Goal: Task Accomplishment & Management: Manage account settings

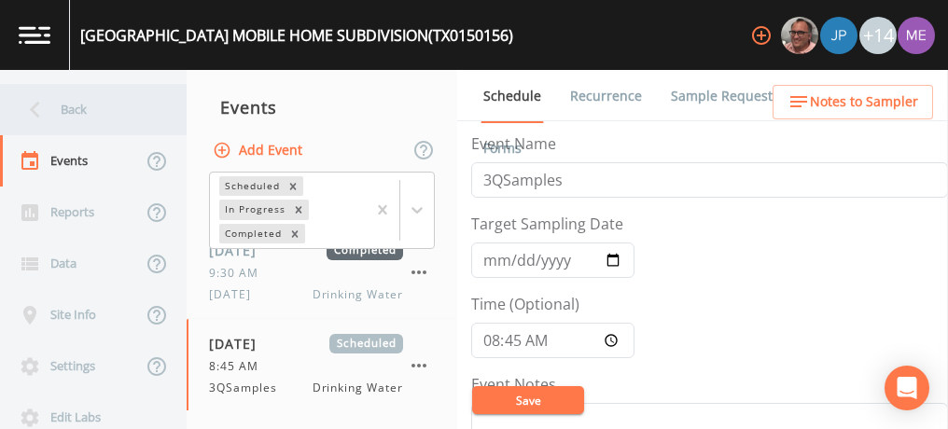
click at [69, 101] on div "Back" at bounding box center [84, 109] width 168 height 51
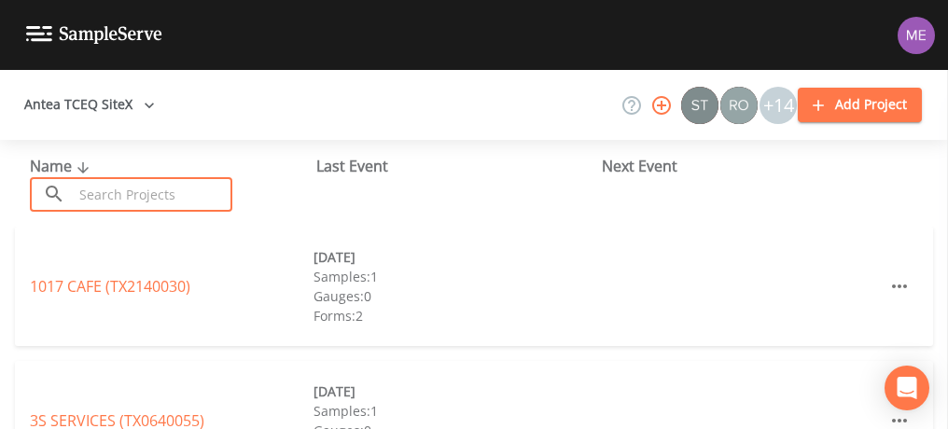
click at [104, 199] on input "text" at bounding box center [153, 194] width 160 height 35
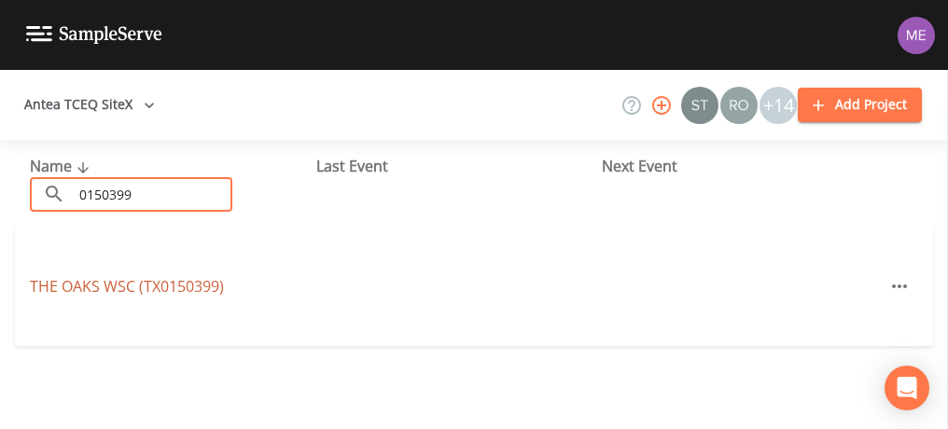
type input "0150399"
click at [127, 282] on link "THE OAKS WSC (TX0150399)" at bounding box center [127, 286] width 194 height 21
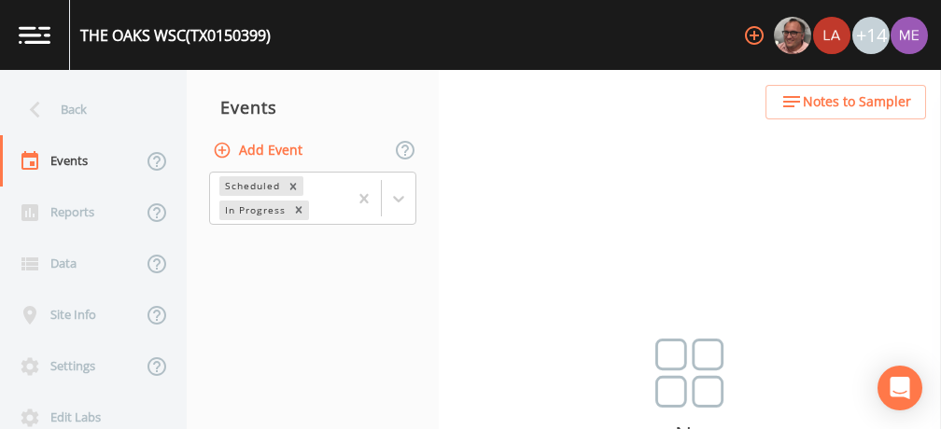
click at [259, 151] on button "Add Event" at bounding box center [259, 150] width 101 height 35
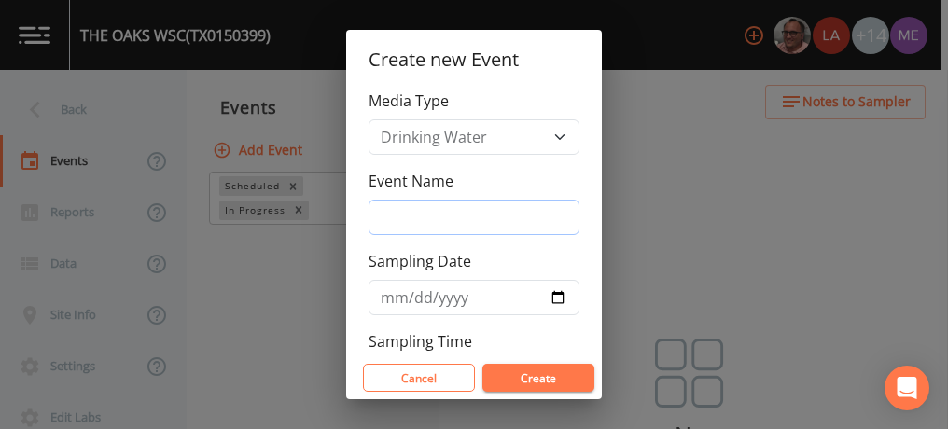
click at [384, 208] on input "Event Name" at bounding box center [474, 217] width 211 height 35
type input "3QSamples"
click at [398, 292] on input "Sampling Date" at bounding box center [474, 297] width 211 height 35
type input "2025-09-16"
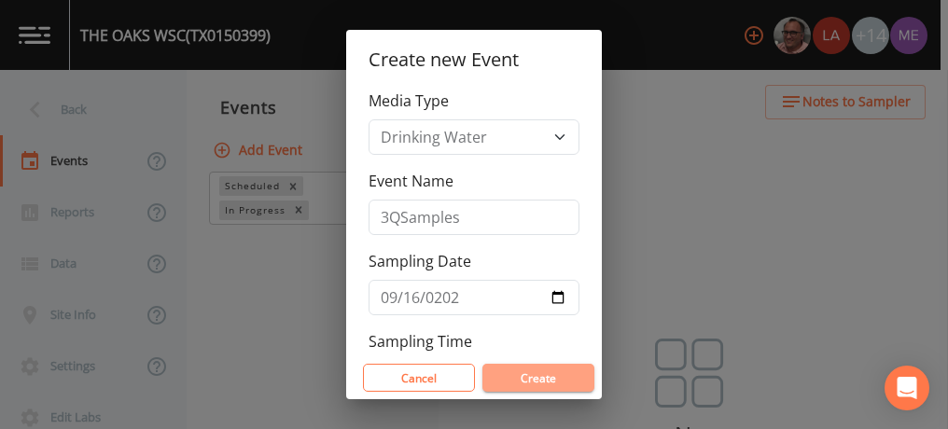
click at [514, 377] on button "Create" at bounding box center [538, 378] width 112 height 28
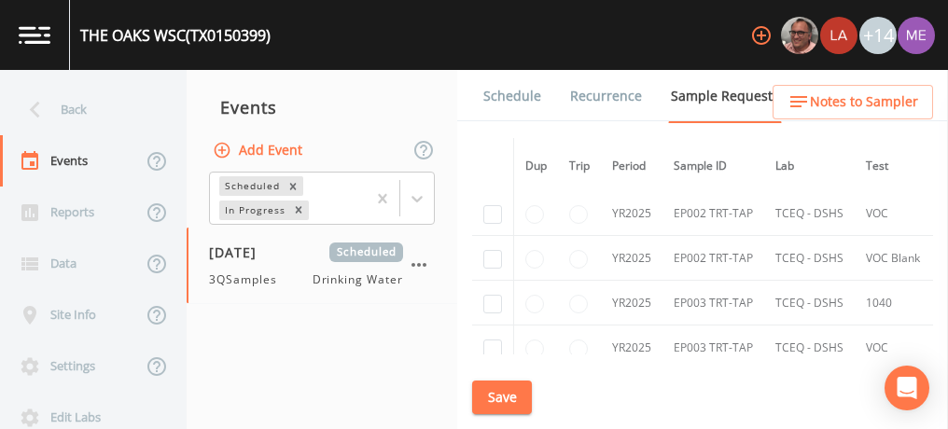
scroll to position [4017, 0]
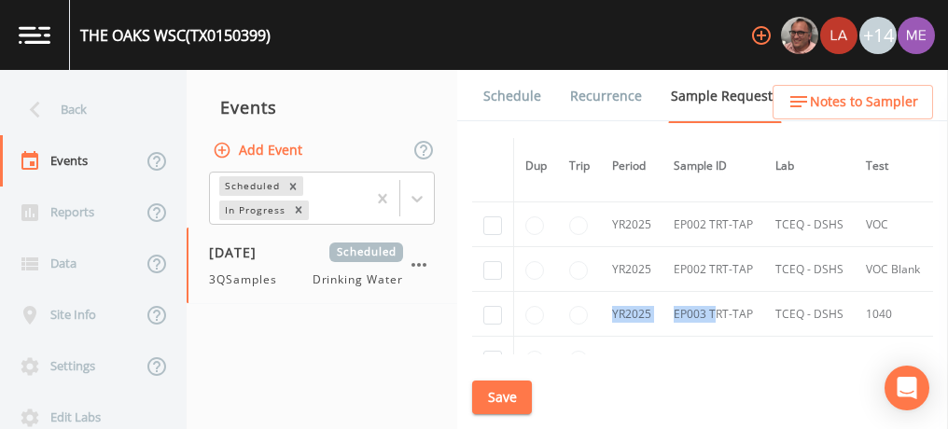
drag, startPoint x: 718, startPoint y: 297, endPoint x: 579, endPoint y: 306, distance: 138.4
click at [579, 306] on tr "YR2025 EP003 TRT-TAP TCEQ - DSHS 1040 2538165" at bounding box center [939, 314] width 934 height 45
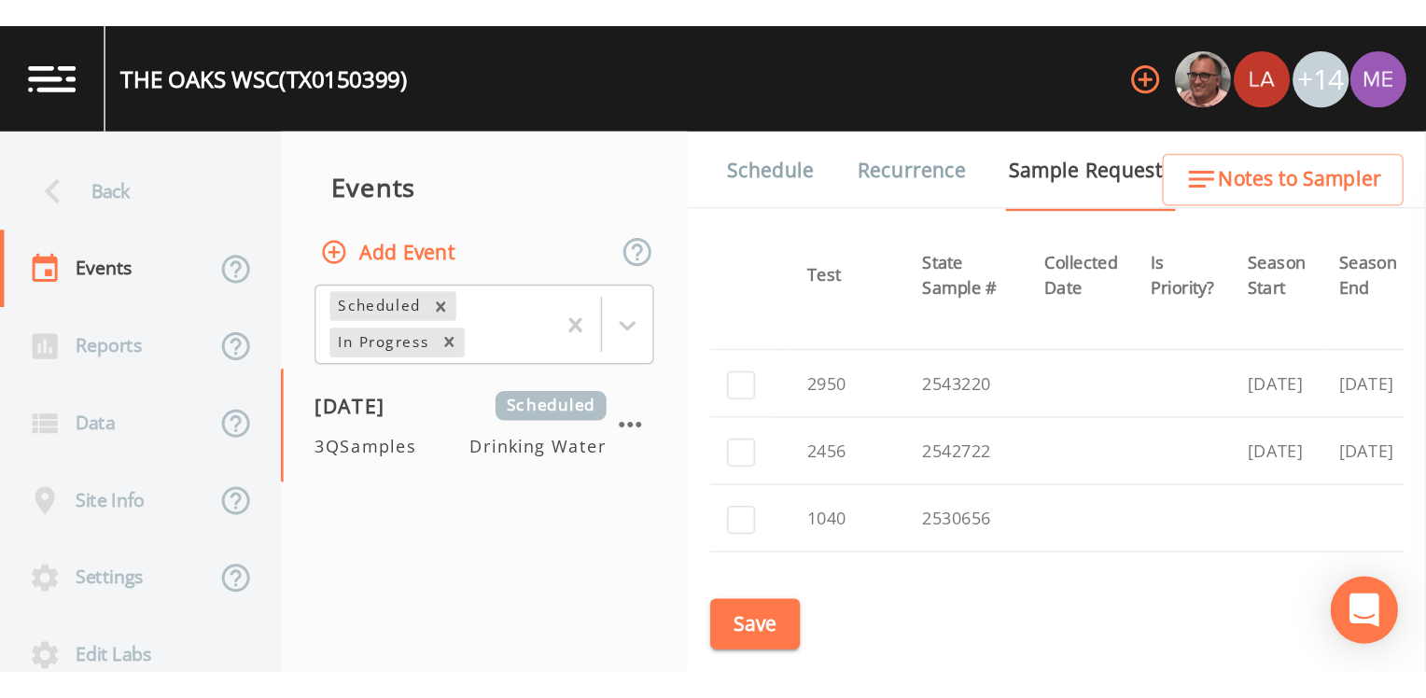
scroll to position [3737, 329]
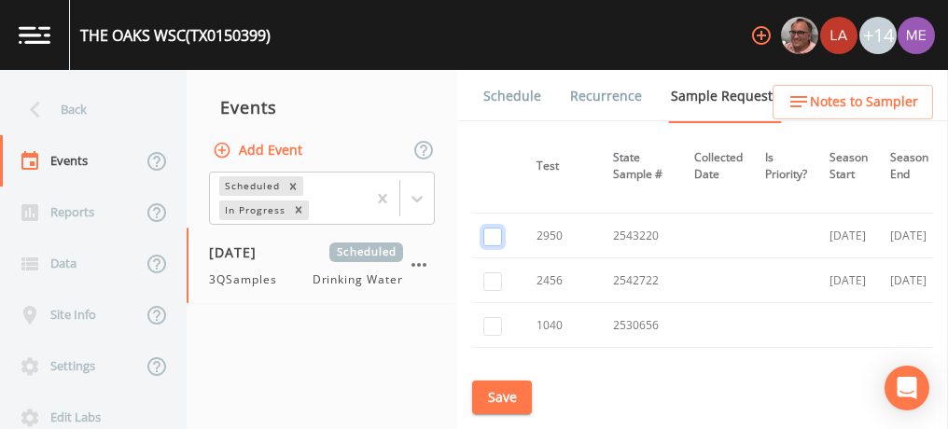
click at [491, 228] on input "checkbox" at bounding box center [492, 237] width 19 height 19
checkbox input "true"
click at [493, 272] on input "checkbox" at bounding box center [492, 281] width 19 height 19
checkbox input "true"
click at [503, 396] on button "Save" at bounding box center [502, 398] width 60 height 35
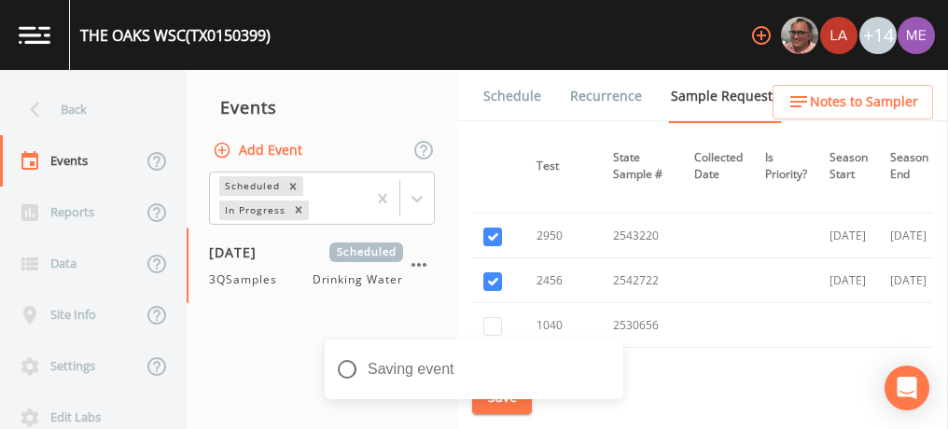
click at [524, 99] on link "Schedule" at bounding box center [512, 96] width 63 height 52
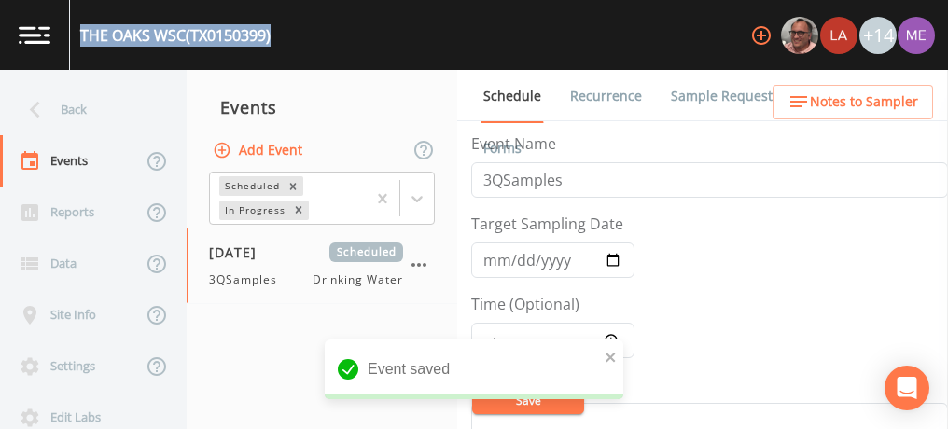
drag, startPoint x: 79, startPoint y: 30, endPoint x: 276, endPoint y: 45, distance: 197.4
click at [276, 45] on div "THE OAKS WSC (TX0150399) +14" at bounding box center [474, 35] width 948 height 70
drag, startPoint x: 276, startPoint y: 45, endPoint x: 195, endPoint y: 38, distance: 81.4
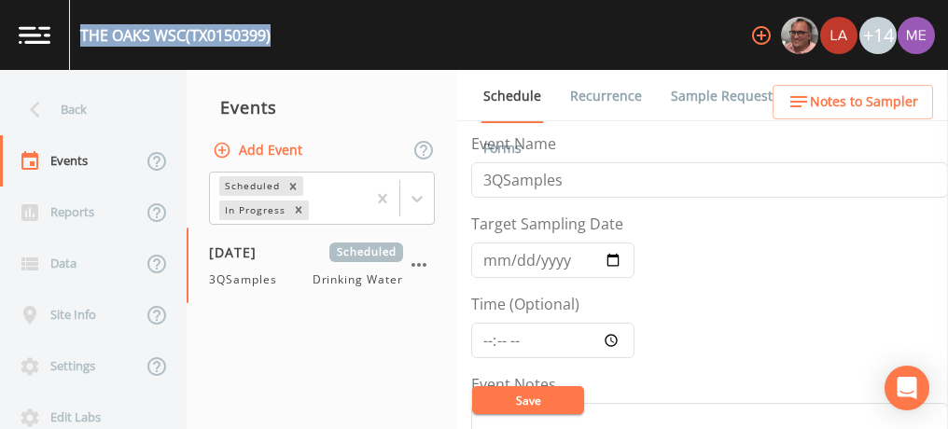
copy div "THE OAKS WSC (TX0150399)"
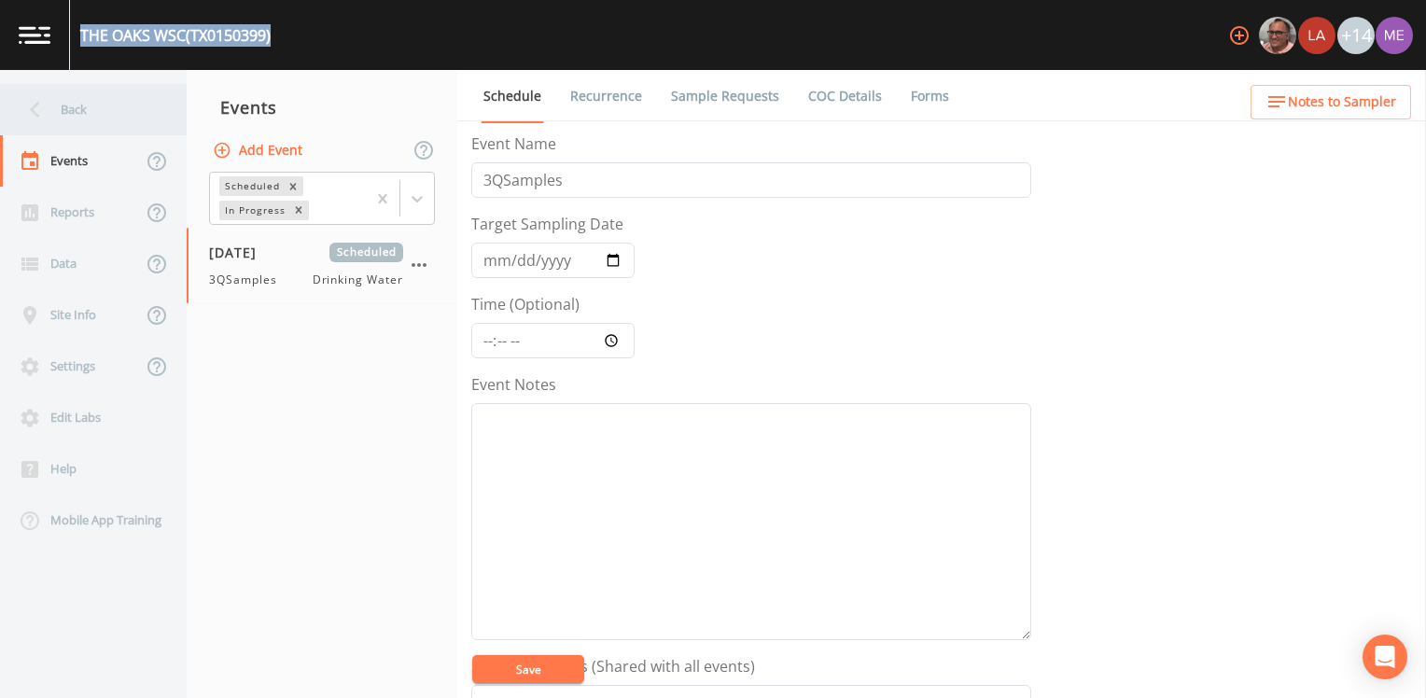
click at [59, 111] on div "Back" at bounding box center [84, 109] width 168 height 51
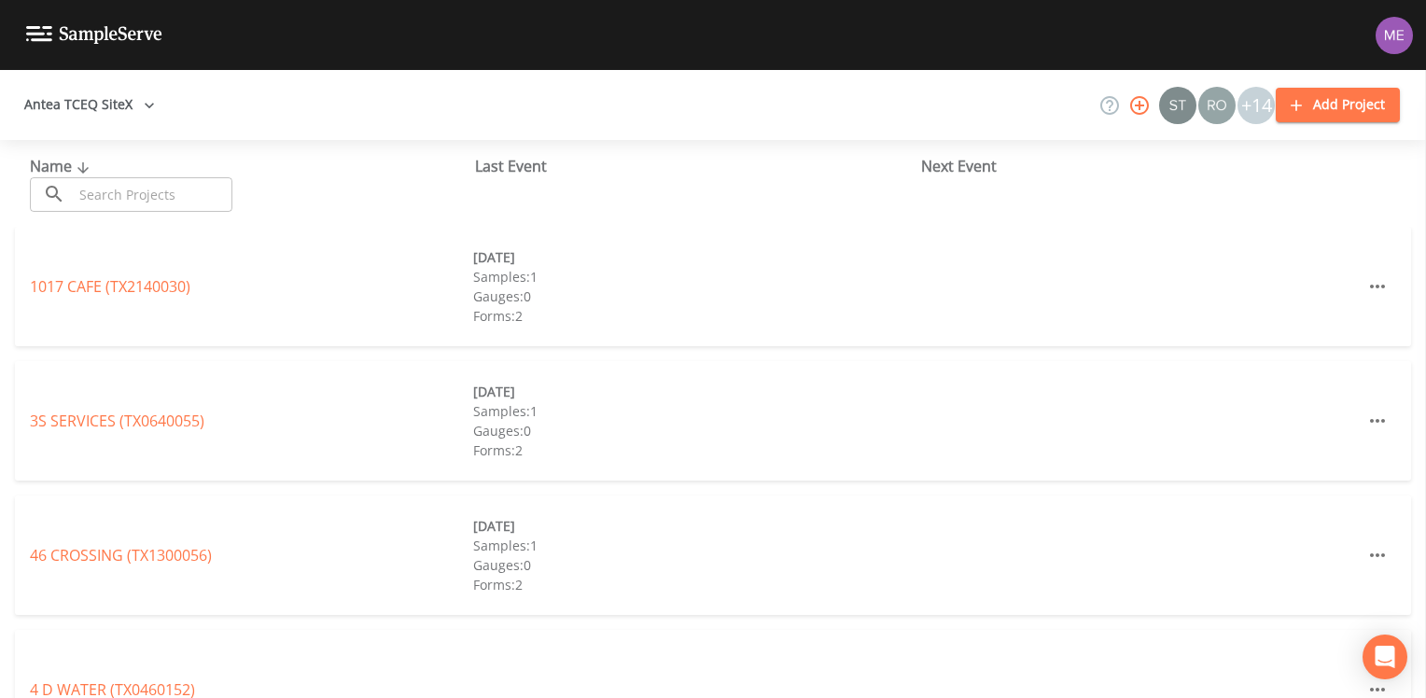
click at [93, 182] on input "text" at bounding box center [153, 194] width 160 height 35
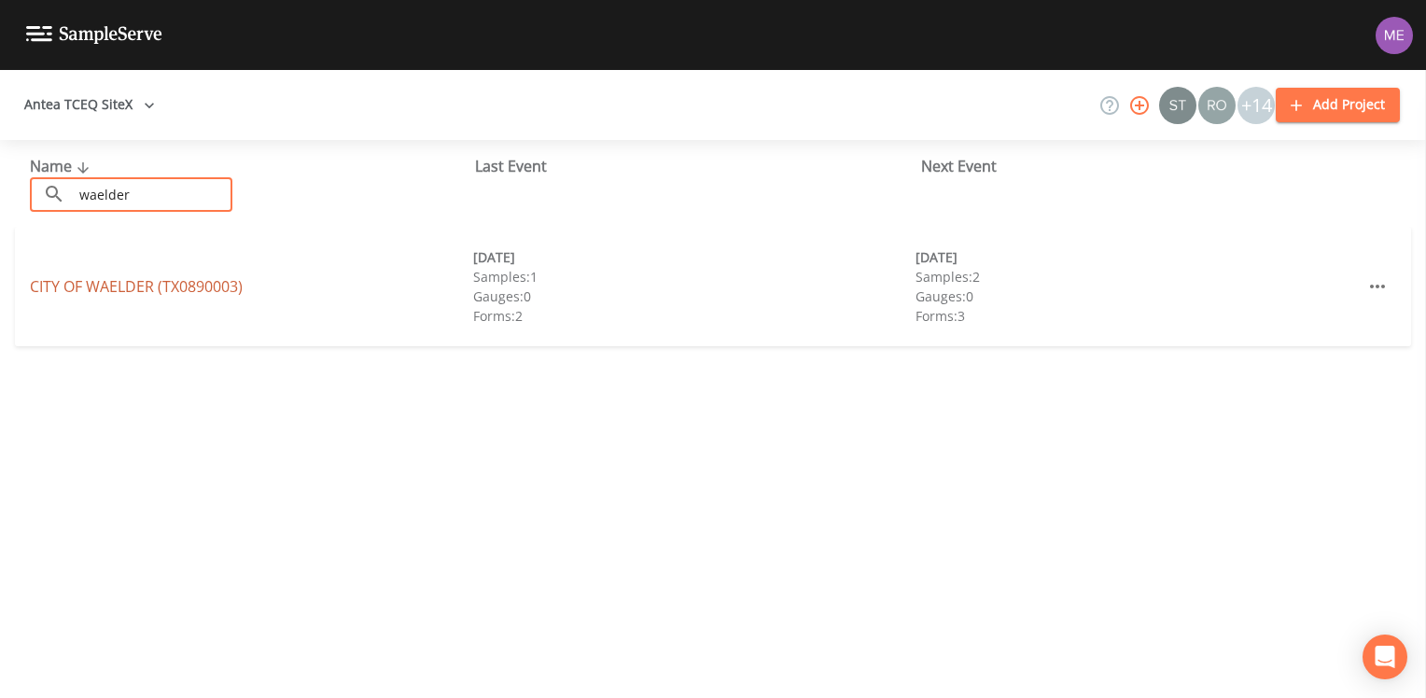
type input "waelder"
click at [164, 287] on link "CITY OF WAELDER (TX0890003)" at bounding box center [136, 286] width 213 height 21
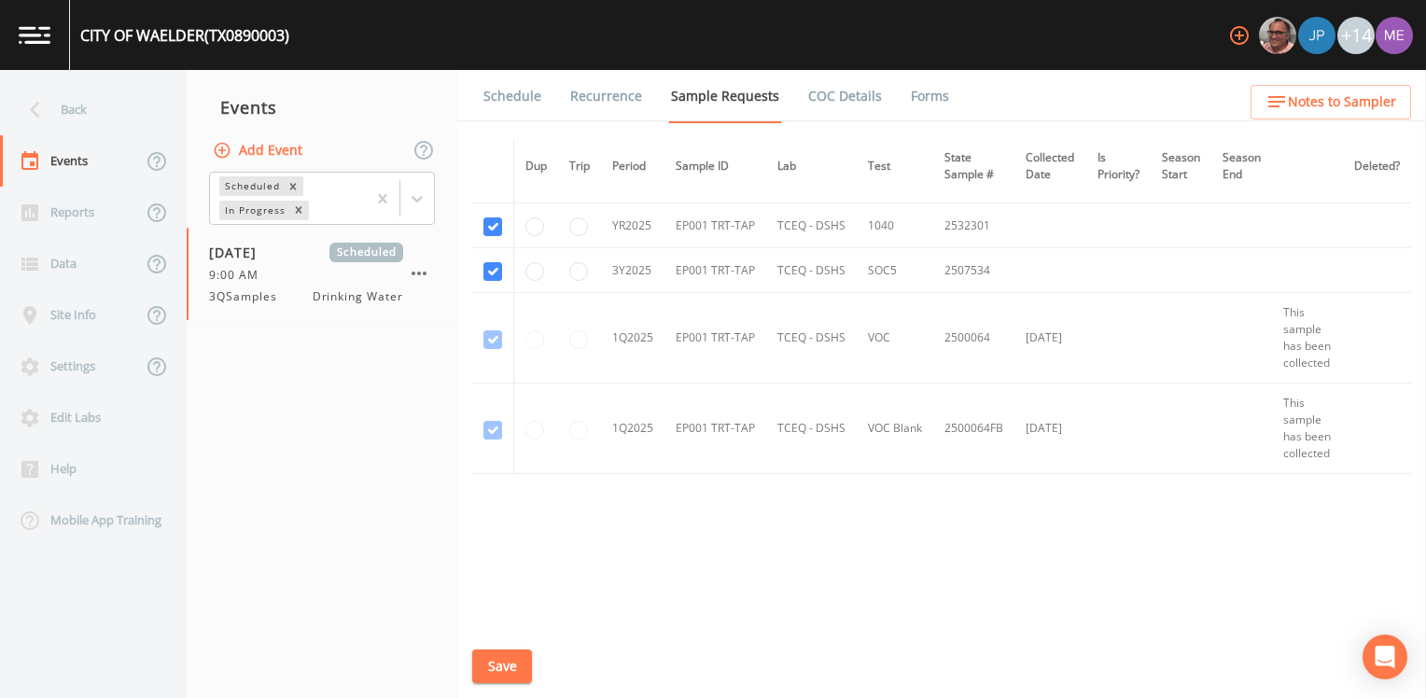
scroll to position [1672, 0]
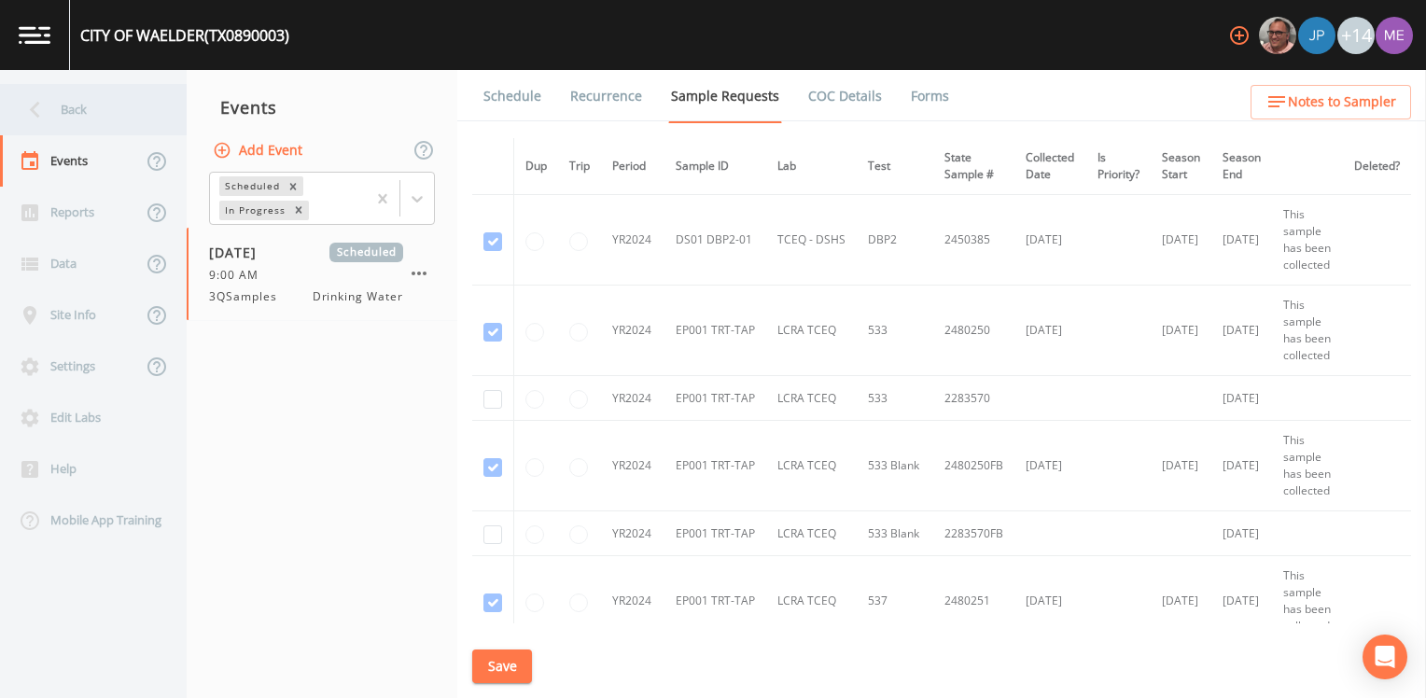
click at [88, 108] on div "Back" at bounding box center [84, 109] width 168 height 51
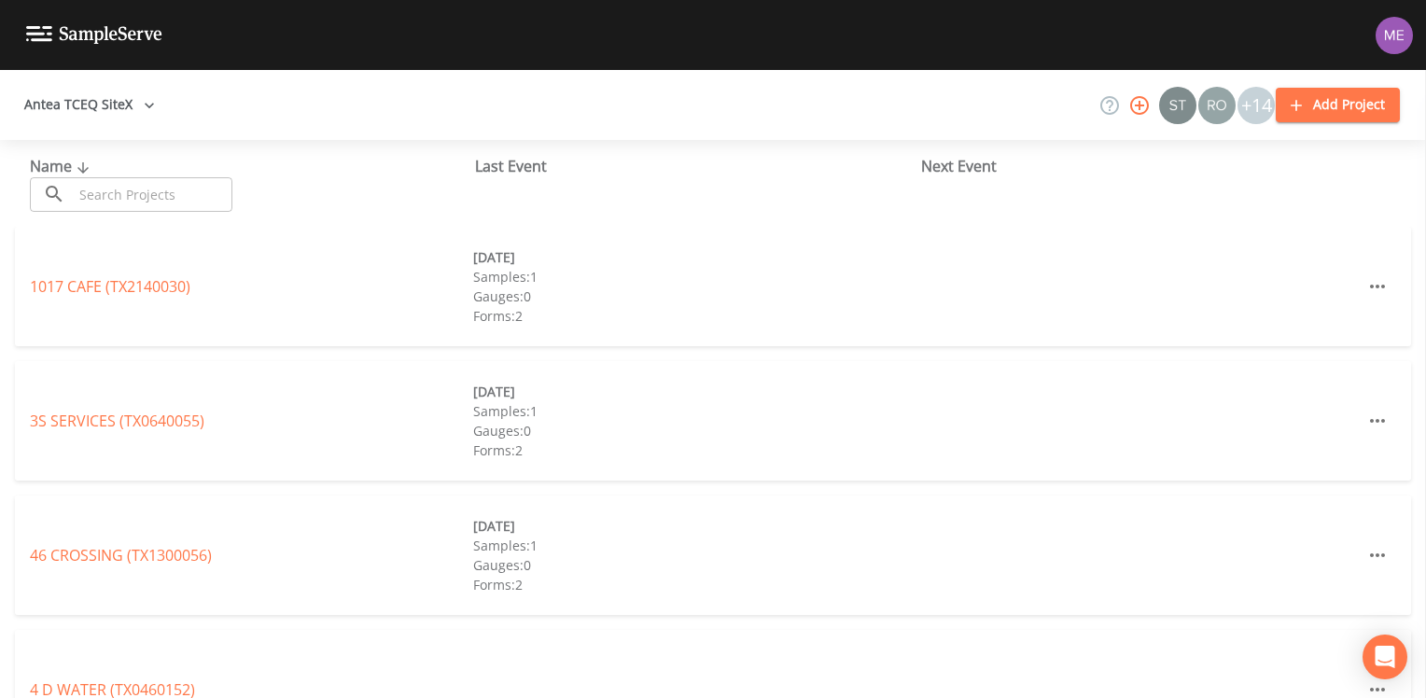
click at [138, 196] on input "text" at bounding box center [153, 194] width 160 height 35
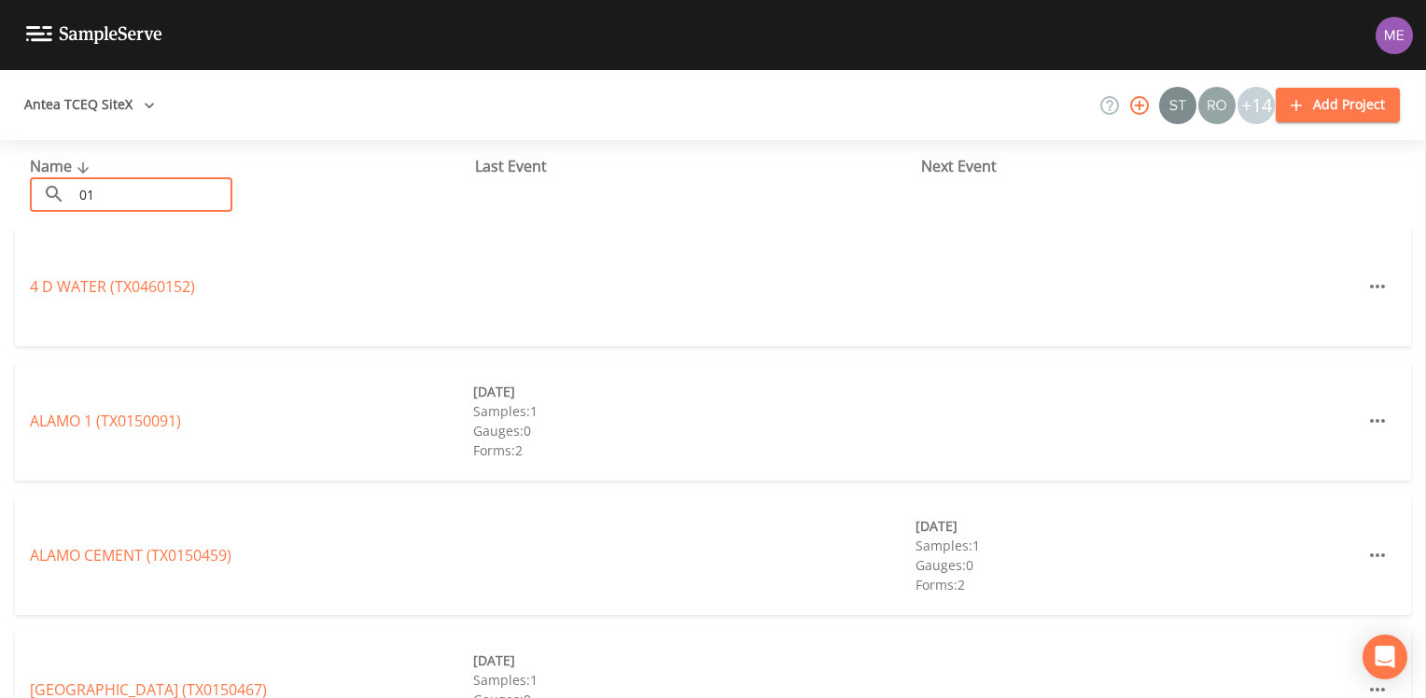
type input "0"
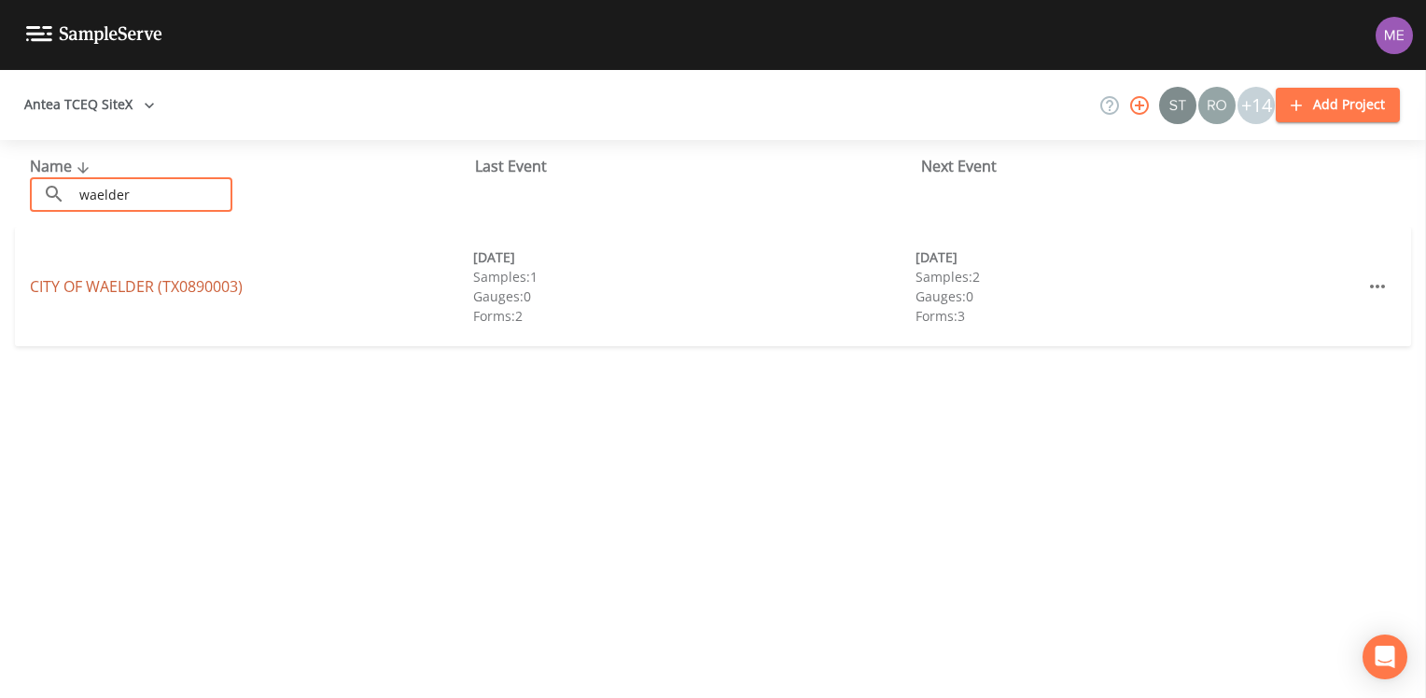
type input "waelder"
click at [202, 296] on link "CITY OF WAELDER (TX0890003)" at bounding box center [136, 286] width 213 height 21
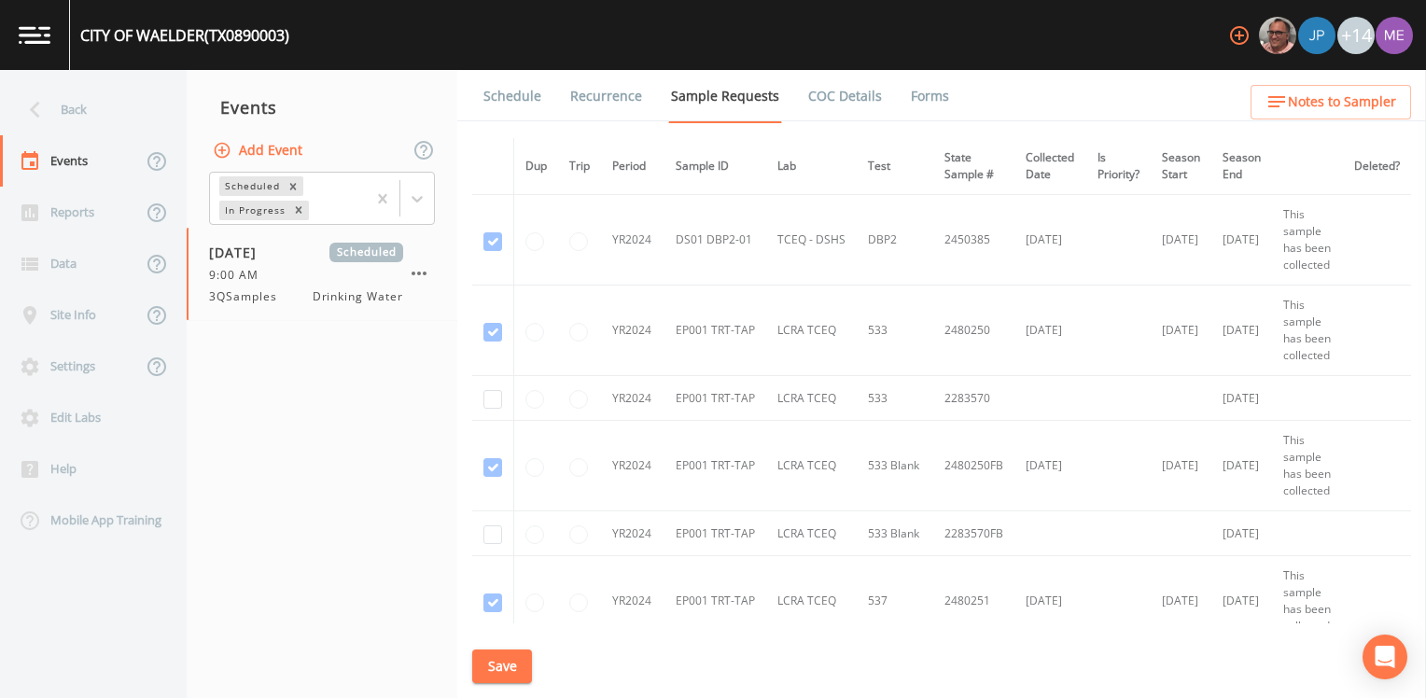
click at [516, 92] on link "Schedule" at bounding box center [512, 96] width 63 height 52
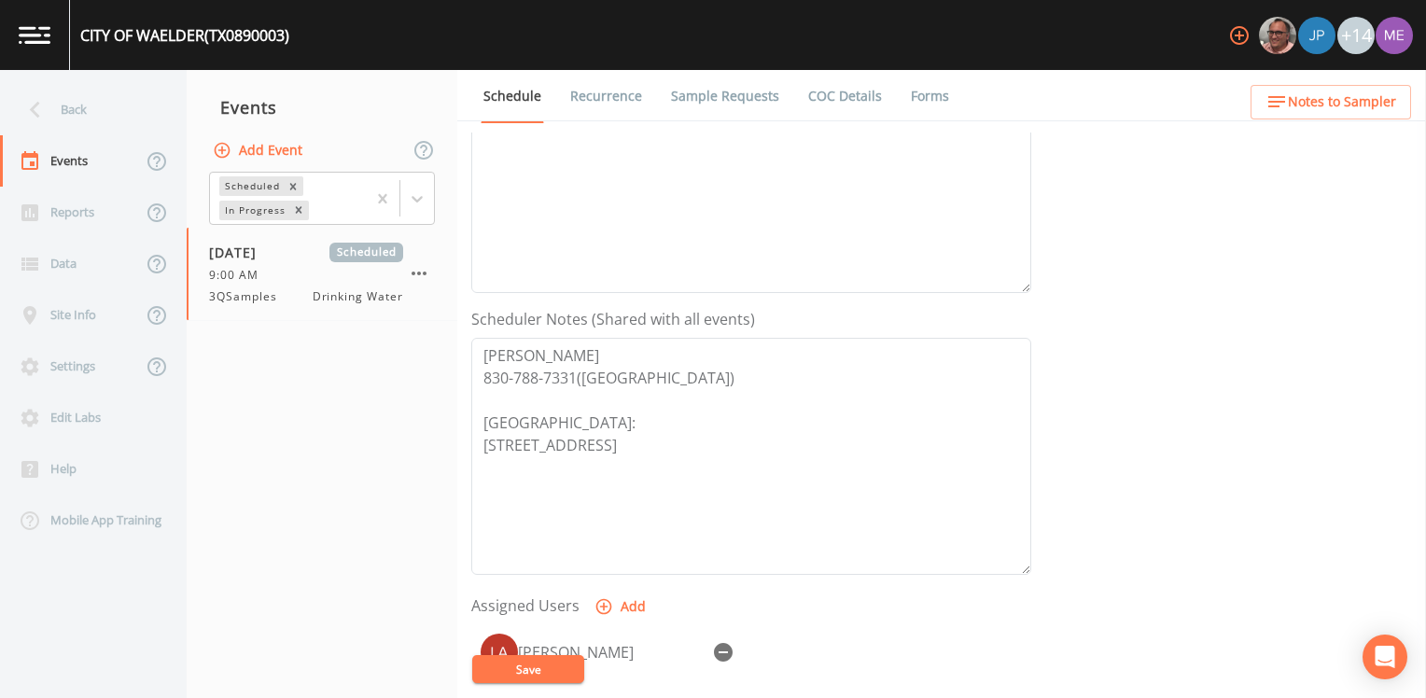
scroll to position [467, 0]
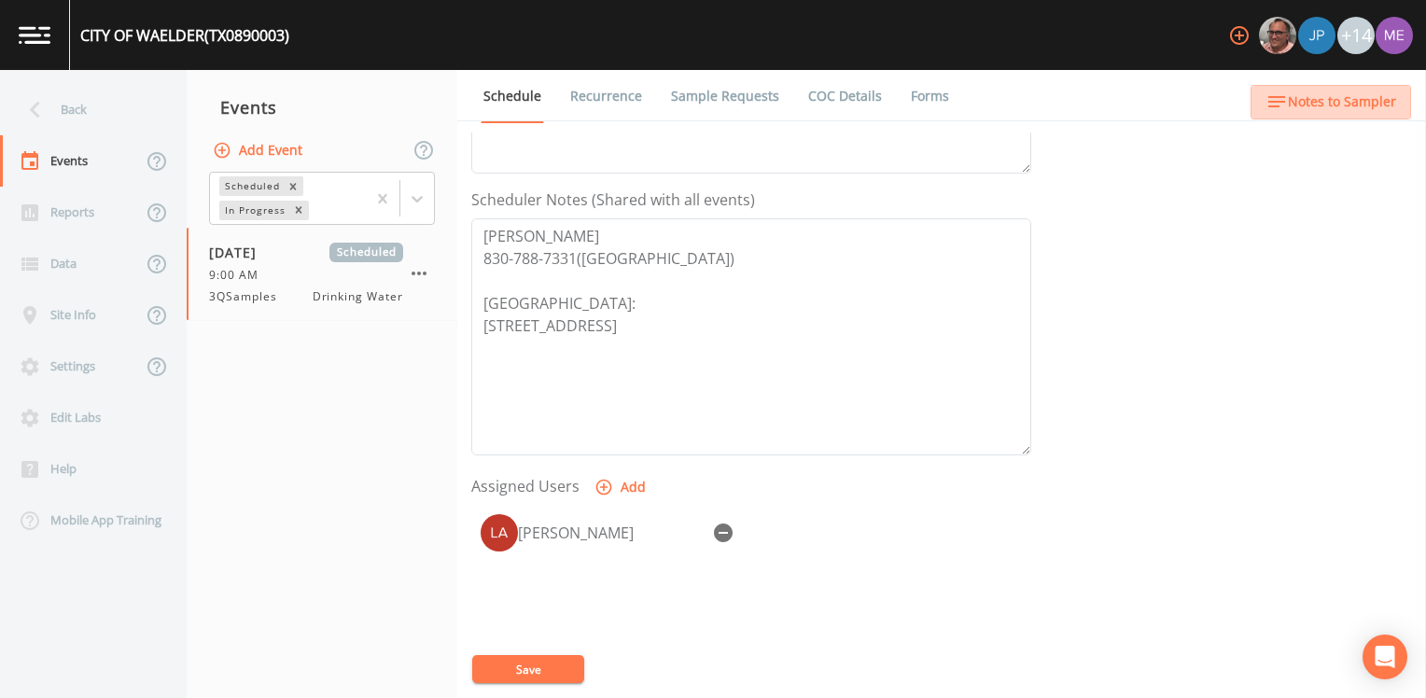
click at [947, 104] on span "Notes to Sampler" at bounding box center [1342, 102] width 108 height 23
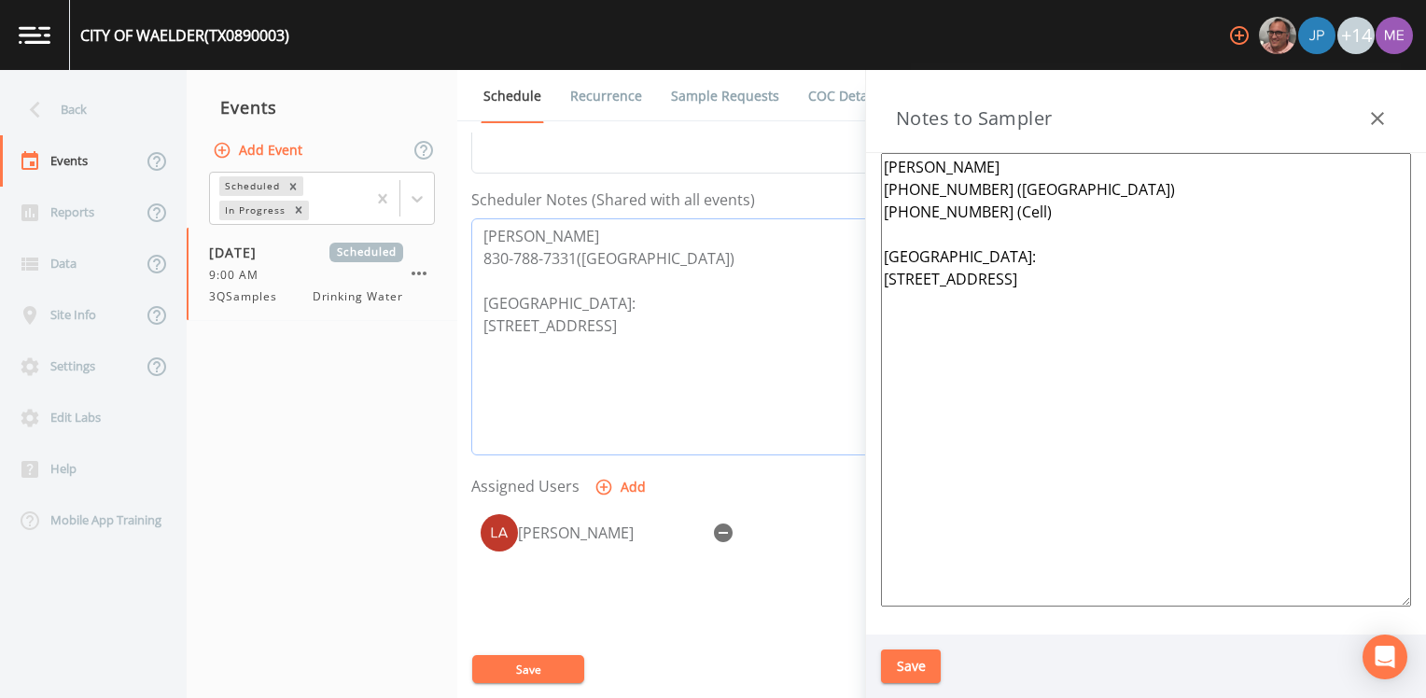
drag, startPoint x: 479, startPoint y: 230, endPoint x: 586, endPoint y: 230, distance: 107.3
click at [586, 230] on textarea "Samuel Mathis 830-788-7331(City Hall) Meeting Point: 300 US-90, Waelder, TX 789…" at bounding box center [751, 336] width 560 height 237
drag, startPoint x: 481, startPoint y: 233, endPoint x: 704, endPoint y: 222, distance: 223.3
click at [704, 222] on textarea "Samuel Mathis cell 8308329932 830-788-7331(City Hall) Meeting Point: 300 US-90,…" at bounding box center [751, 336] width 560 height 237
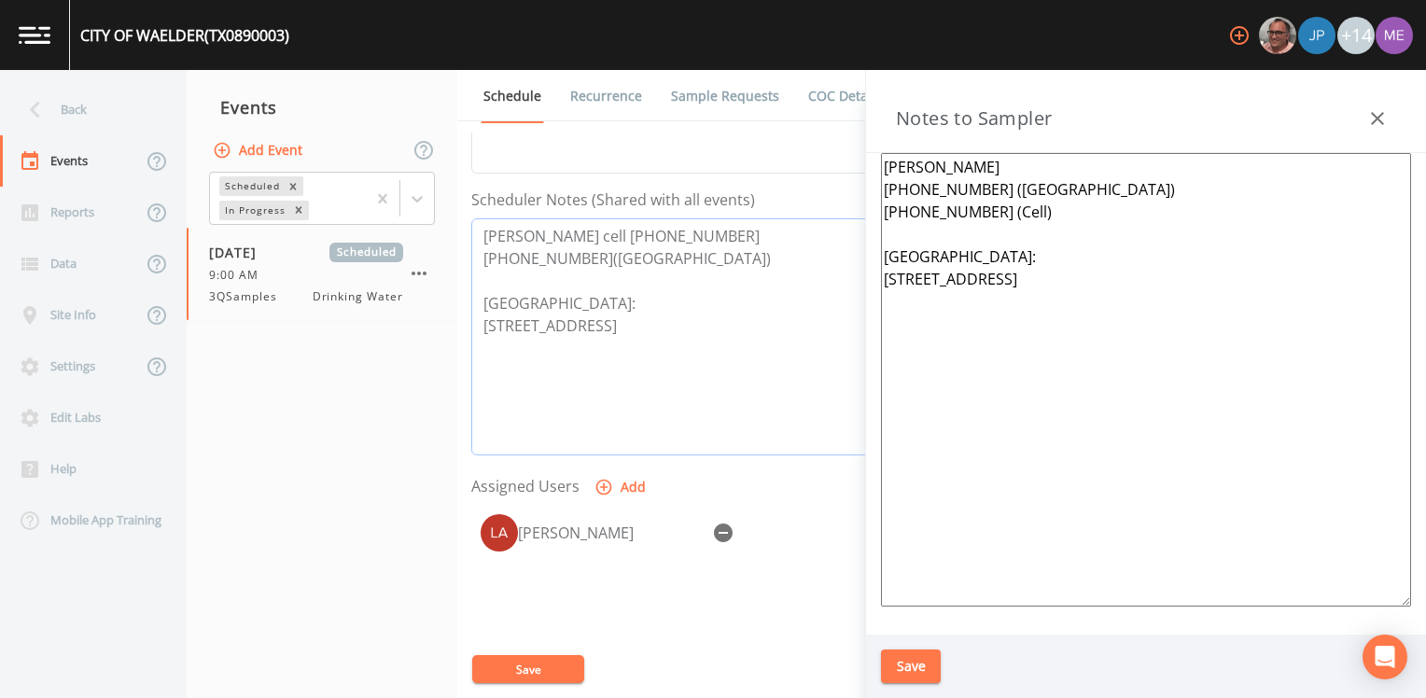
type textarea "Samuel Mathis cell 8308329932 830-788-7331(City Hall) Meeting Point: 300 US-90,…"
drag, startPoint x: 882, startPoint y: 163, endPoint x: 1024, endPoint y: 208, distance: 148.7
click at [947, 208] on textarea "Abelardo 830-788-7331 (City Hall) 830-857-1559 (Cell) Meeting Point: 300 US-90,…" at bounding box center [1146, 379] width 530 height 453
paste textarea "Samuel Mathis cell 8308329932"
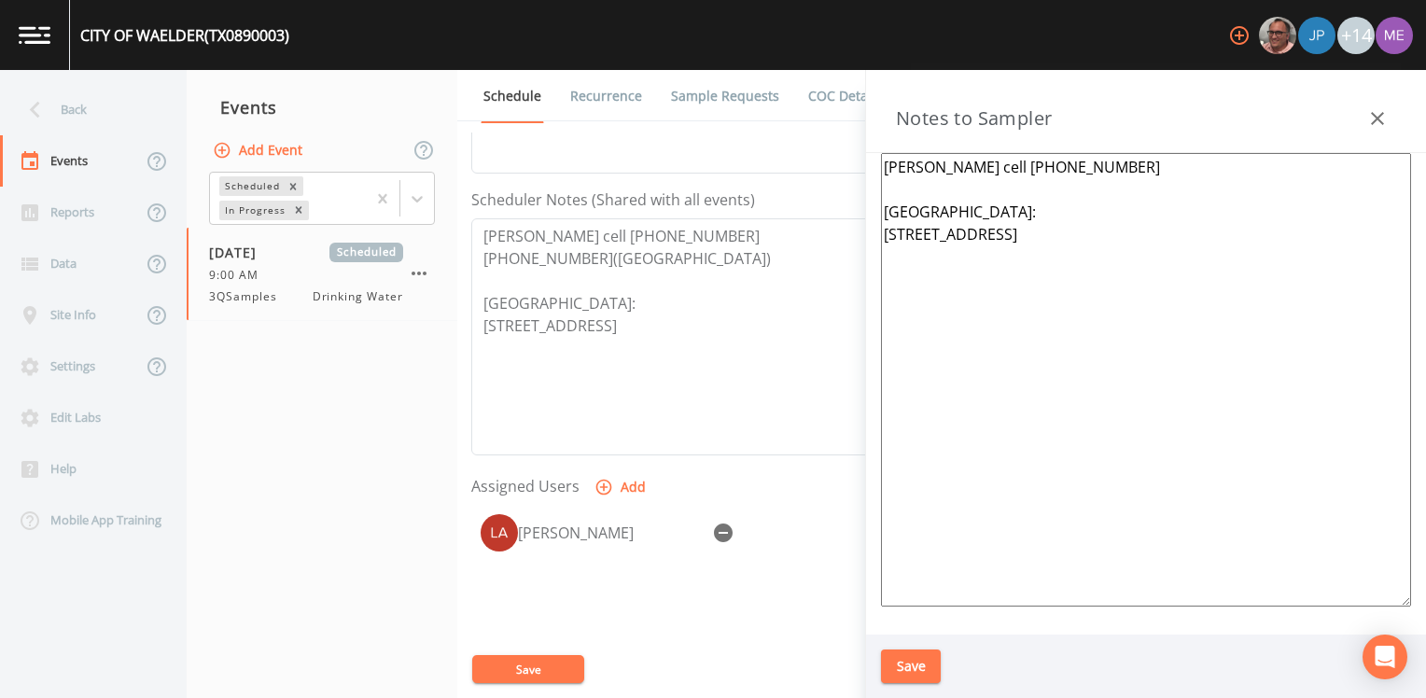
click at [947, 166] on textarea "Samuel Mathis cell 8308329932 Meeting Point: 300 US-90, Waelder, TX 78959" at bounding box center [1146, 379] width 530 height 453
click at [947, 164] on textarea "Samuel Mathis cell 830-8329932 Meeting Point: 300 US-90, Waelder, TX 78959" at bounding box center [1146, 379] width 530 height 453
drag, startPoint x: 885, startPoint y: 164, endPoint x: 1124, endPoint y: 163, distance: 239.8
click at [947, 163] on textarea "Samuel Mathis cell 830-832-9932 Meeting Point: 300 US-90, Waelder, TX 78959" at bounding box center [1146, 379] width 530 height 453
type textarea "Samuel Mathis cell 830-832-9932 Meeting Point: 300 US-90, Waelder, TX 78959"
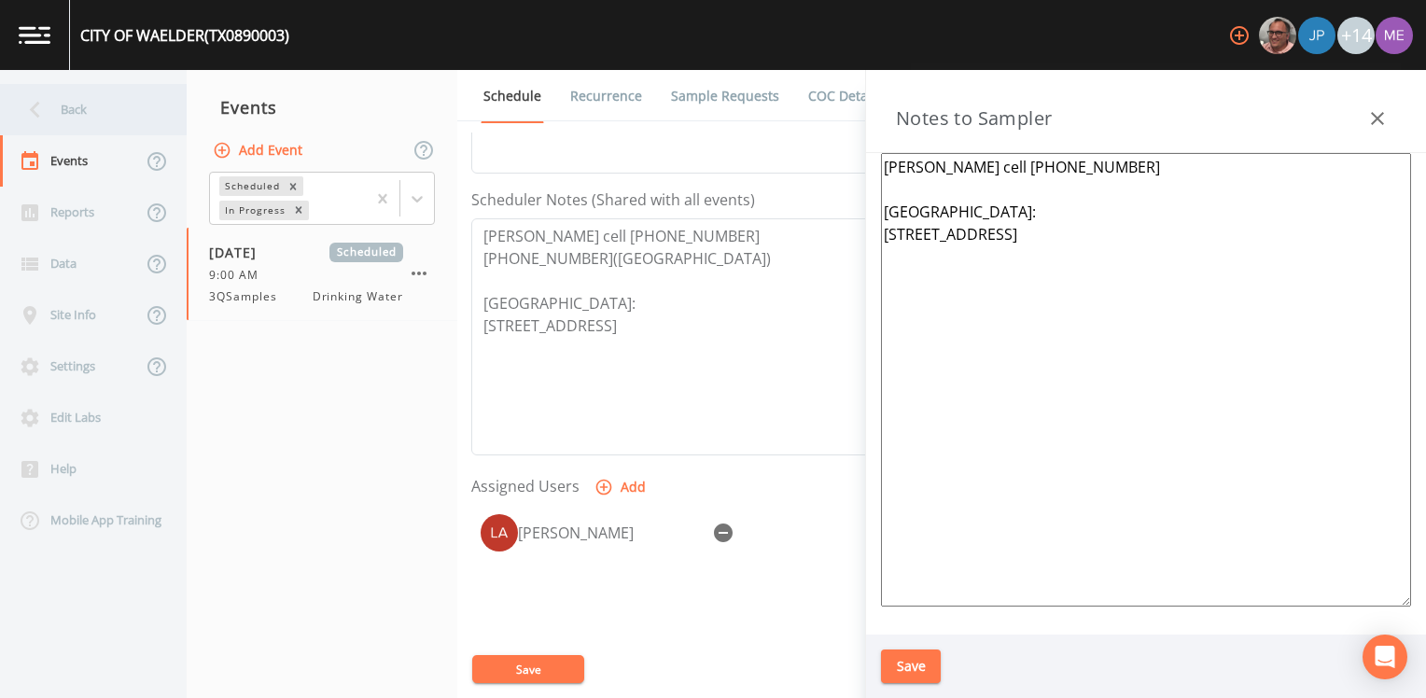
click at [65, 113] on div "Back" at bounding box center [84, 109] width 168 height 51
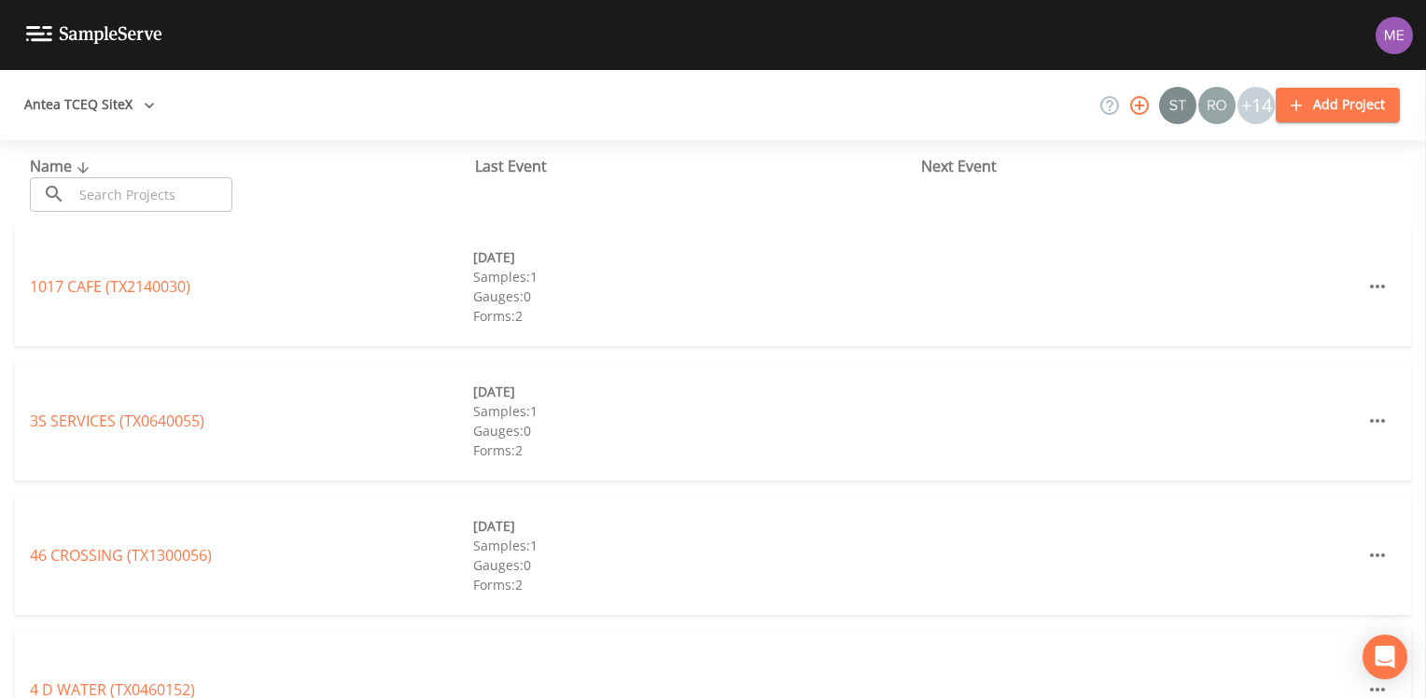
click at [127, 187] on input "text" at bounding box center [153, 194] width 160 height 35
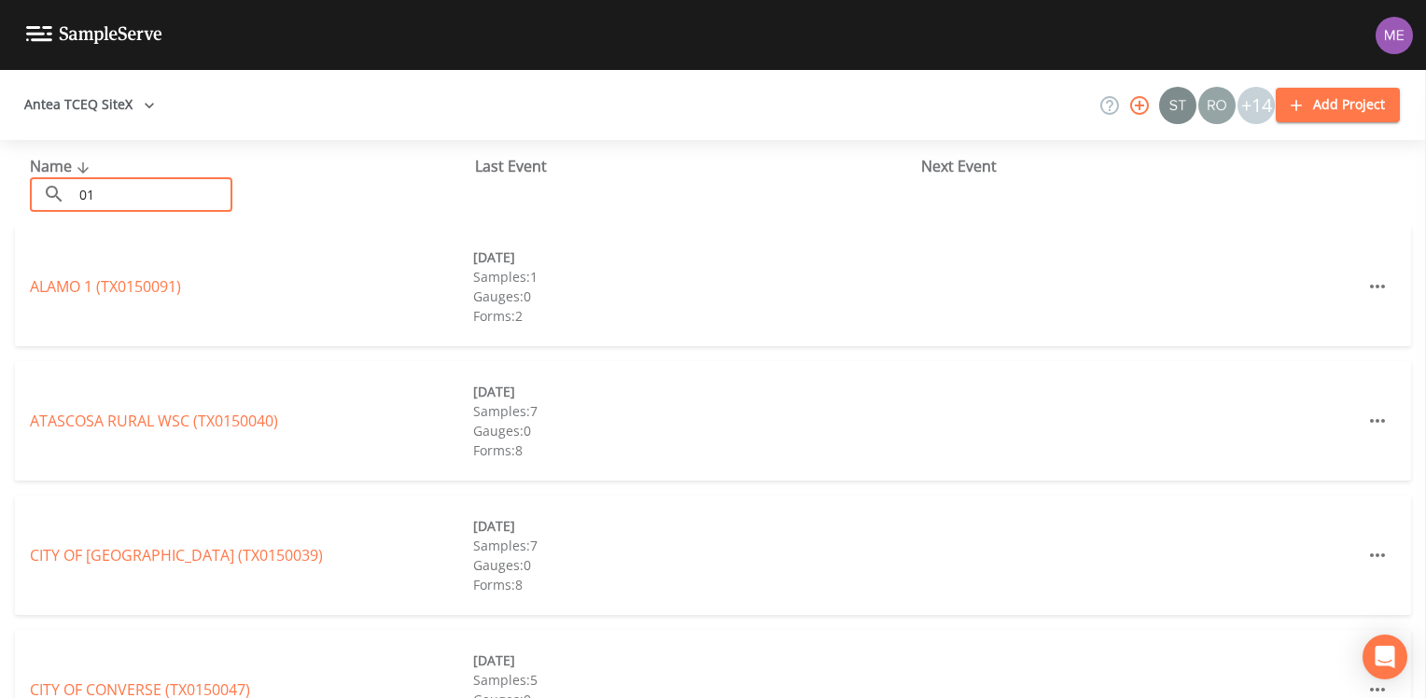
type input "0"
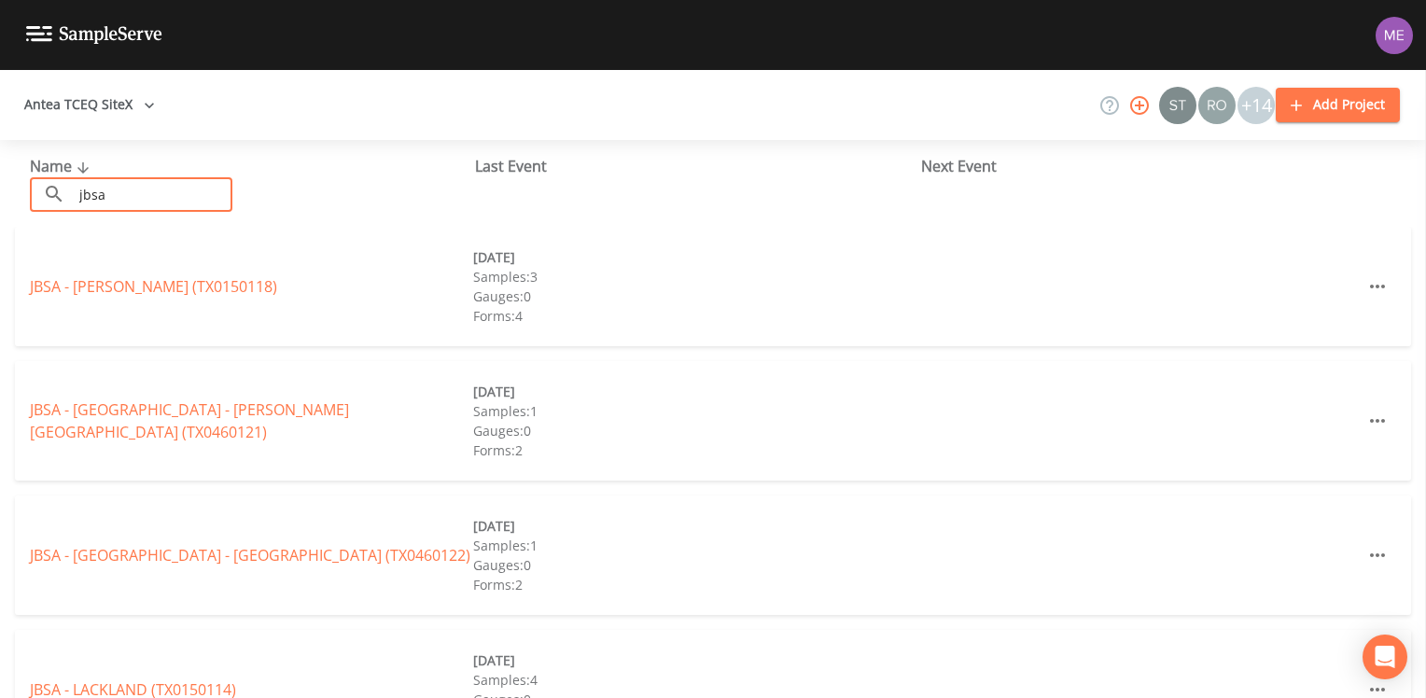
type input "jbsa"
click at [430, 159] on div "Name ​ jbsa ​" at bounding box center [252, 183] width 445 height 57
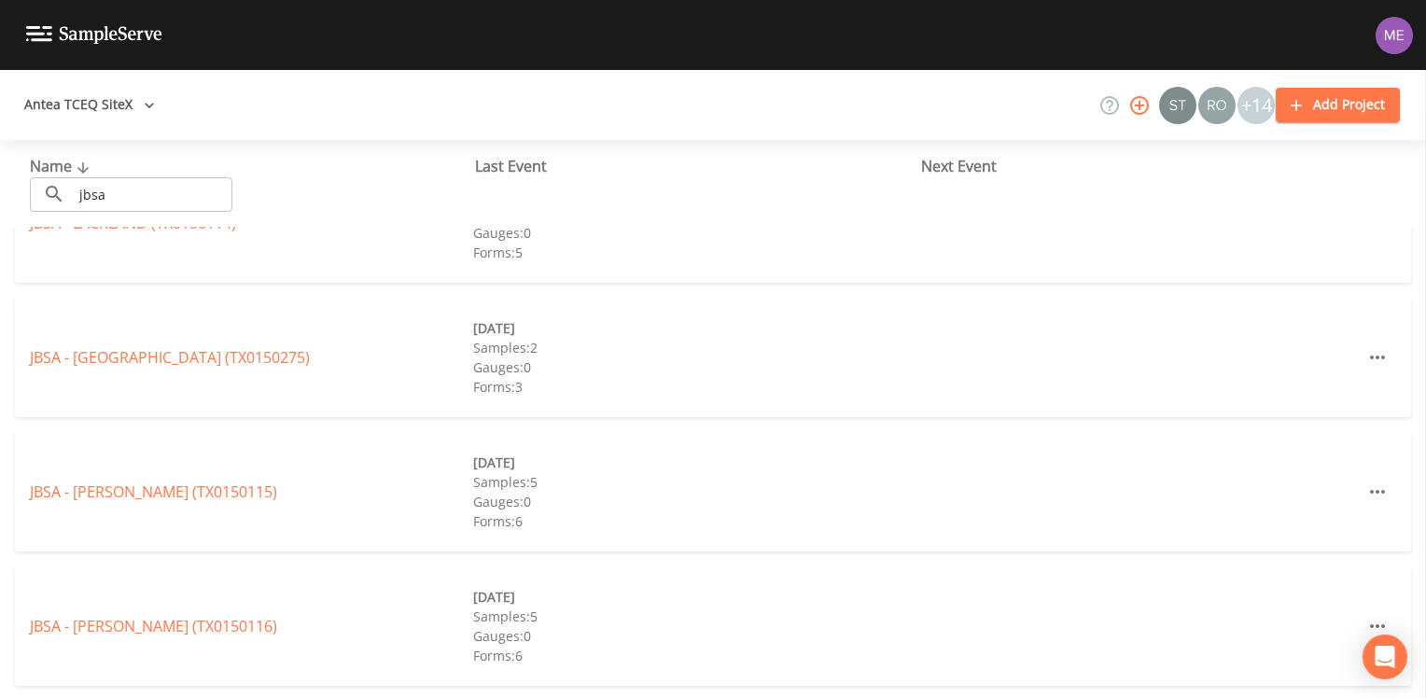
scroll to position [468, 0]
click at [154, 428] on link "JBSA - SAM HOUSTON (TX0150116)" at bounding box center [153, 624] width 247 height 21
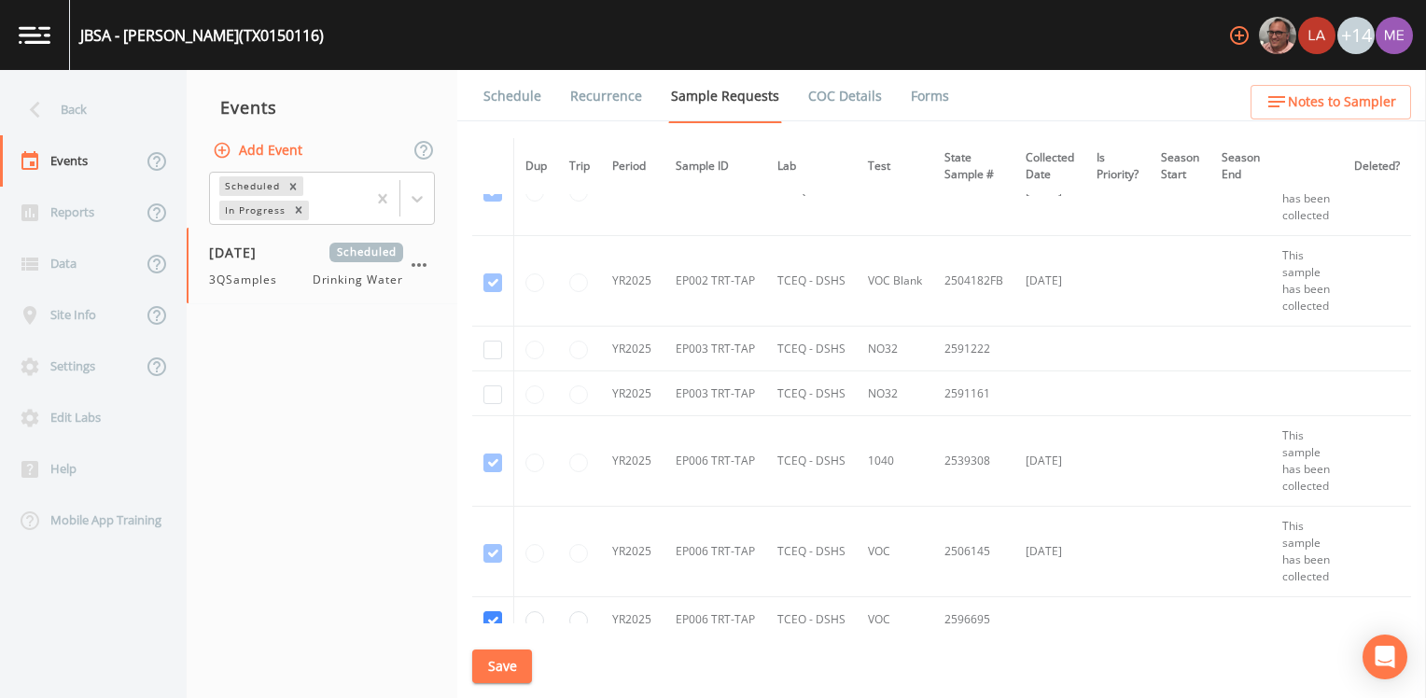
scroll to position [3359, 0]
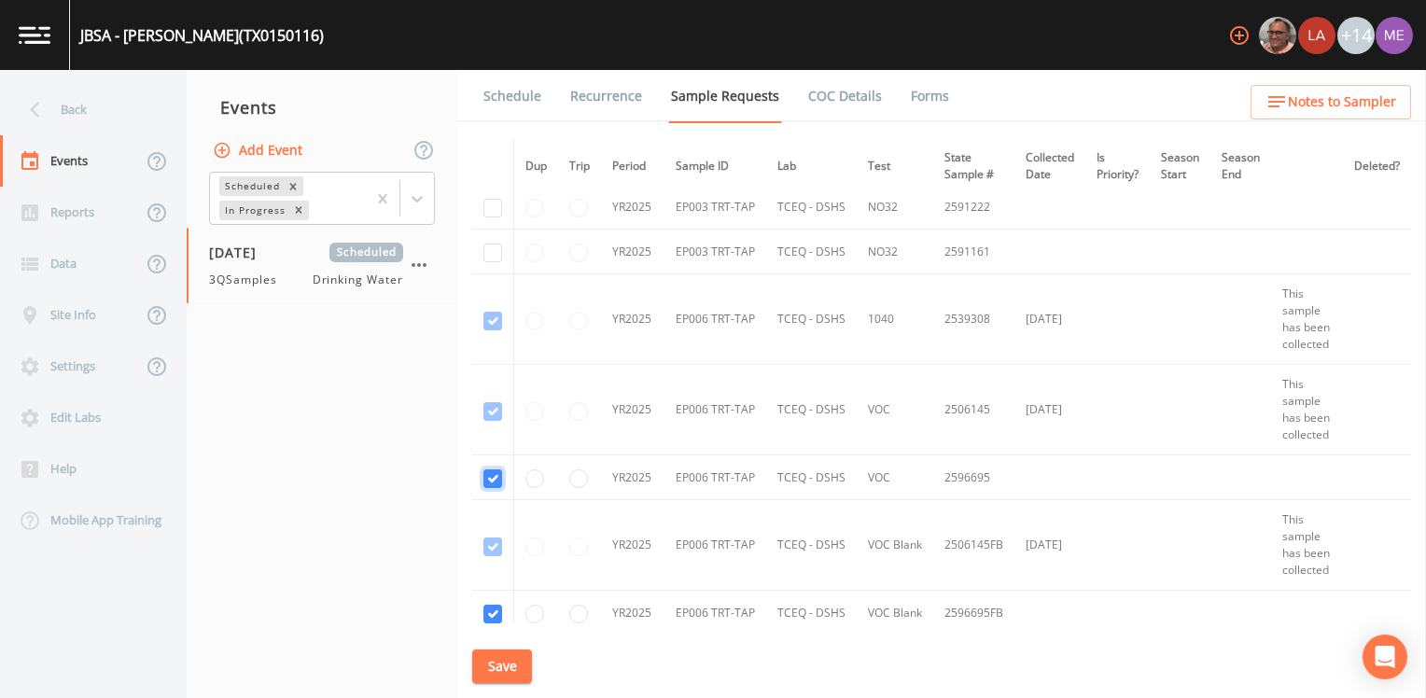
click at [495, 428] on input "checkbox" at bounding box center [492, 478] width 19 height 19
checkbox input "false"
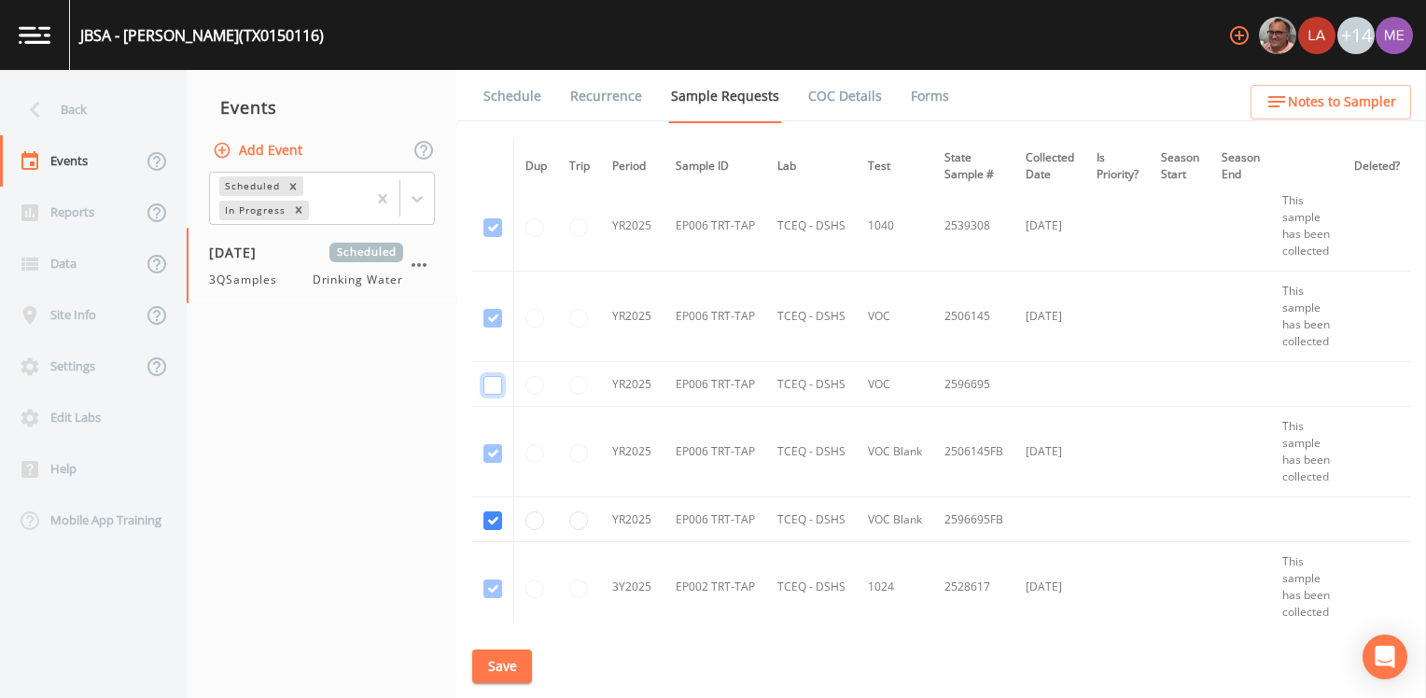
scroll to position [3546, 0]
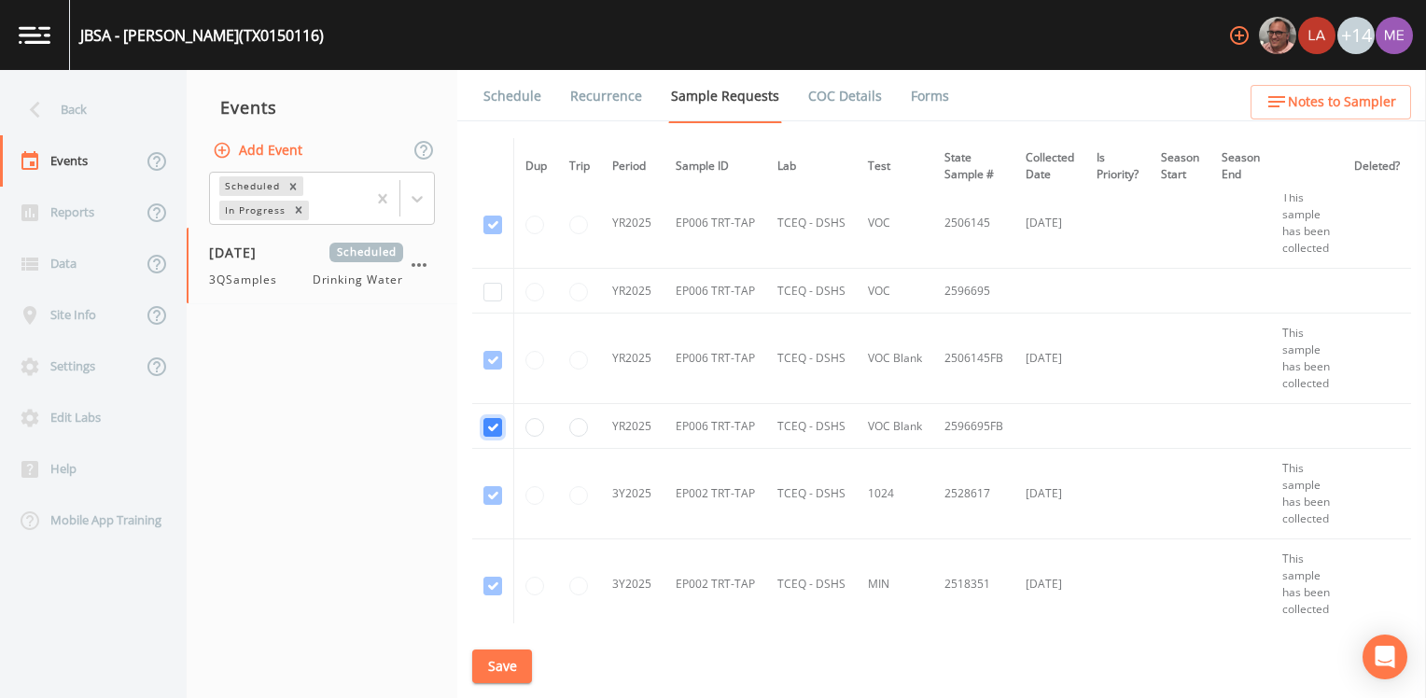
click at [491, 422] on input "checkbox" at bounding box center [492, 427] width 19 height 19
checkbox input "false"
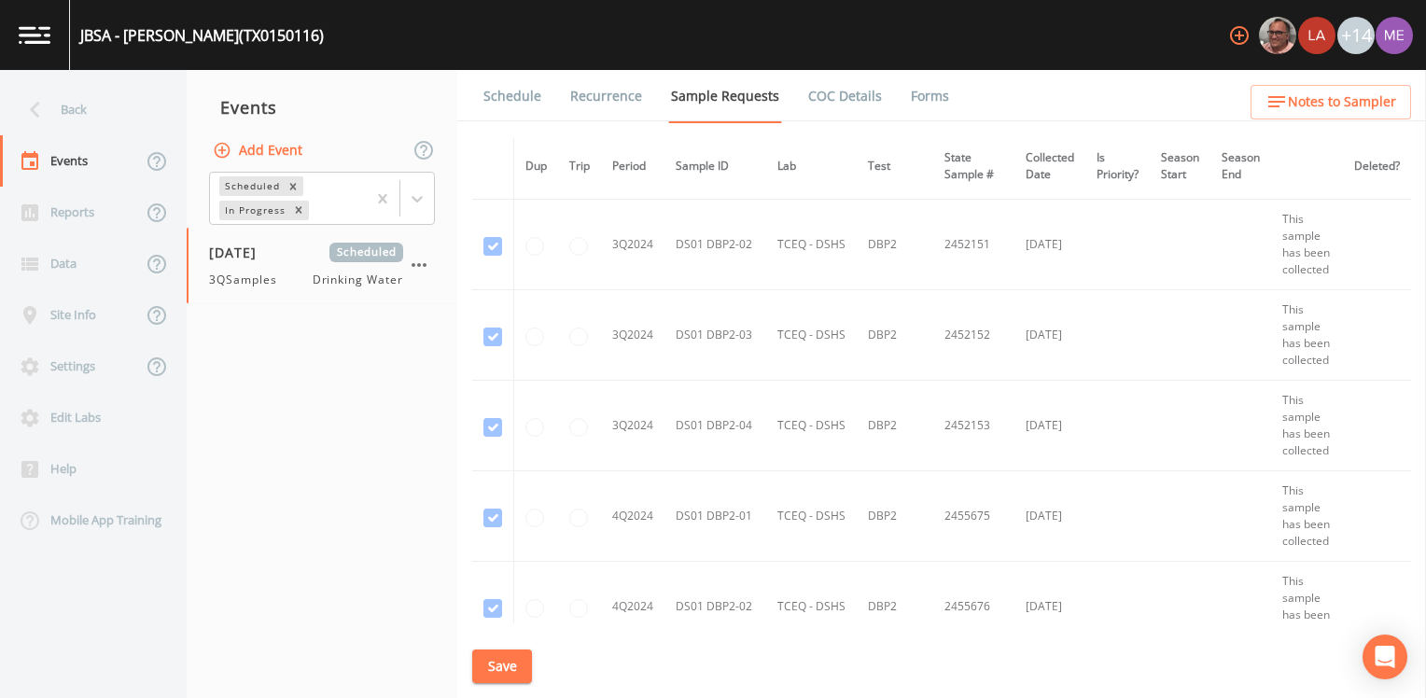
scroll to position [2146, 0]
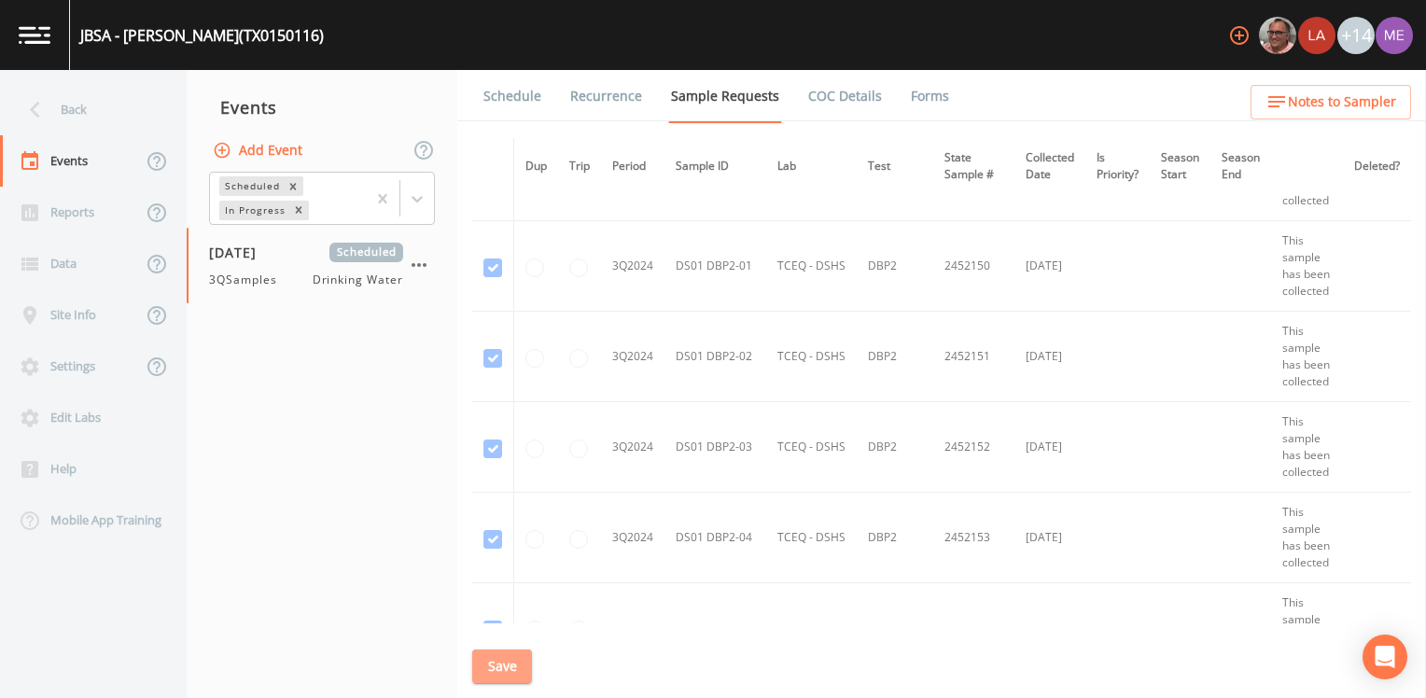
click at [488, 428] on button "Save" at bounding box center [502, 666] width 60 height 35
click at [489, 92] on link "Schedule" at bounding box center [512, 96] width 63 height 52
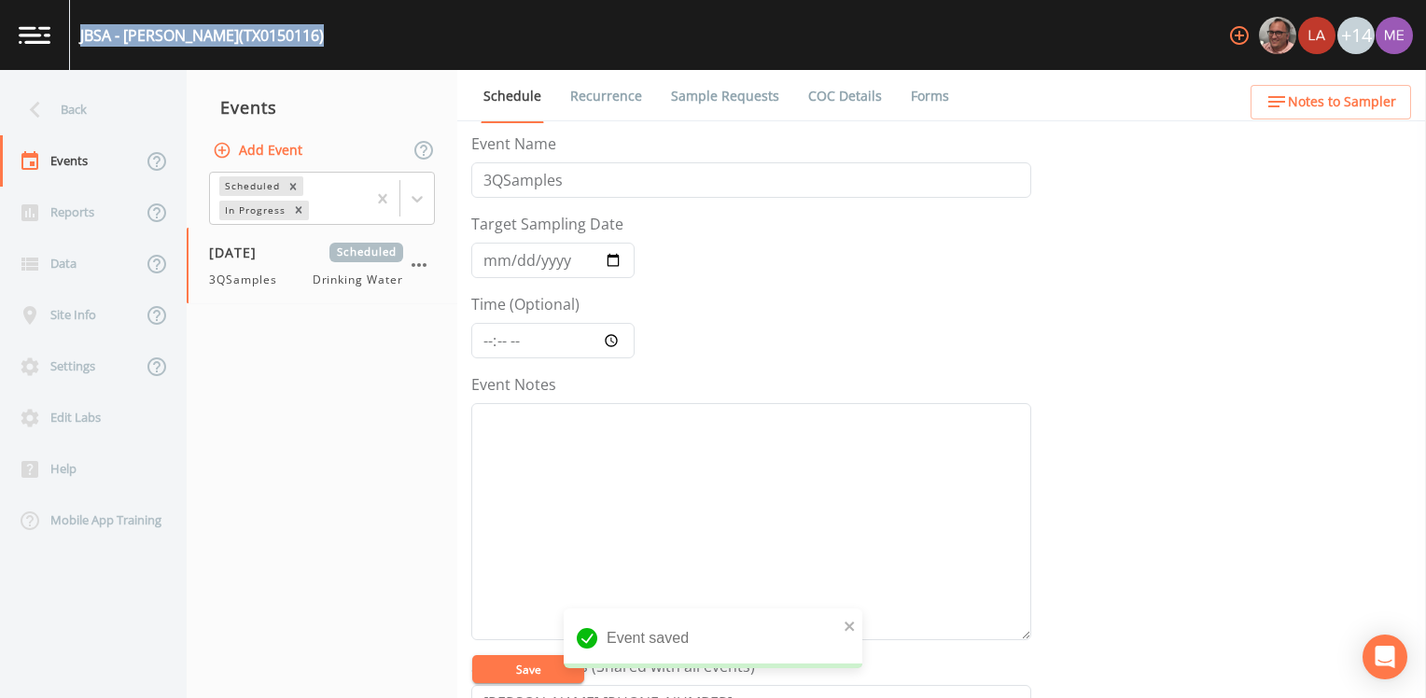
drag, startPoint x: 78, startPoint y: 32, endPoint x: 337, endPoint y: 33, distance: 258.5
click at [337, 33] on div "JBSA - SAM HOUSTON (TX0150116) +14" at bounding box center [713, 35] width 1426 height 70
drag, startPoint x: 337, startPoint y: 33, endPoint x: 237, endPoint y: 36, distance: 99.9
copy div "JBSA - SAM HOUSTON (TX0150116)"
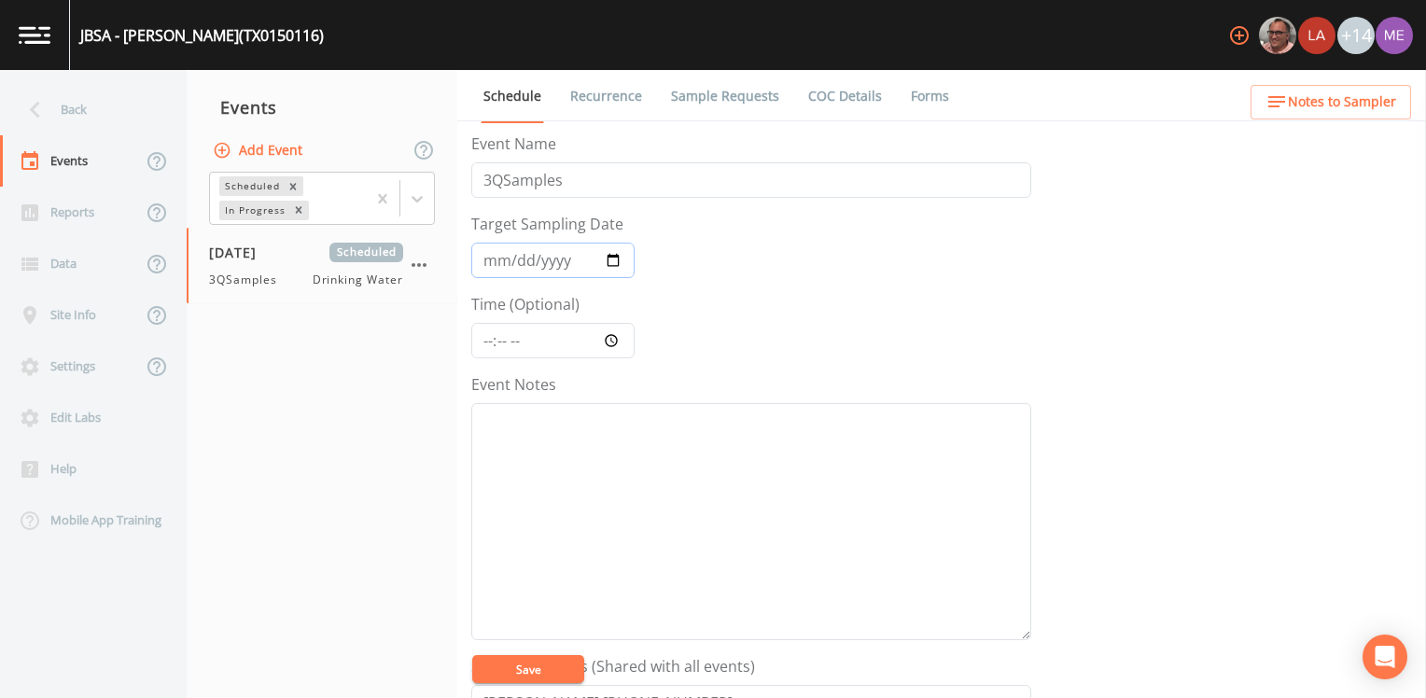
click at [487, 263] on input "2025-07-15" at bounding box center [552, 260] width 163 height 35
type input "2025-09-17"
click at [485, 339] on input "Time (Optional)" at bounding box center [552, 340] width 163 height 35
click at [488, 340] on input "Time (Optional)" at bounding box center [552, 340] width 163 height 35
type input "09:30"
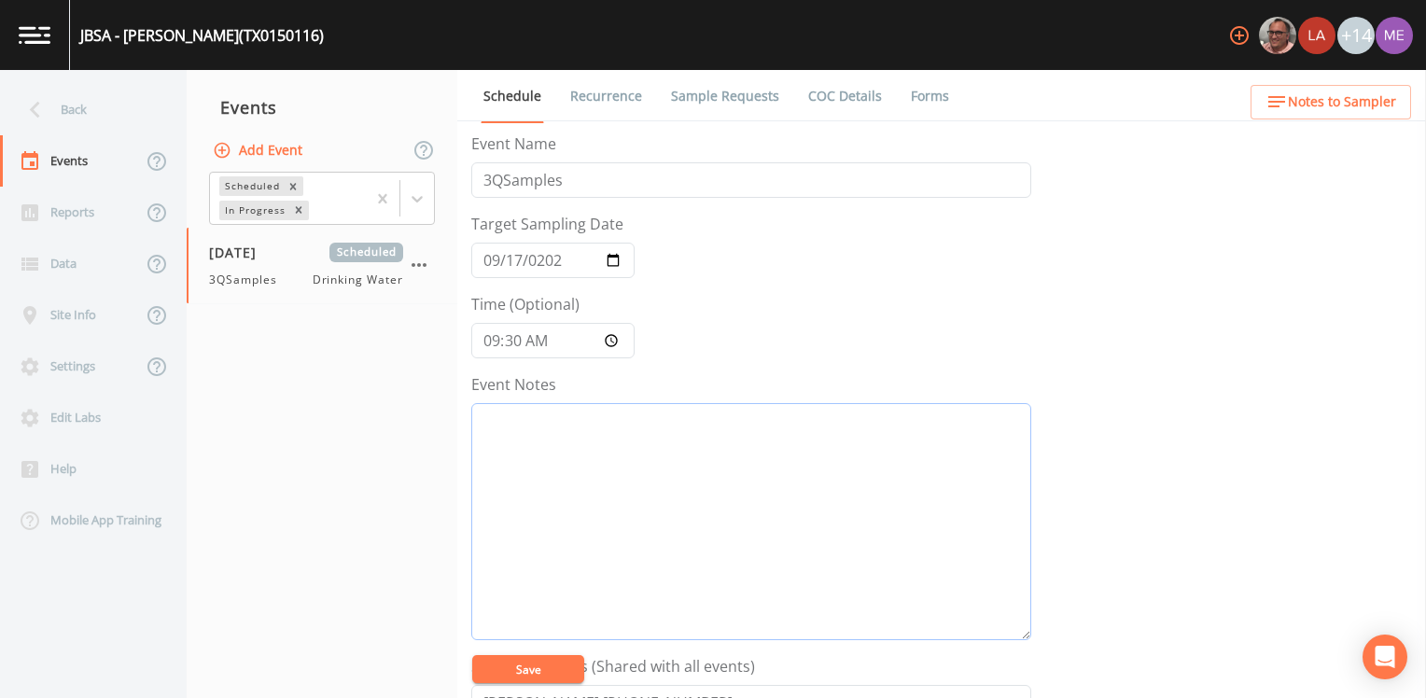
click at [511, 427] on textarea "Event Notes" at bounding box center [751, 521] width 560 height 237
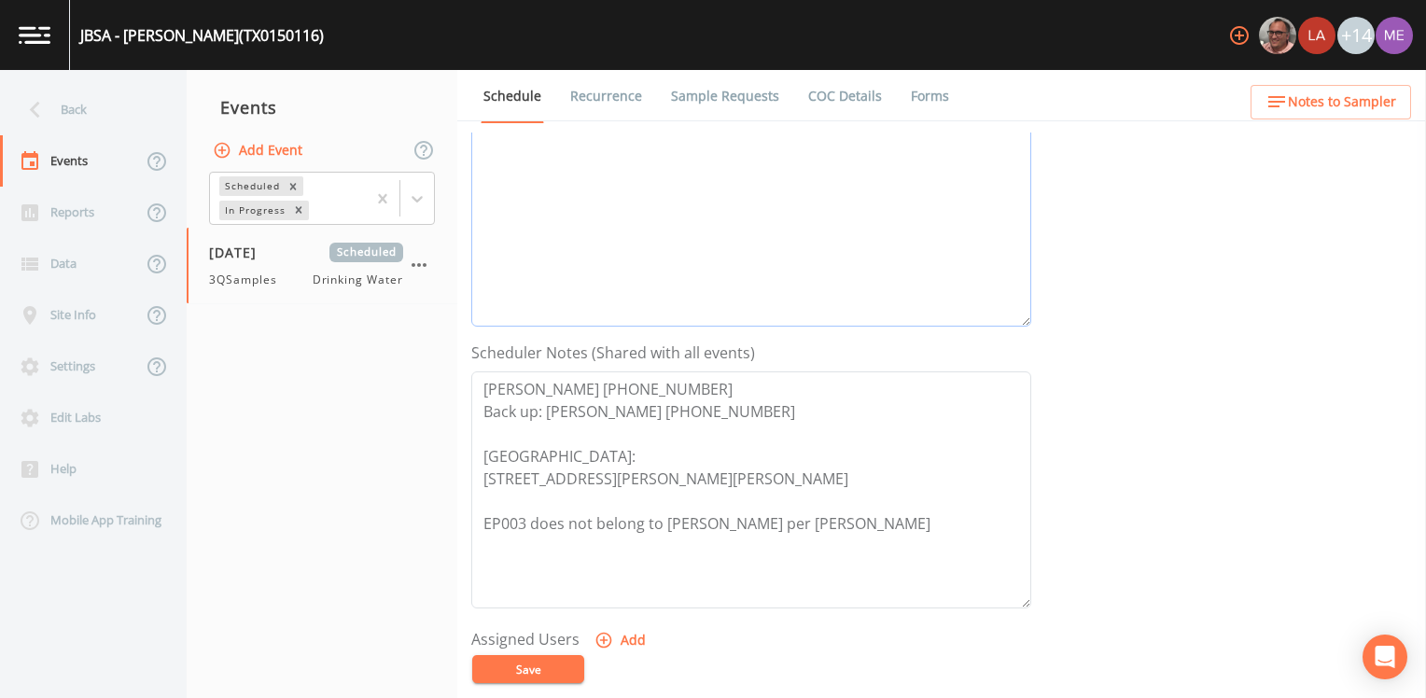
scroll to position [373, 0]
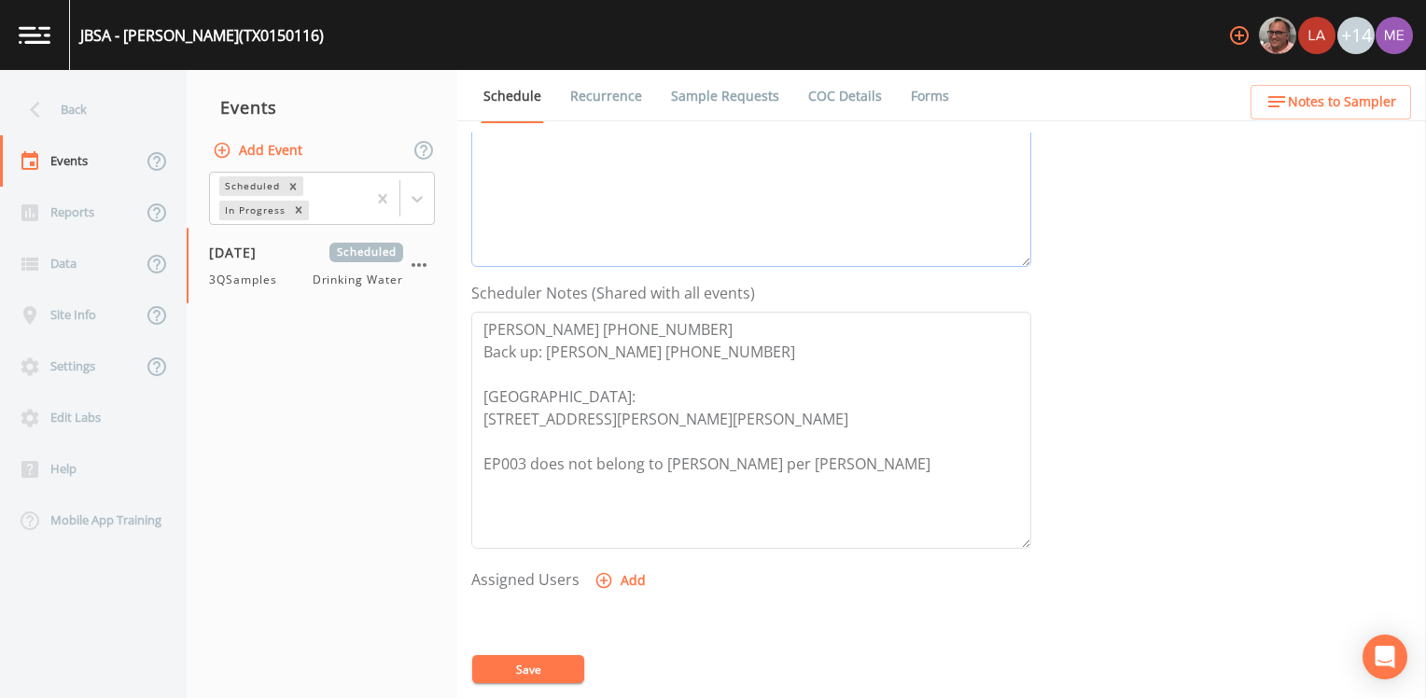
type textarea "confirmed with mark 9/11"
click at [604, 428] on icon "button" at bounding box center [603, 580] width 19 height 19
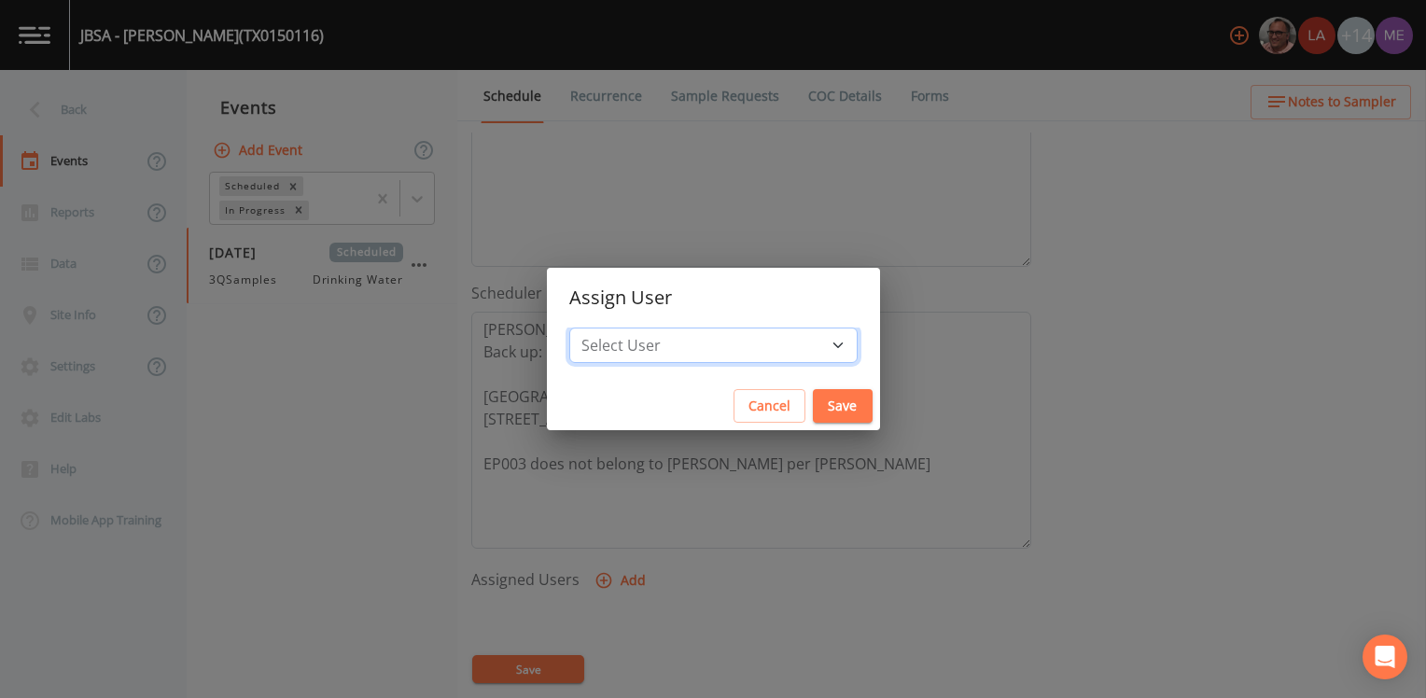
click at [706, 353] on select "Select User Mike Franklin Lauren Saenz Joshua gere Paul David Weber Zachary Eva…" at bounding box center [713, 345] width 288 height 35
select select "82fcd260-406f-4720-af66-0de7f1917f1c"
click at [596, 328] on select "Select User Mike Franklin Lauren Saenz Joshua gere Paul David Weber Zachary Eva…" at bounding box center [713, 345] width 288 height 35
click at [827, 411] on button "Save" at bounding box center [843, 406] width 60 height 35
select select
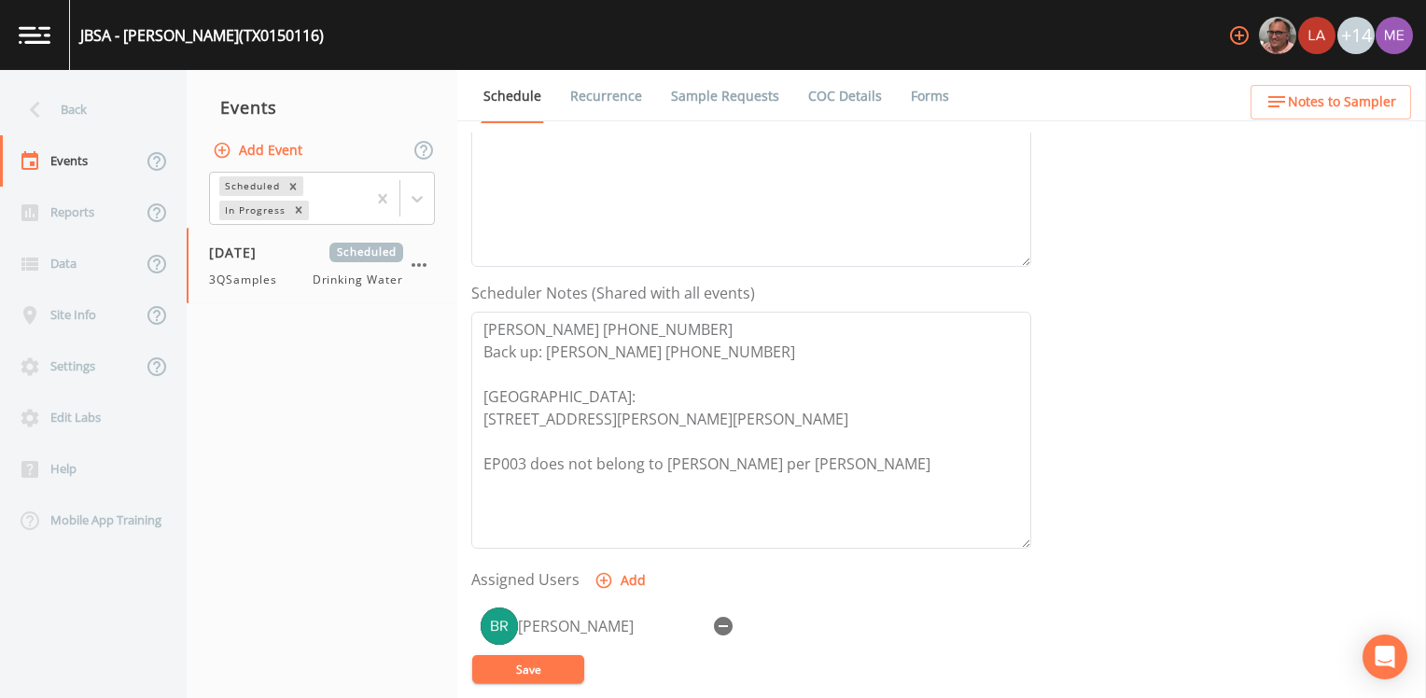
click at [528, 428] on button "Save" at bounding box center [528, 669] width 112 height 28
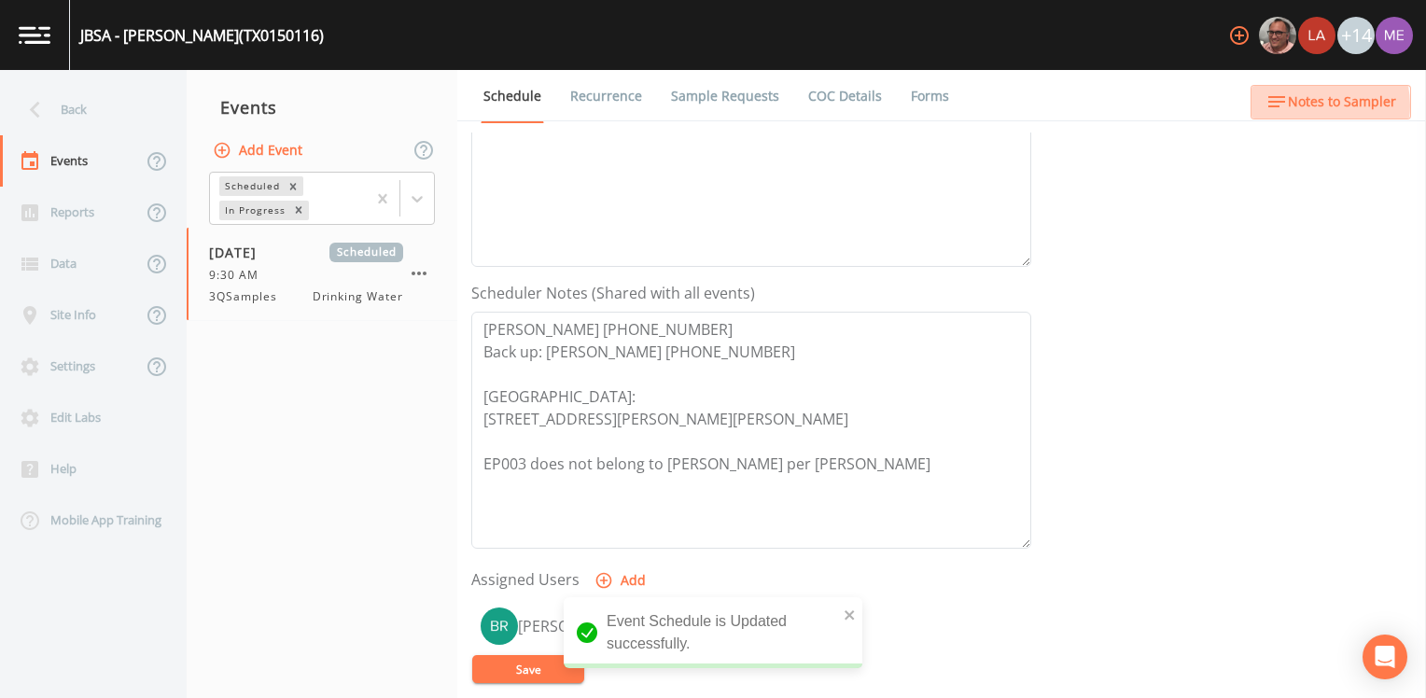
click at [947, 105] on span "Notes to Sampler" at bounding box center [1342, 102] width 108 height 23
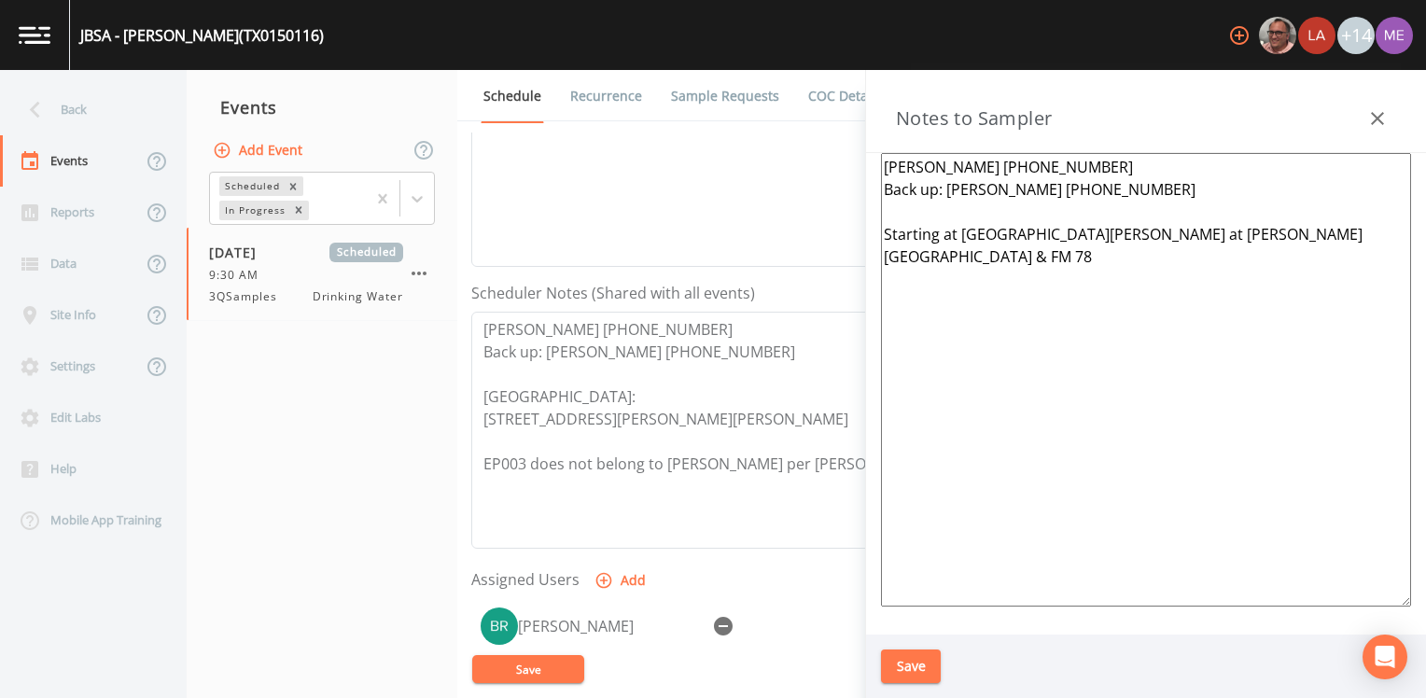
drag, startPoint x: 884, startPoint y: 230, endPoint x: 1188, endPoint y: 277, distance: 307.7
click at [947, 277] on textarea "Mark Cadena 210-765-9889 Back up: Donald Strowder 210-330-7378 Starting at JBSA…" at bounding box center [1146, 379] width 530 height 453
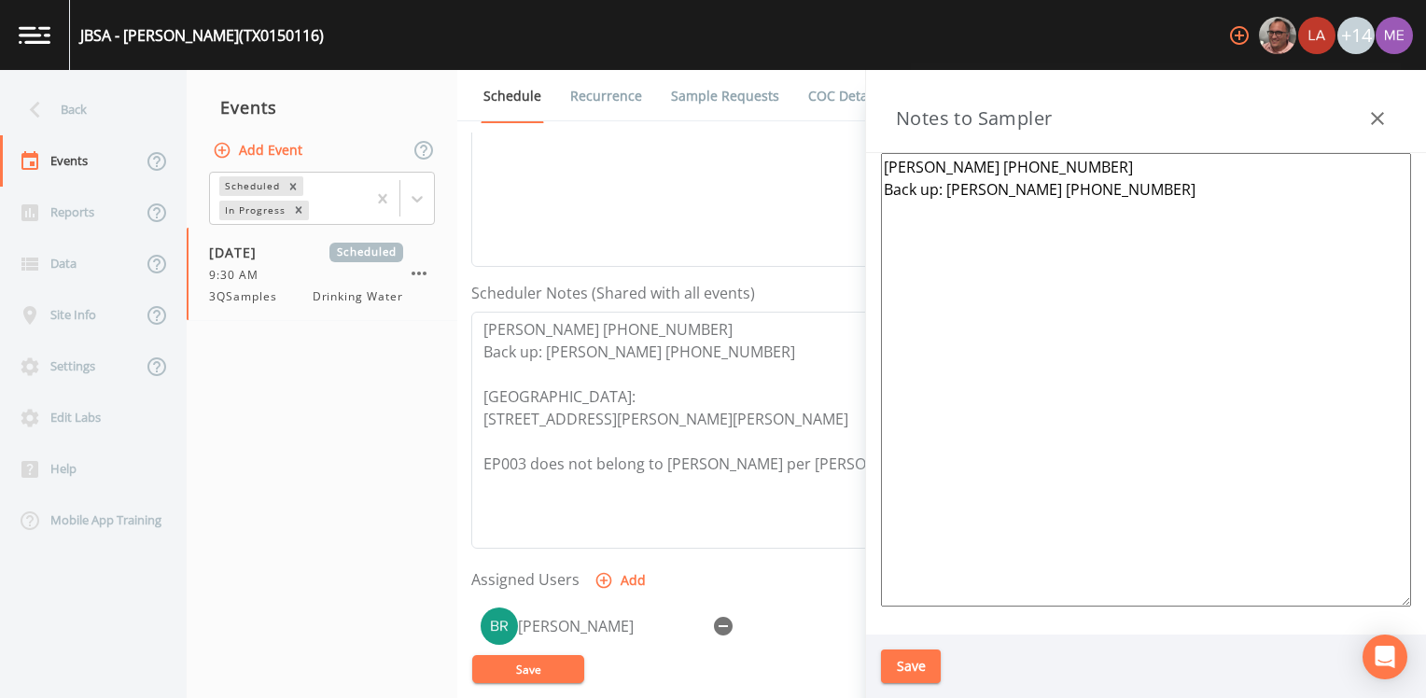
type textarea "Mark Cadena 210-765-9889 Back up: Donald Strowder 210-330-7378"
click at [894, 428] on button "Save" at bounding box center [911, 666] width 60 height 35
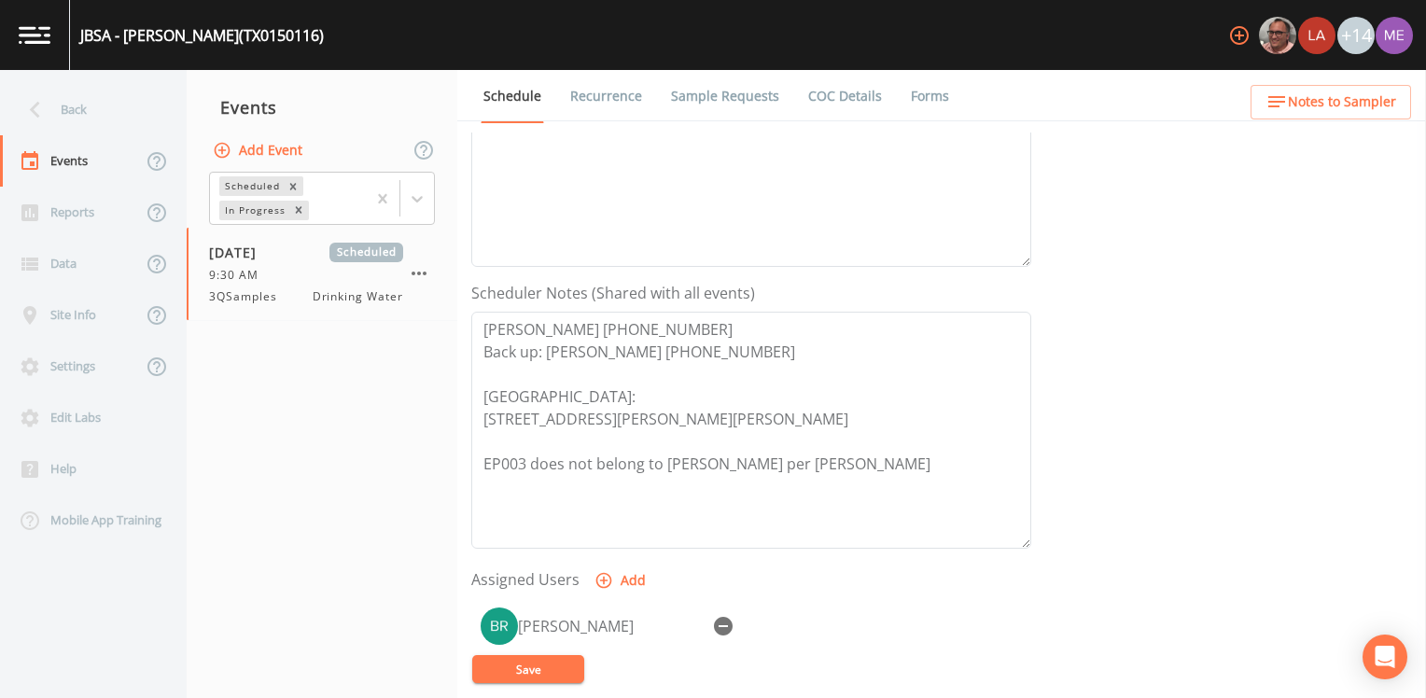
click at [515, 428] on button "Save" at bounding box center [528, 669] width 112 height 28
click at [69, 106] on div "Back" at bounding box center [84, 109] width 168 height 51
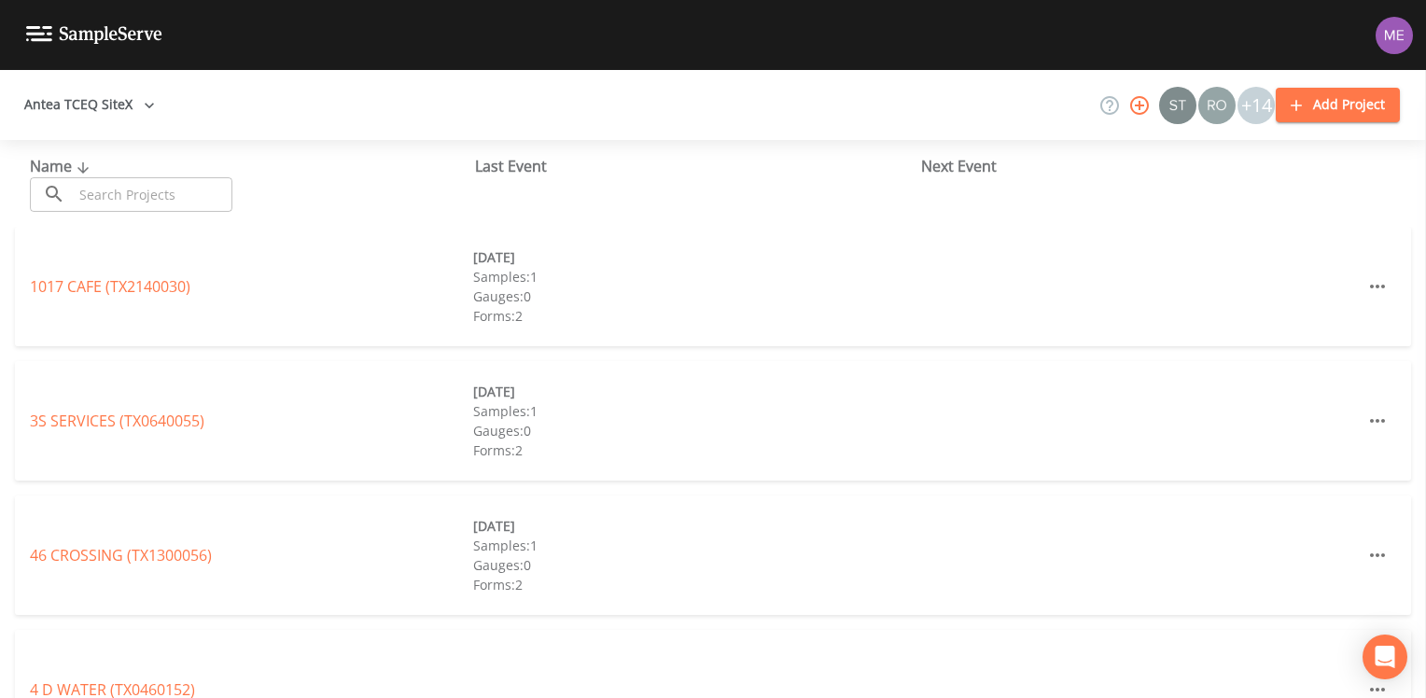
click at [106, 197] on input "text" at bounding box center [153, 194] width 160 height 35
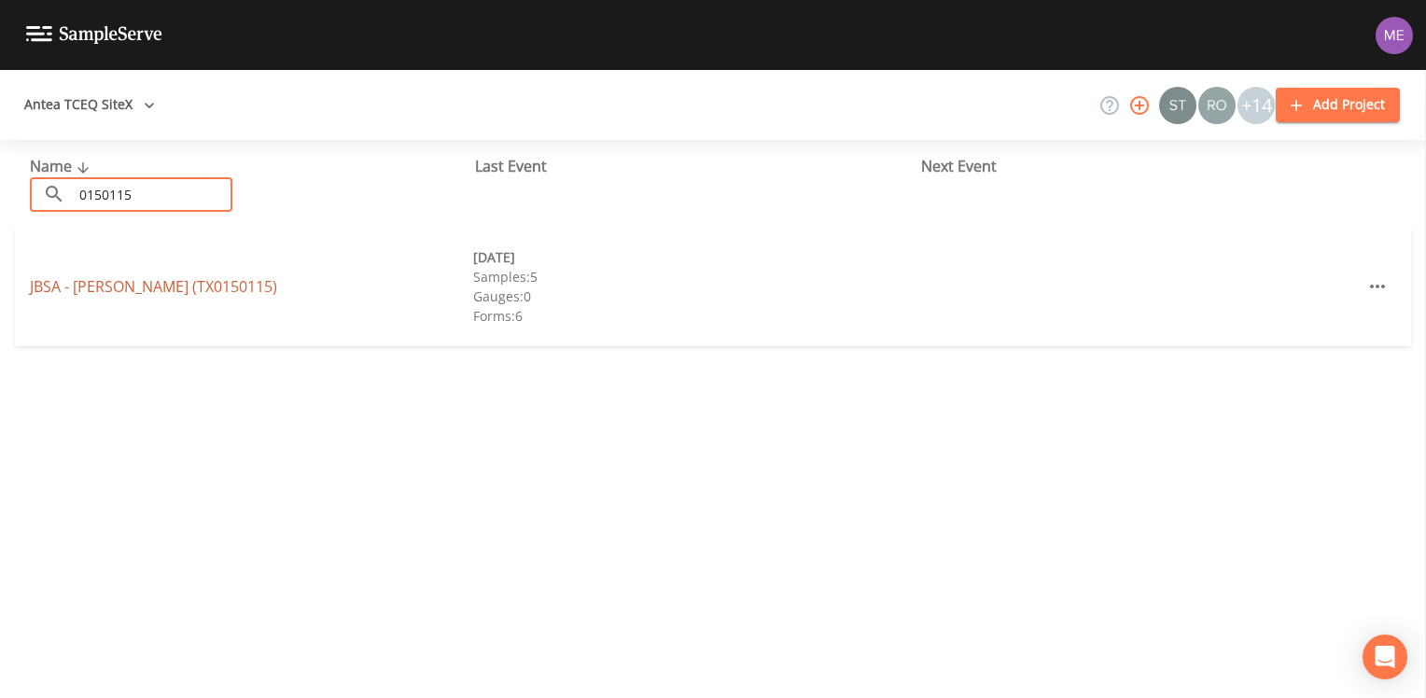
type input "0150115"
click at [157, 286] on link "JBSA - RANDOLPH (TX0150115)" at bounding box center [153, 286] width 247 height 21
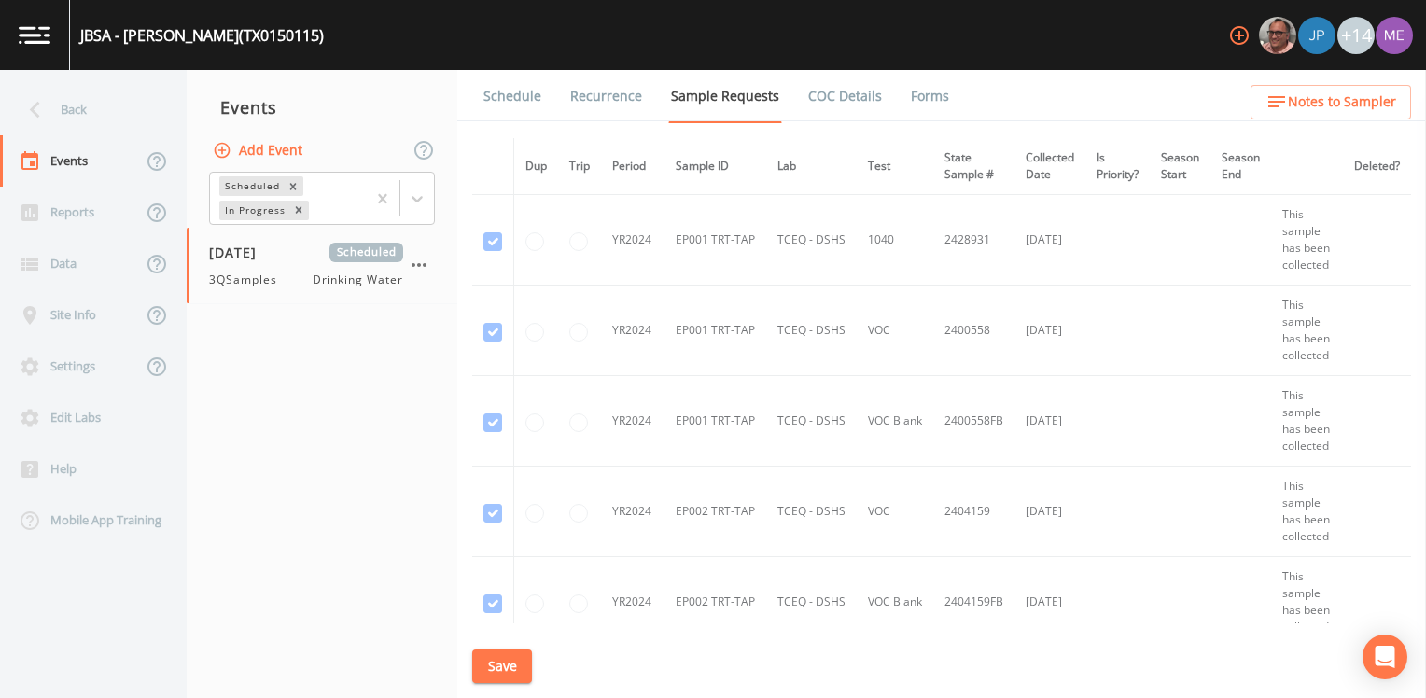
click at [81, 34] on div "JBSA - RANDOLPH (TX0150115)" at bounding box center [202, 35] width 244 height 22
drag, startPoint x: 79, startPoint y: 34, endPoint x: 299, endPoint y: 32, distance: 219.3
click at [299, 32] on div "JBSA - RANDOLPH (TX0150115) +14" at bounding box center [713, 35] width 1426 height 70
drag, startPoint x: 299, startPoint y: 32, endPoint x: 270, endPoint y: 32, distance: 28.9
copy div "JBSA - RANDOLPH (TX0150115)"
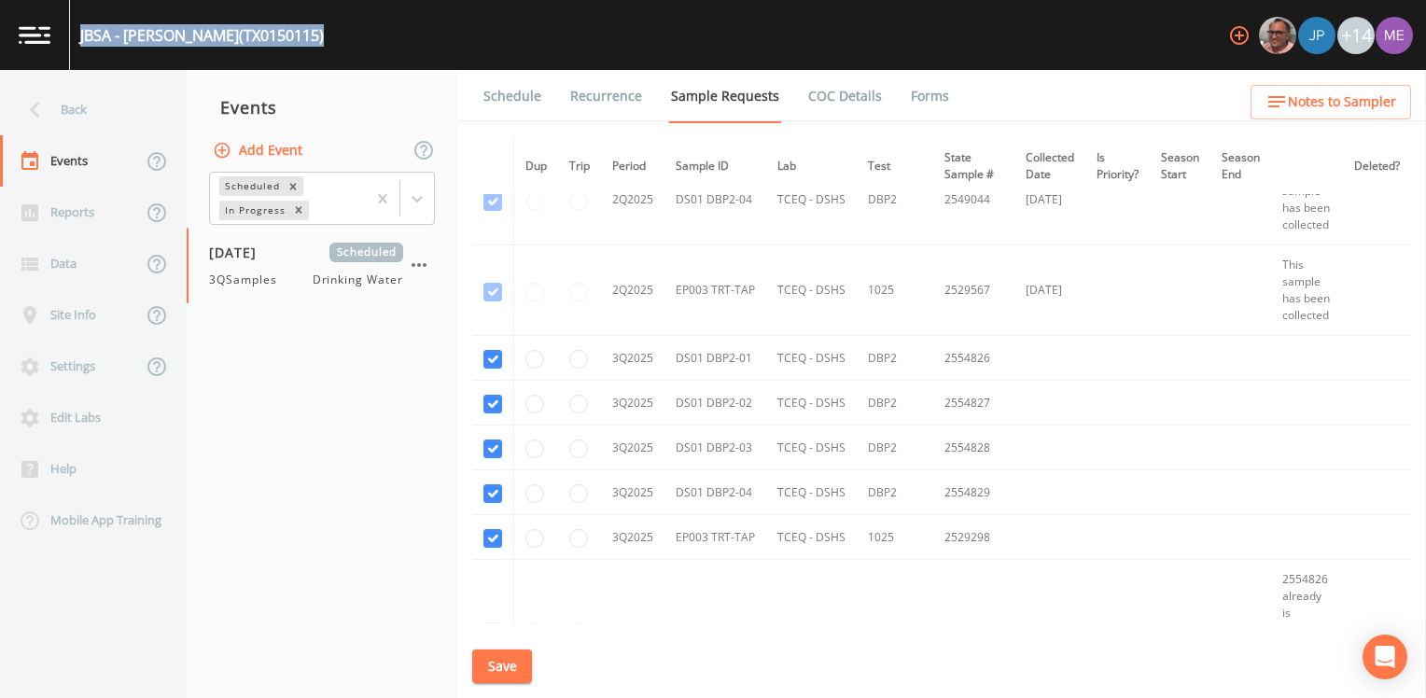
scroll to position [5319, 0]
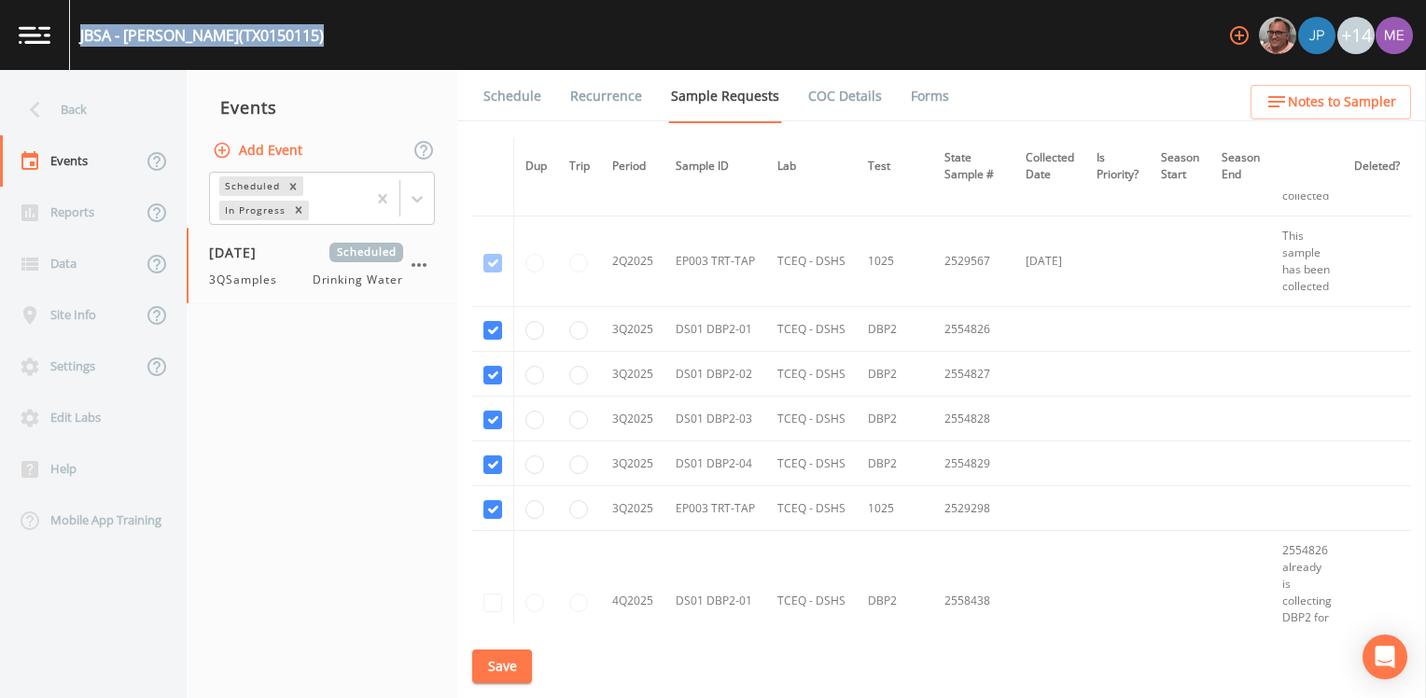
click at [491, 99] on link "Schedule" at bounding box center [512, 96] width 63 height 52
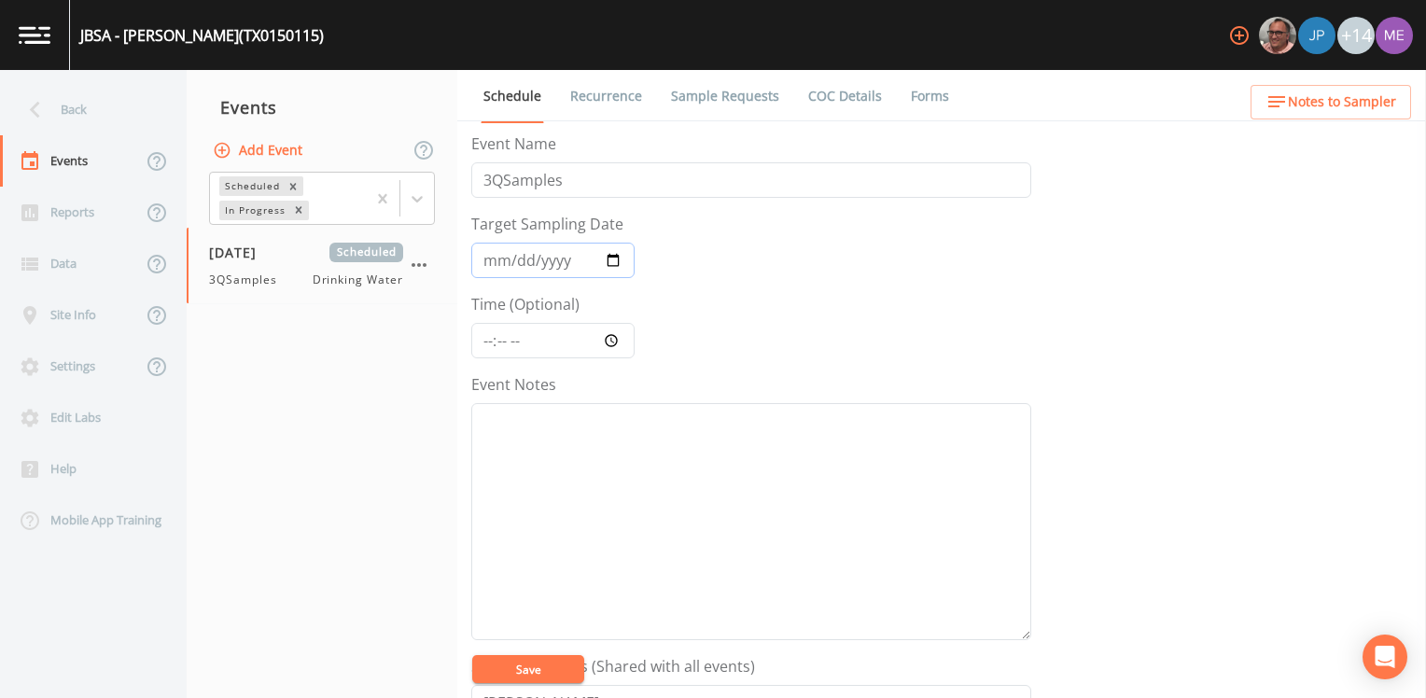
click at [489, 263] on input "2025-07-15" at bounding box center [552, 260] width 163 height 35
type input "2025-09-17"
click at [486, 336] on input "Time (Optional)" at bounding box center [552, 340] width 163 height 35
type input "09:30"
click at [503, 428] on textarea "Event Notes" at bounding box center [751, 521] width 560 height 237
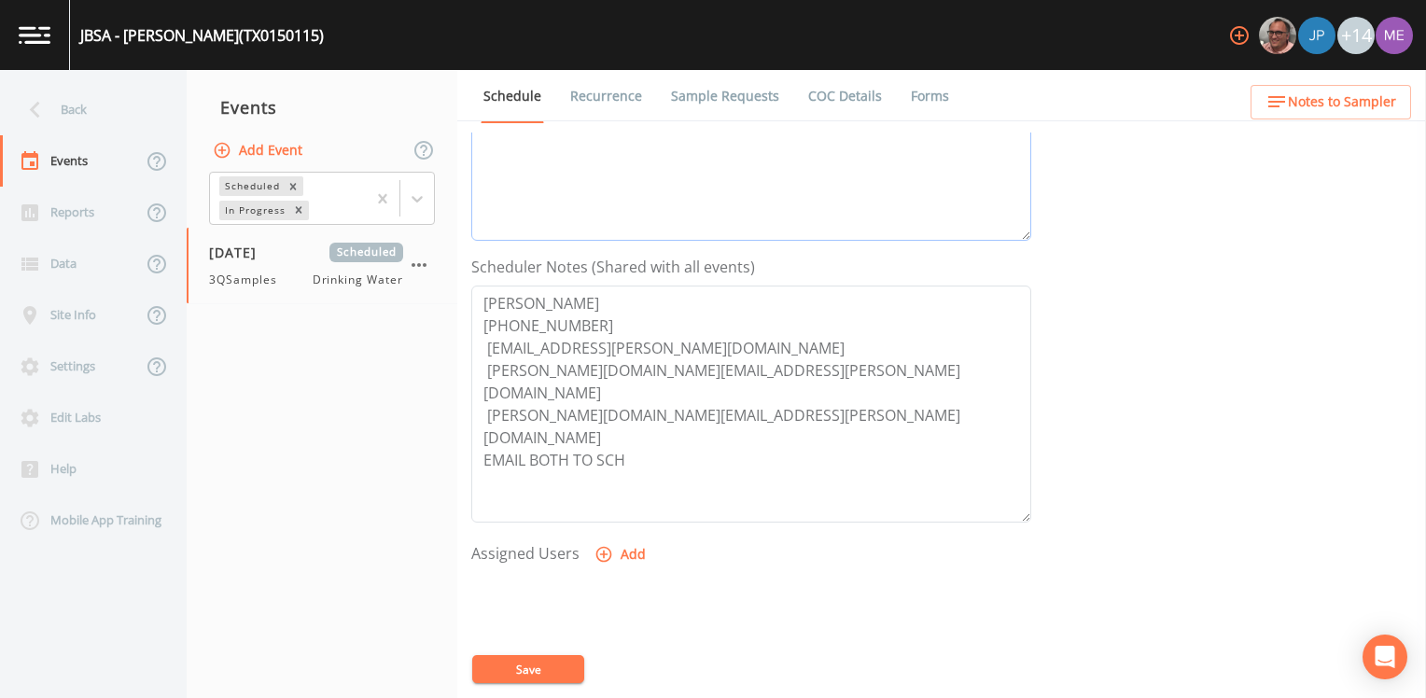
scroll to position [467, 0]
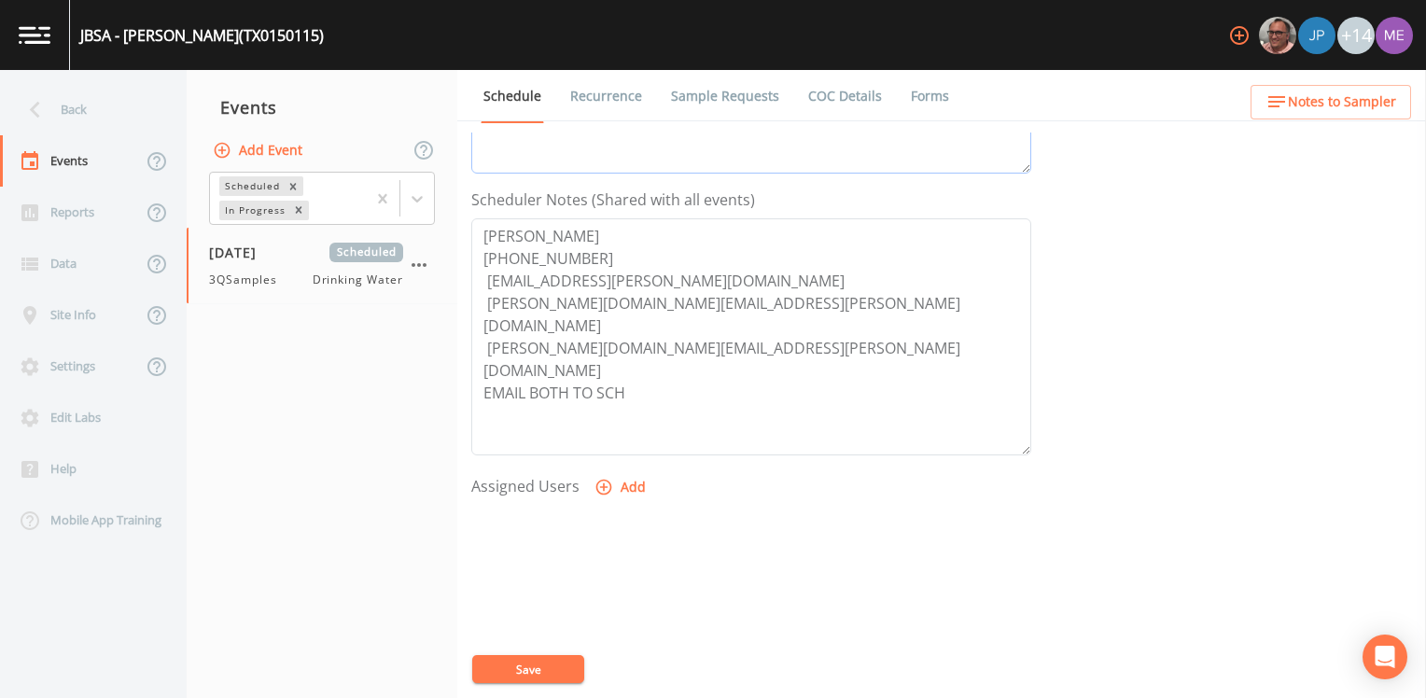
type textarea "confirmed with mark 9-11"
click at [601, 428] on icon "button" at bounding box center [604, 488] width 16 height 16
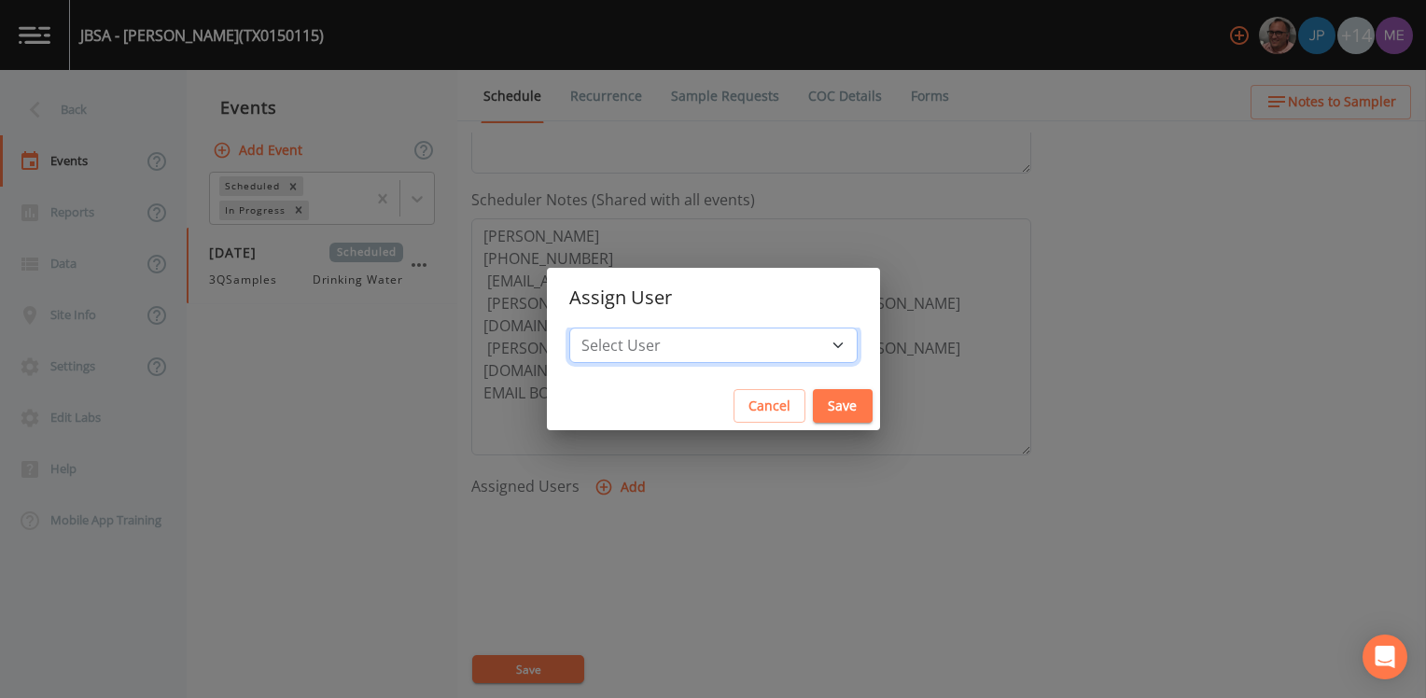
click at [721, 342] on select "Select User Mike Franklin Joshua gere Paul Lauren Saenz David Weber Zachary Eva…" at bounding box center [713, 345] width 288 height 35
select select "82fcd260-406f-4720-af66-0de7f1917f1c"
click at [596, 328] on select "Select User Mike Franklin Joshua gere Paul Lauren Saenz David Weber Zachary Eva…" at bounding box center [713, 345] width 288 height 35
click at [813, 401] on button "Save" at bounding box center [843, 406] width 60 height 35
select select
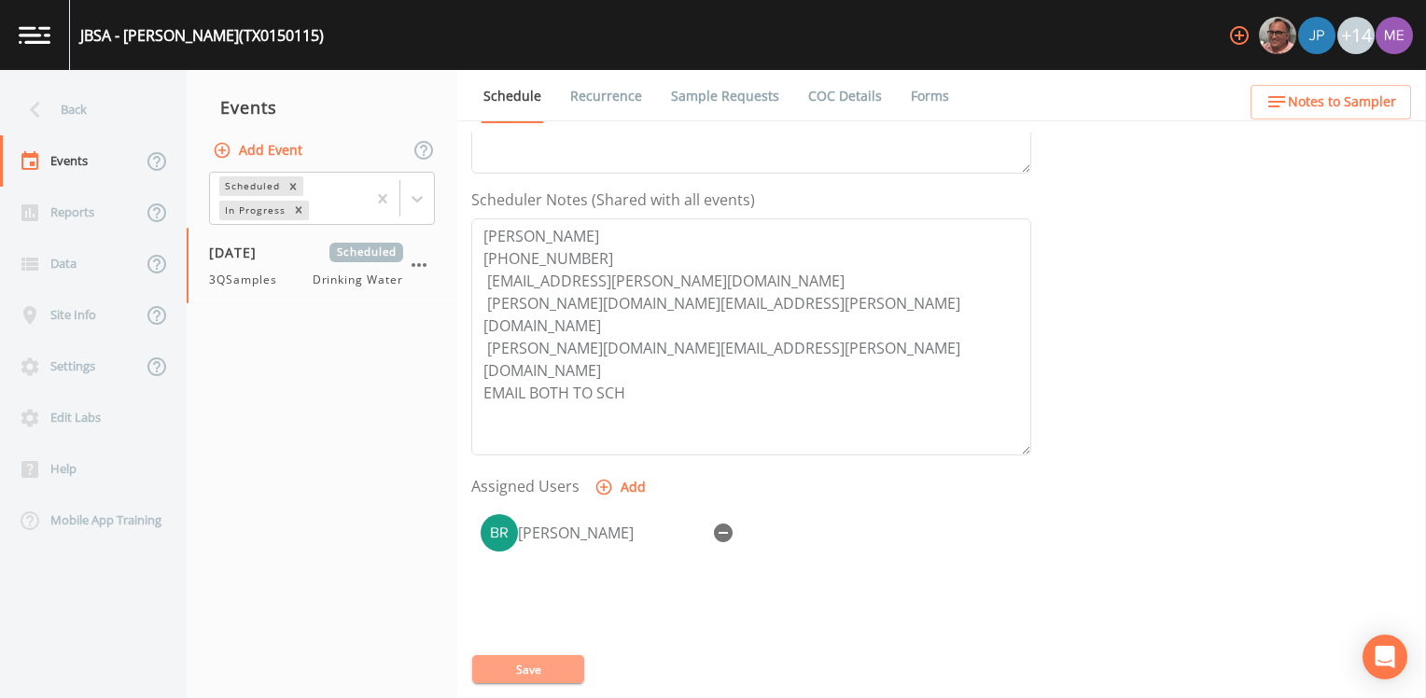
click at [556, 428] on button "Save" at bounding box center [528, 669] width 112 height 28
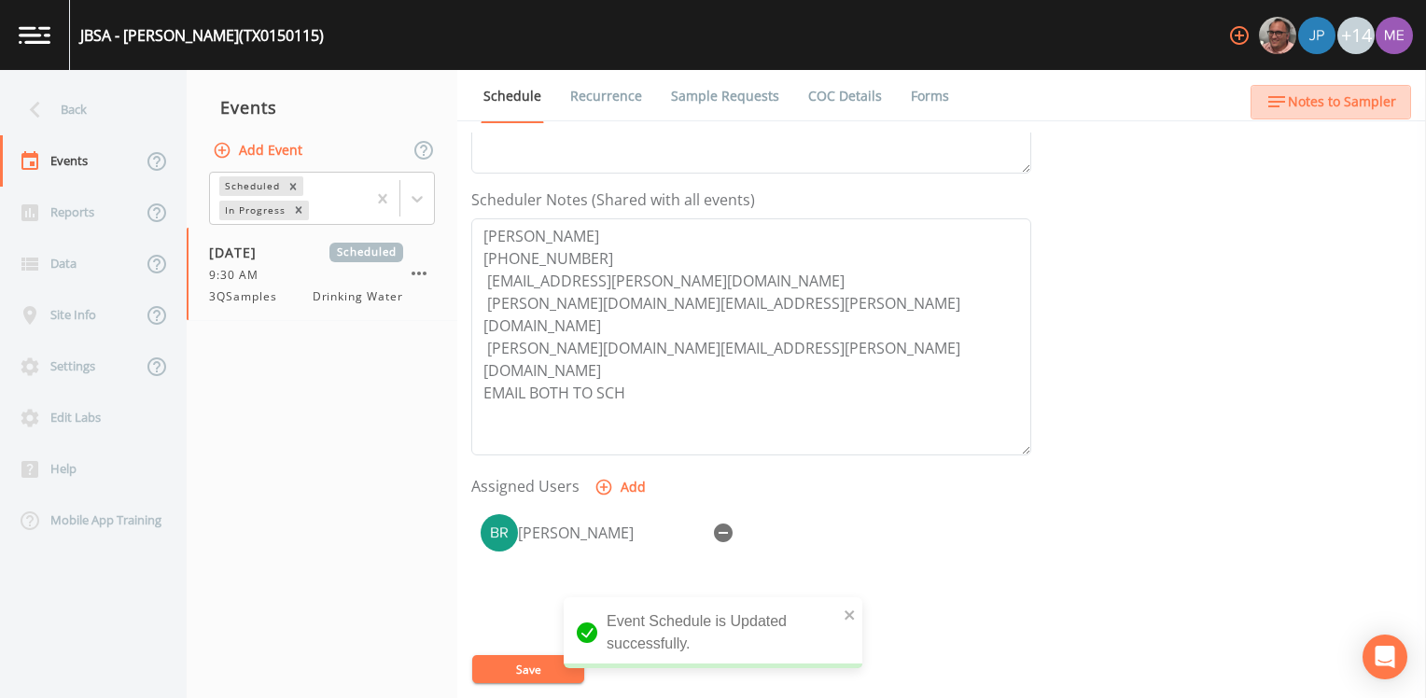
click at [947, 104] on span "Notes to Sampler" at bounding box center [1342, 102] width 108 height 23
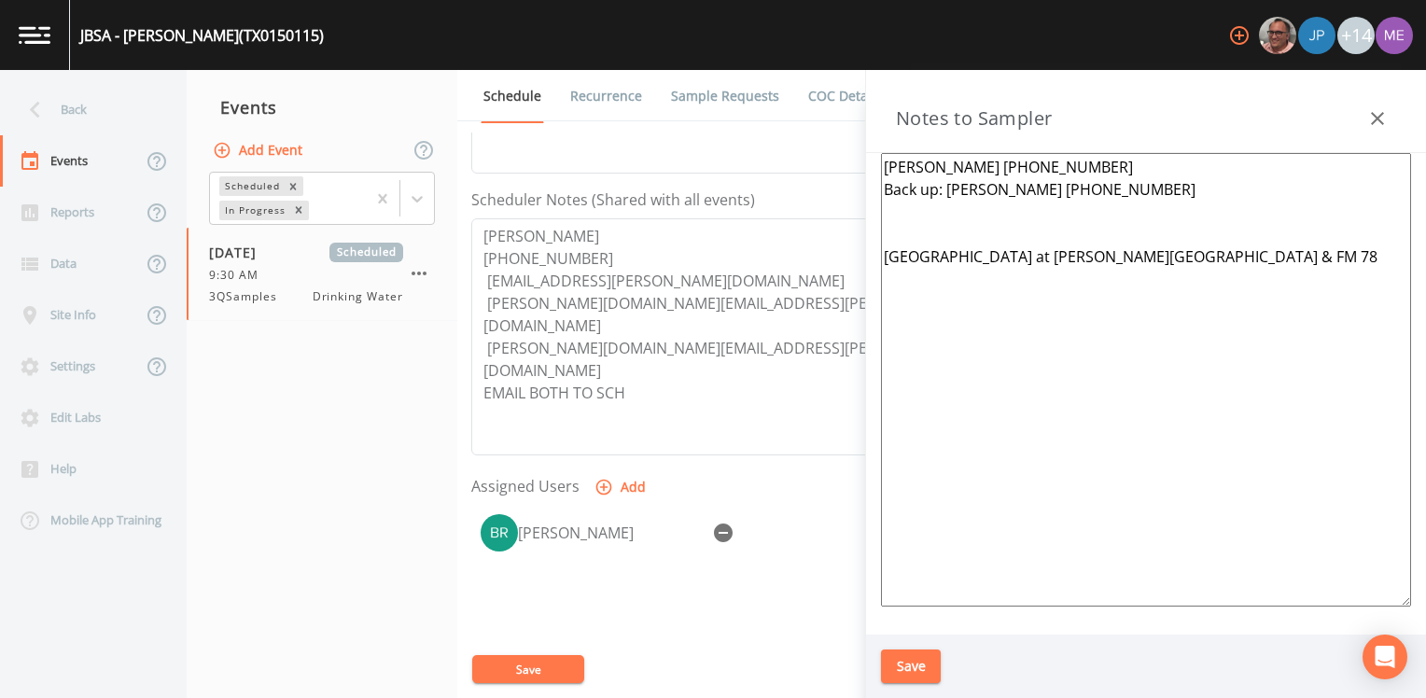
click at [947, 118] on icon "button" at bounding box center [1377, 118] width 13 height 13
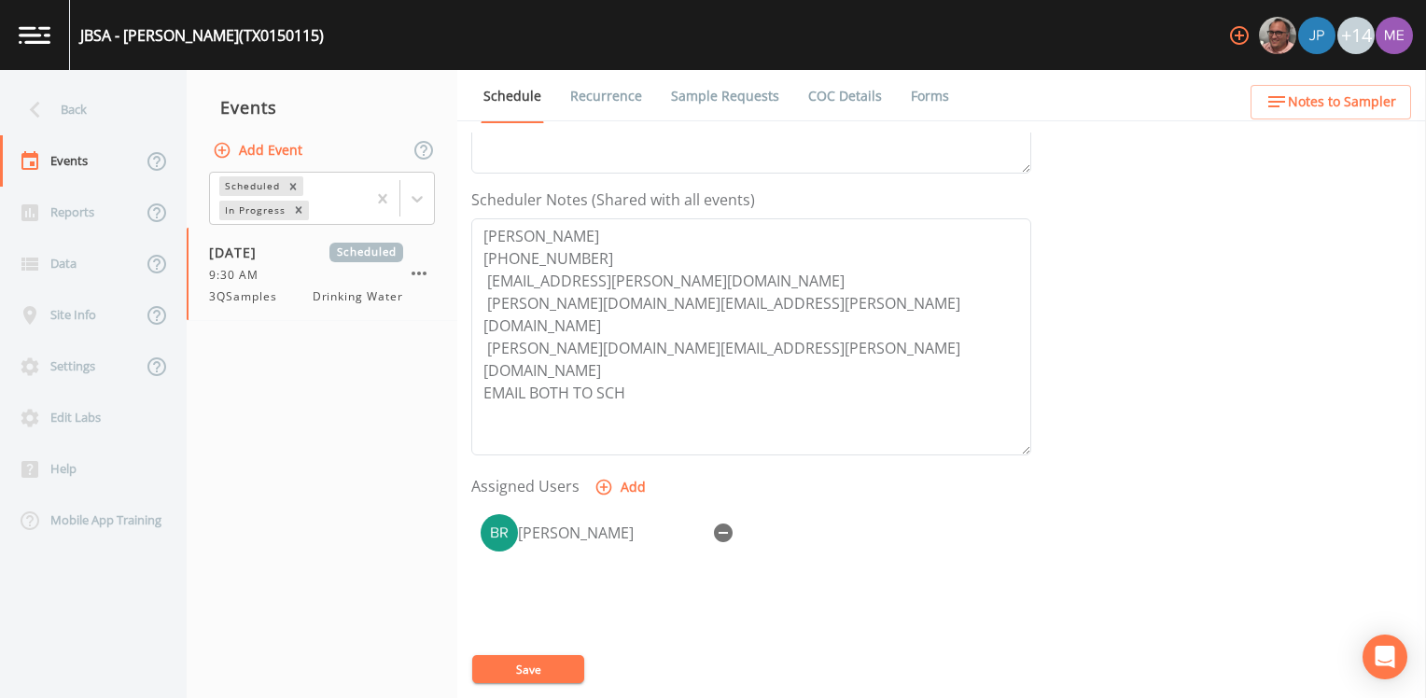
click at [268, 409] on nav "Events Add Event Scheduled In Progress 09/17/2025 Scheduled 9:30 AM 3QSamples D…" at bounding box center [322, 384] width 271 height 628
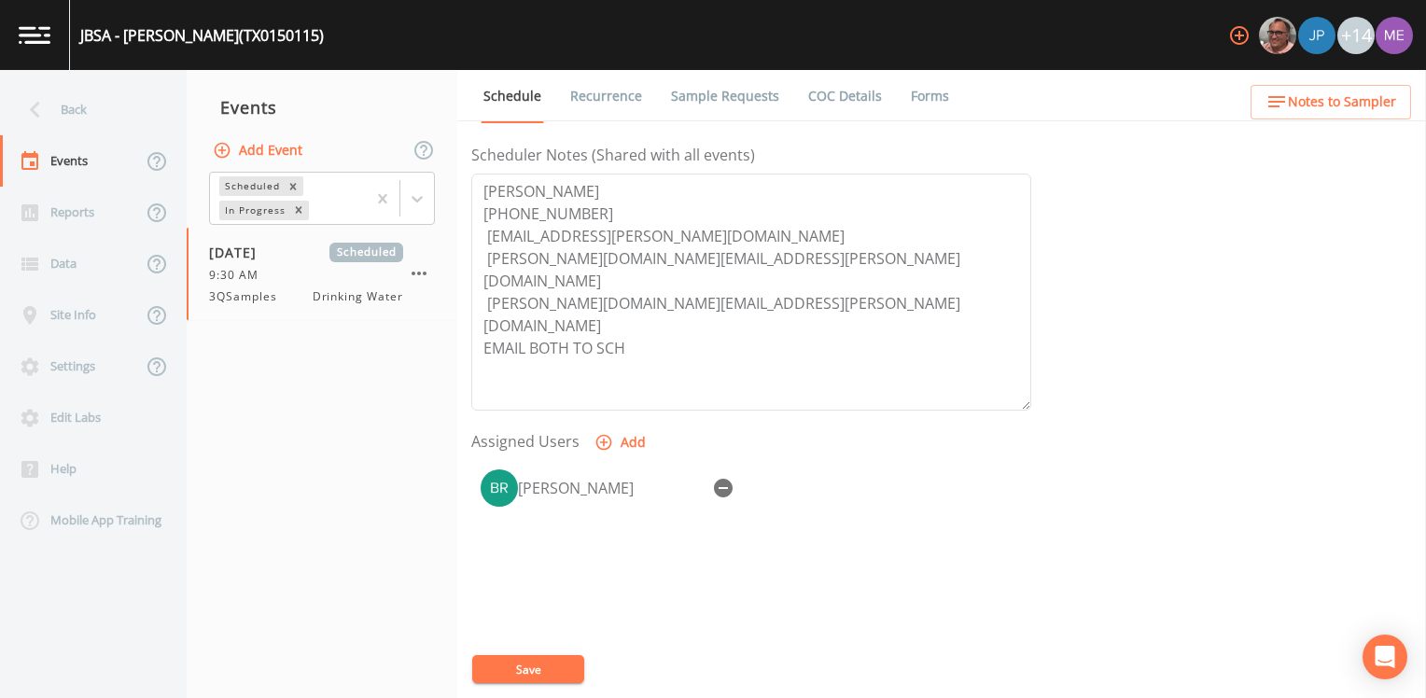
scroll to position [560, 0]
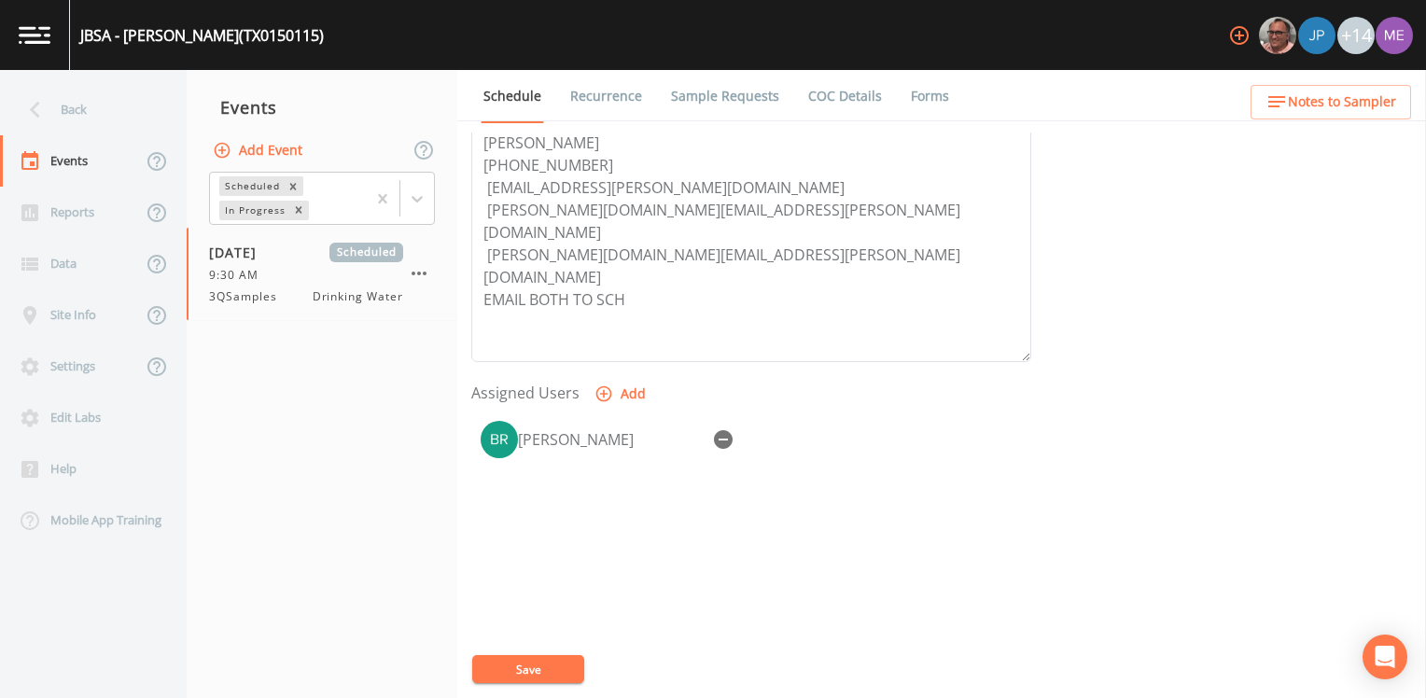
click at [521, 428] on button "Save" at bounding box center [528, 669] width 112 height 28
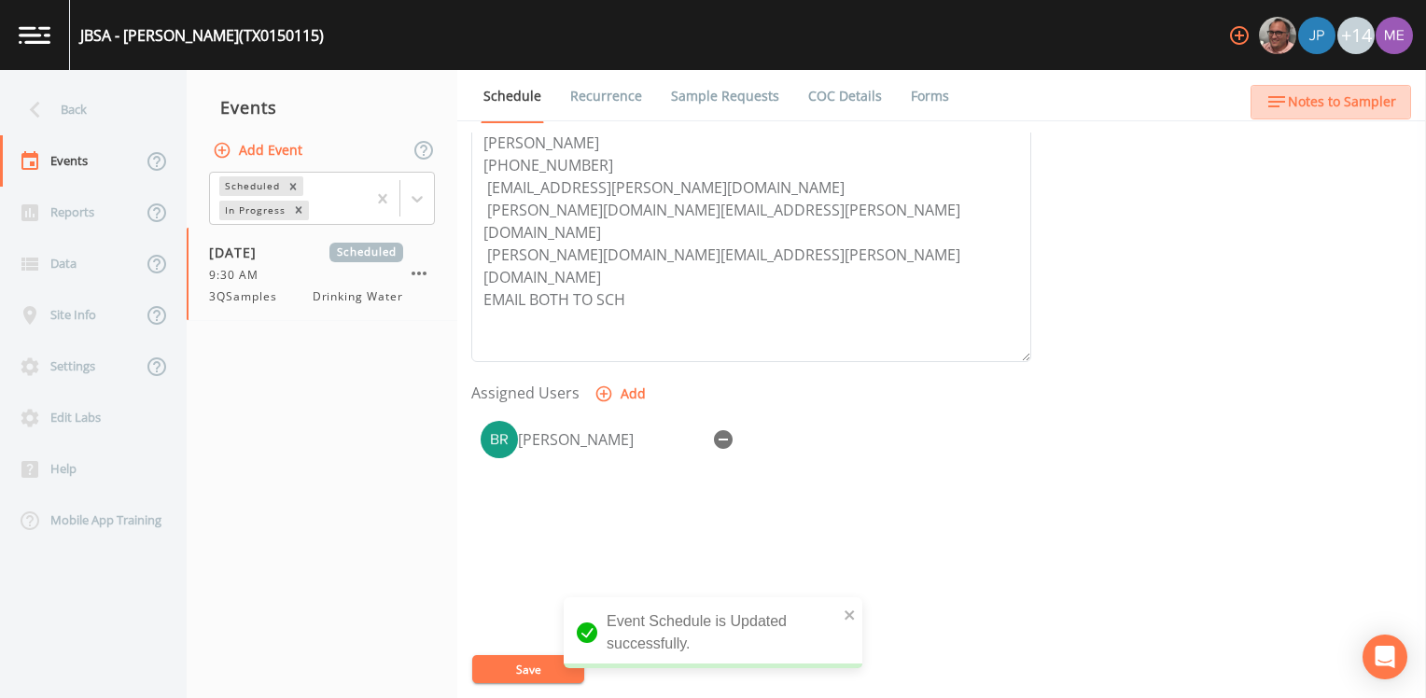
click at [947, 95] on span "Notes to Sampler" at bounding box center [1342, 102] width 108 height 23
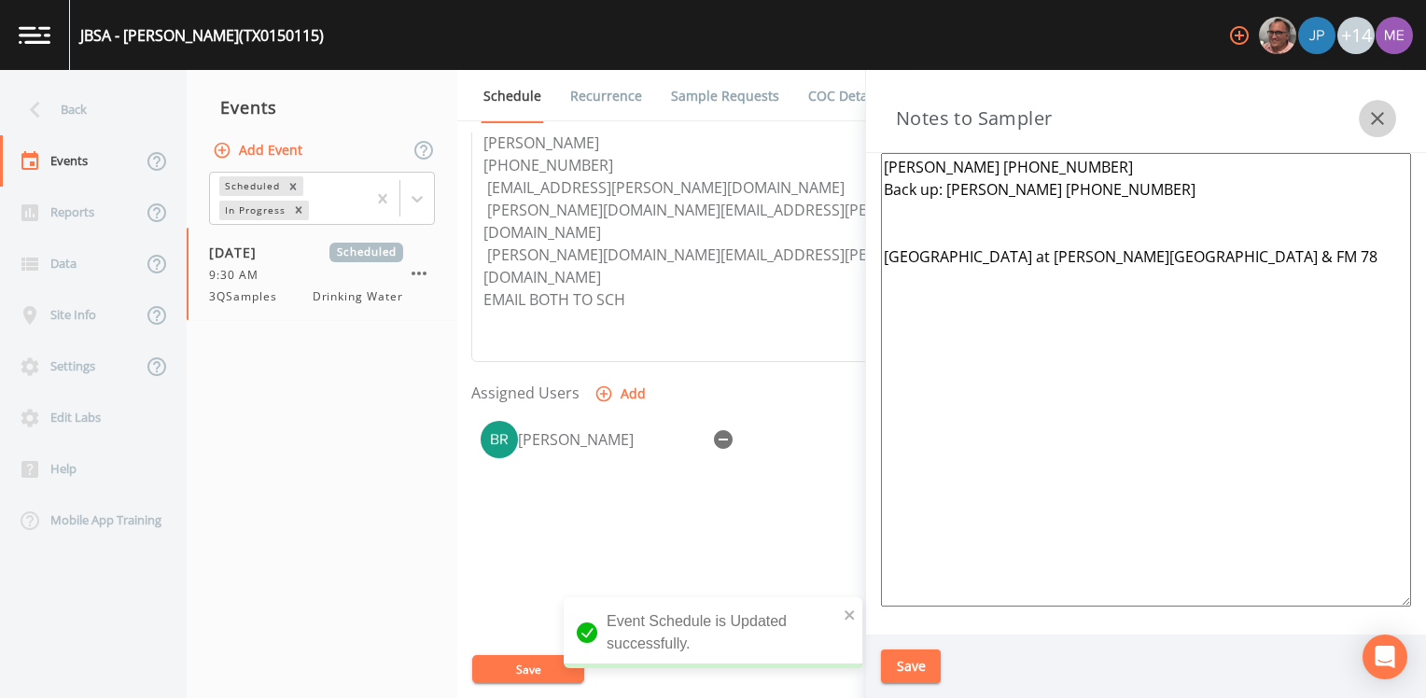
click at [947, 112] on icon "button" at bounding box center [1377, 118] width 22 height 22
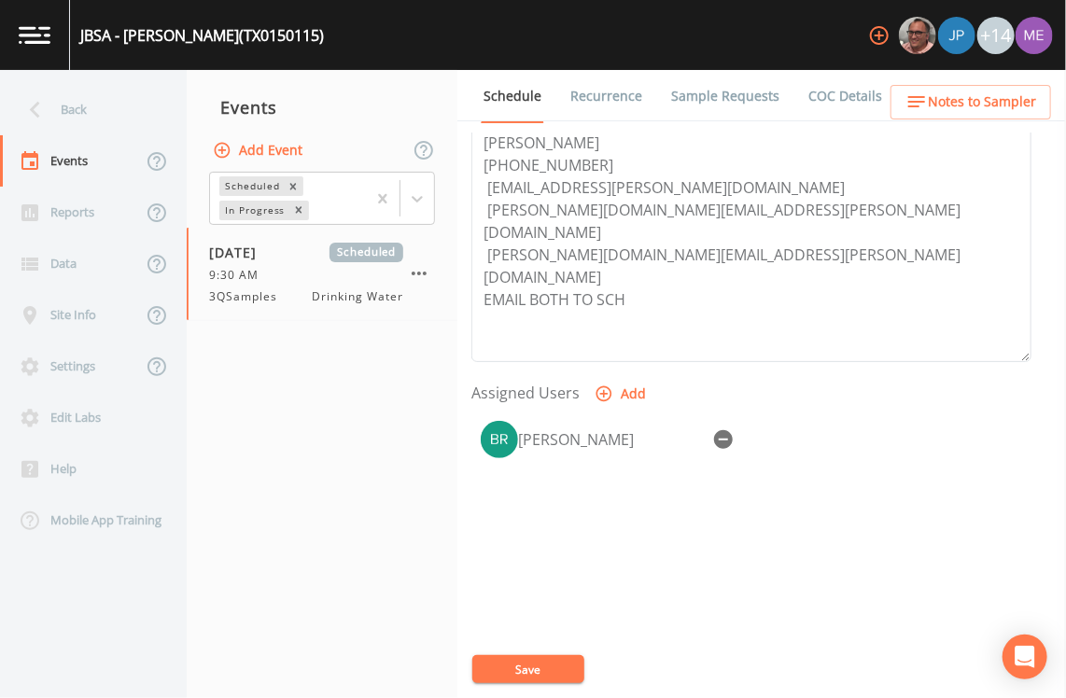
click at [555, 428] on button "Save" at bounding box center [528, 669] width 112 height 28
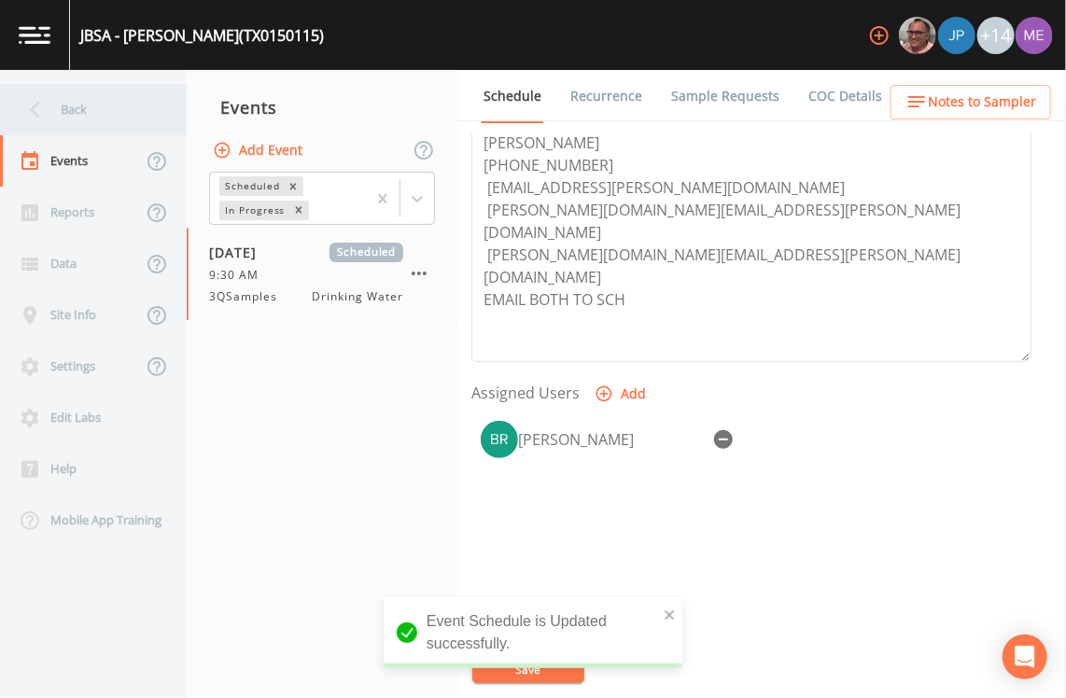
click at [75, 106] on div "Back" at bounding box center [84, 109] width 168 height 51
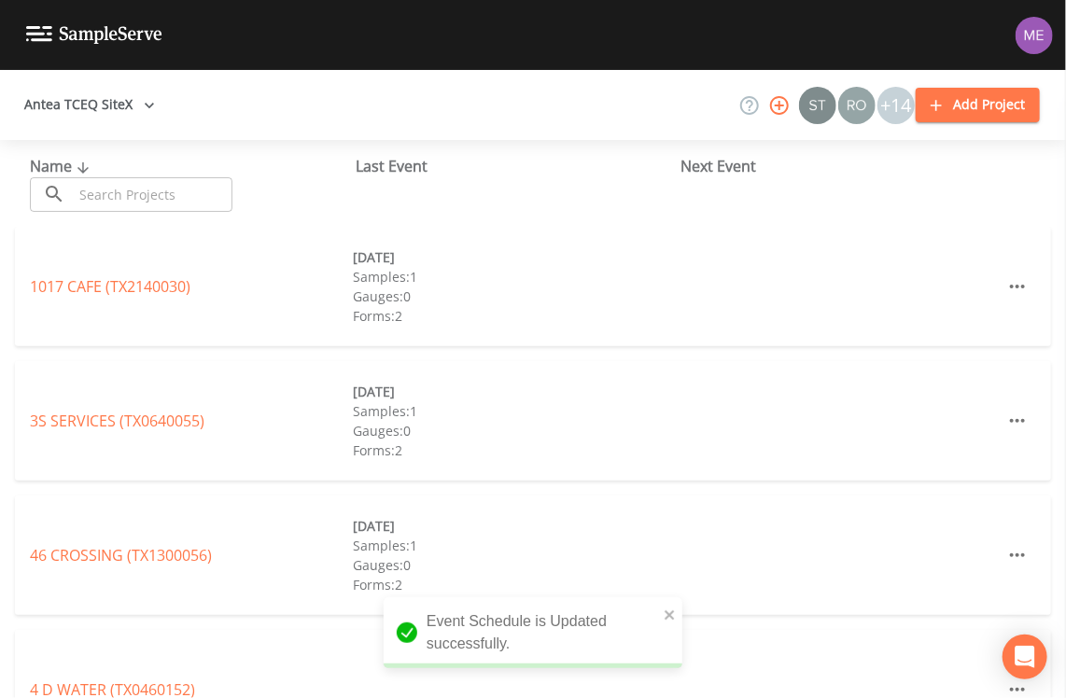
click at [213, 189] on input "text" at bounding box center [153, 194] width 160 height 35
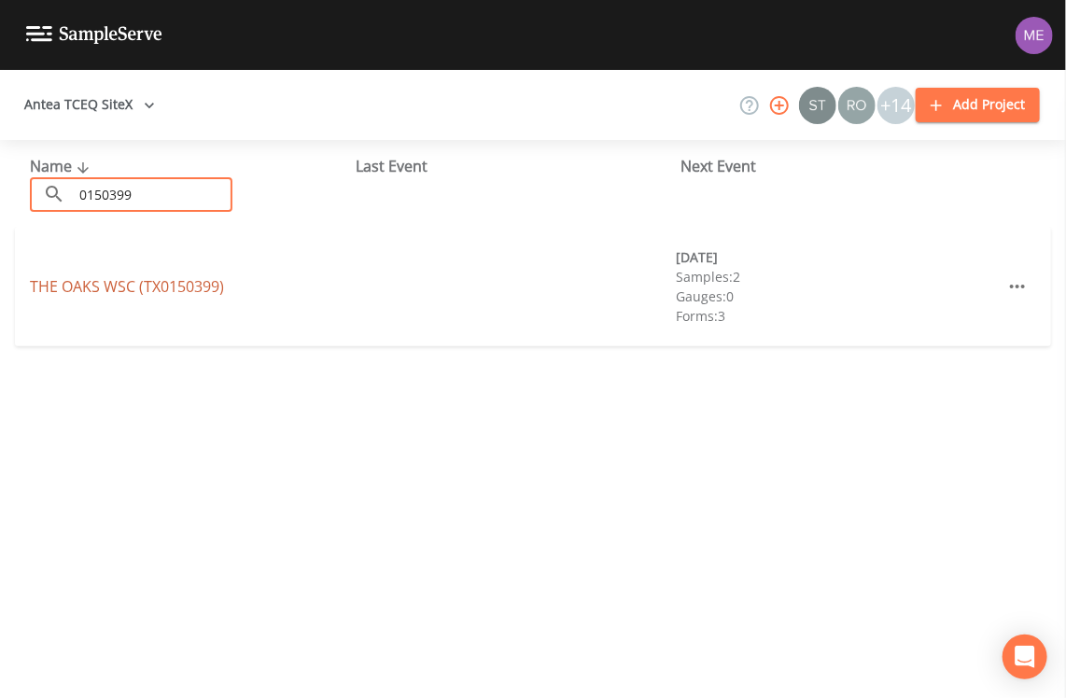
type input "0150399"
click at [157, 286] on link "THE OAKS WSC (TX0150399)" at bounding box center [127, 286] width 194 height 21
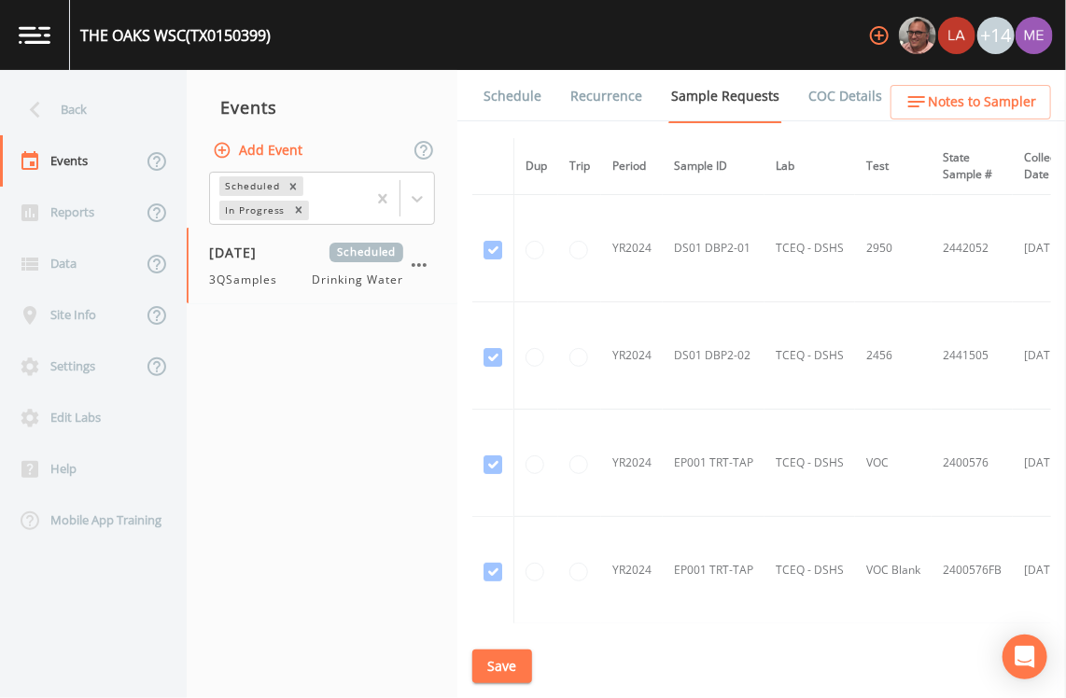
click at [255, 153] on button "Add Event" at bounding box center [259, 150] width 101 height 35
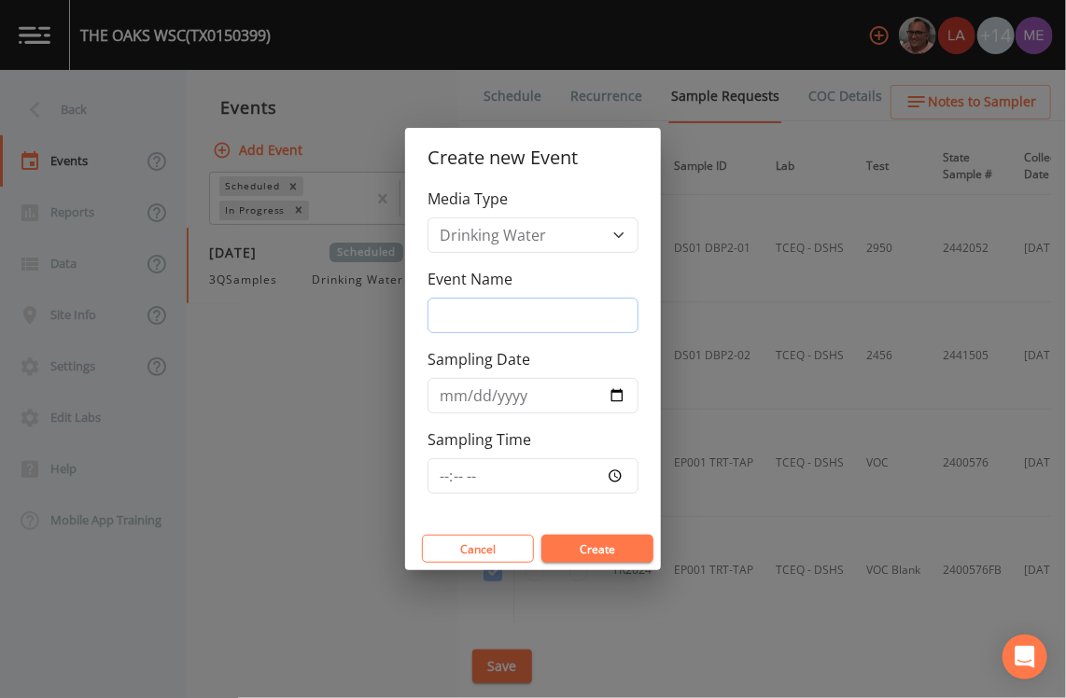
click at [498, 314] on input "Event Name" at bounding box center [532, 315] width 211 height 35
type input "3QSamples"
click at [452, 395] on input "Sampling Date" at bounding box center [532, 395] width 211 height 35
type input "2025-09-17"
click at [446, 428] on input "Sampling Time" at bounding box center [532, 475] width 211 height 35
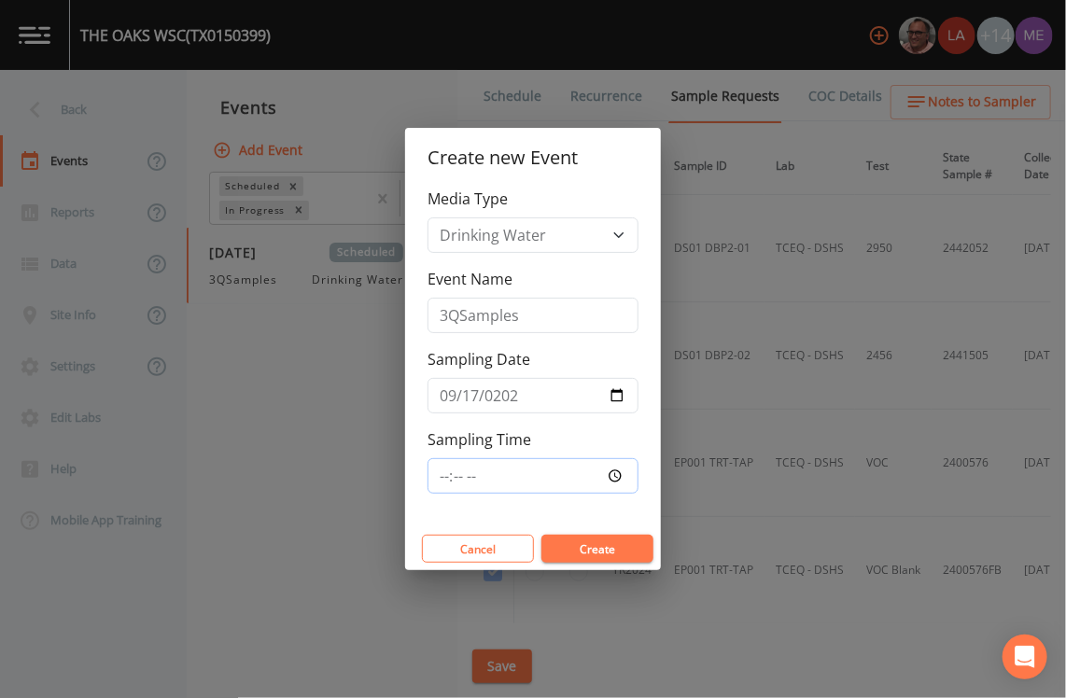
type input "09:30"
click at [607, 428] on button "Create" at bounding box center [597, 549] width 112 height 28
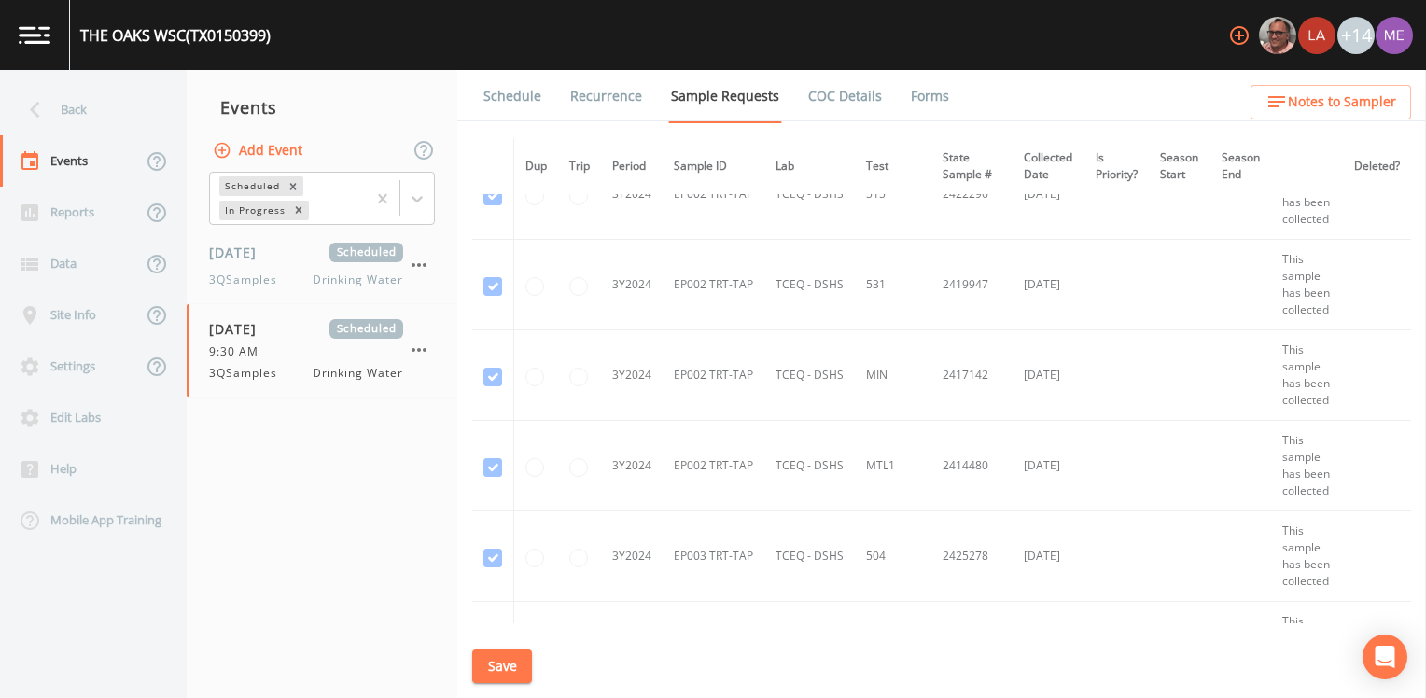
scroll to position [1773, 0]
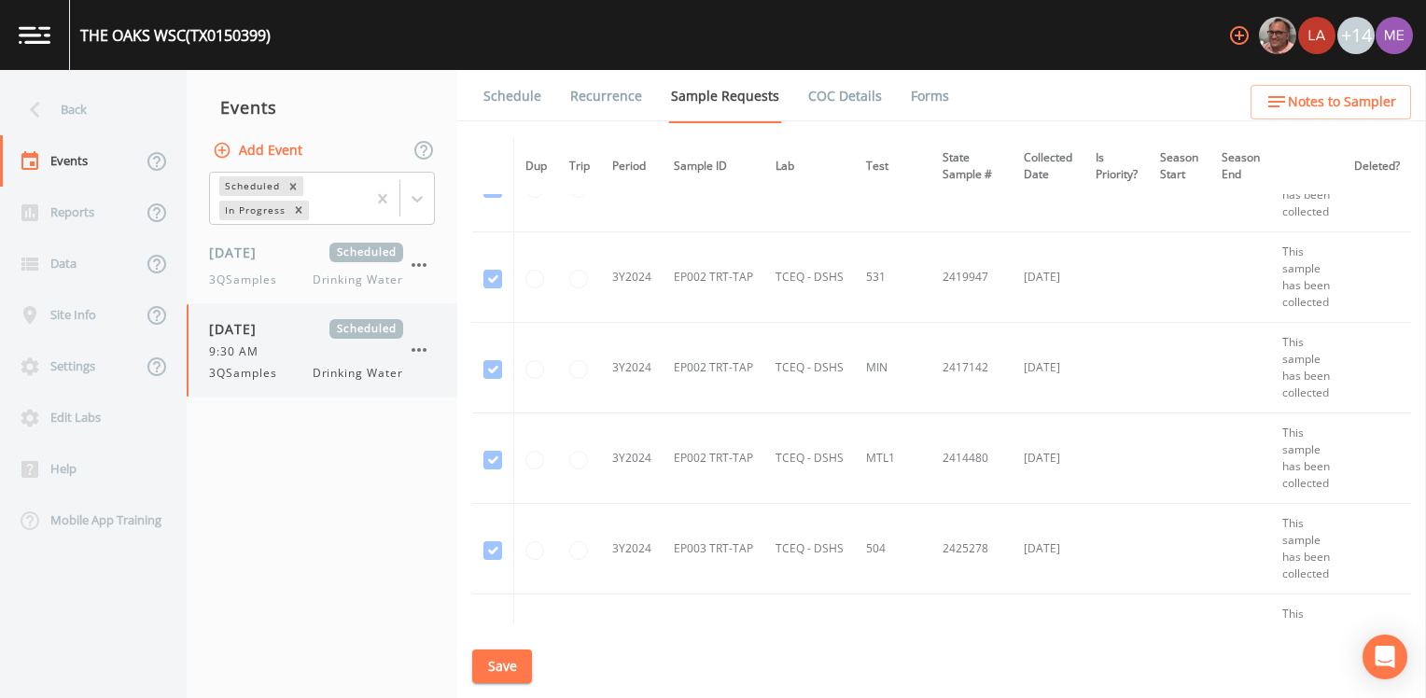
click at [425, 346] on icon "button" at bounding box center [419, 350] width 22 height 22
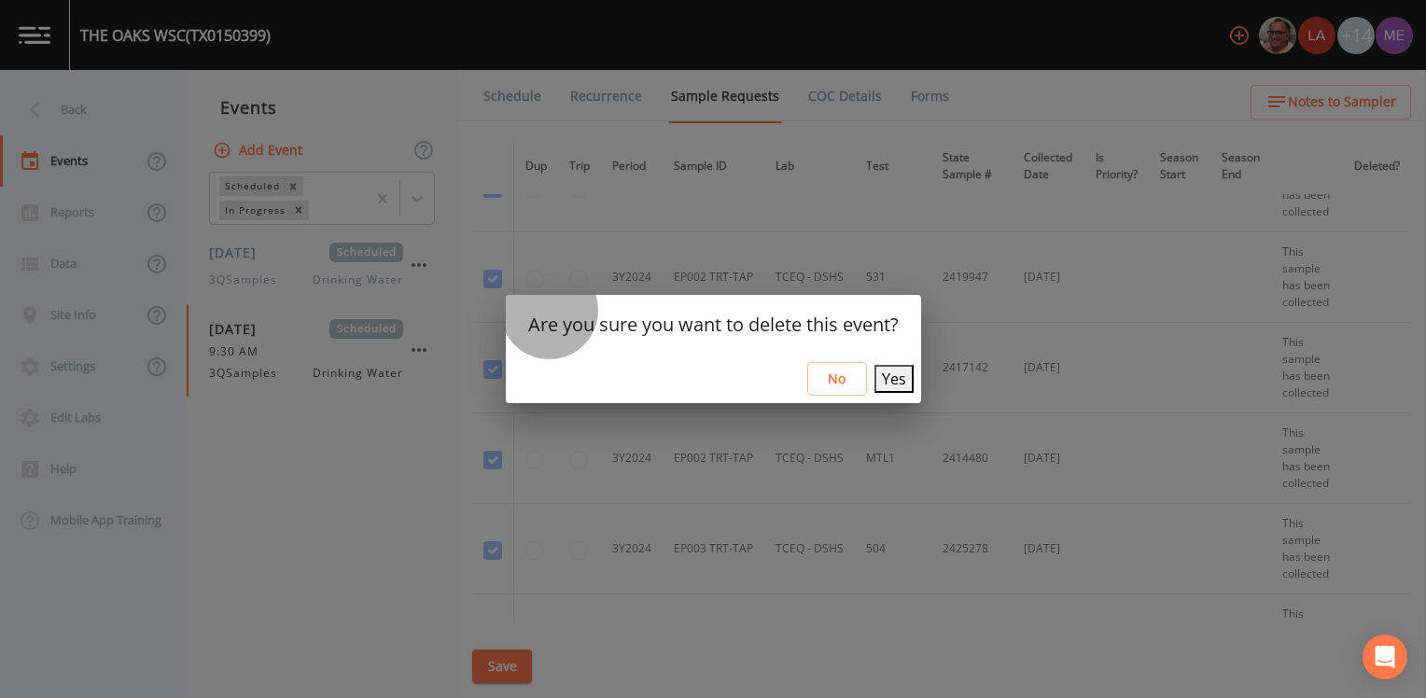
click at [899, 378] on button "Yes" at bounding box center [893, 379] width 39 height 28
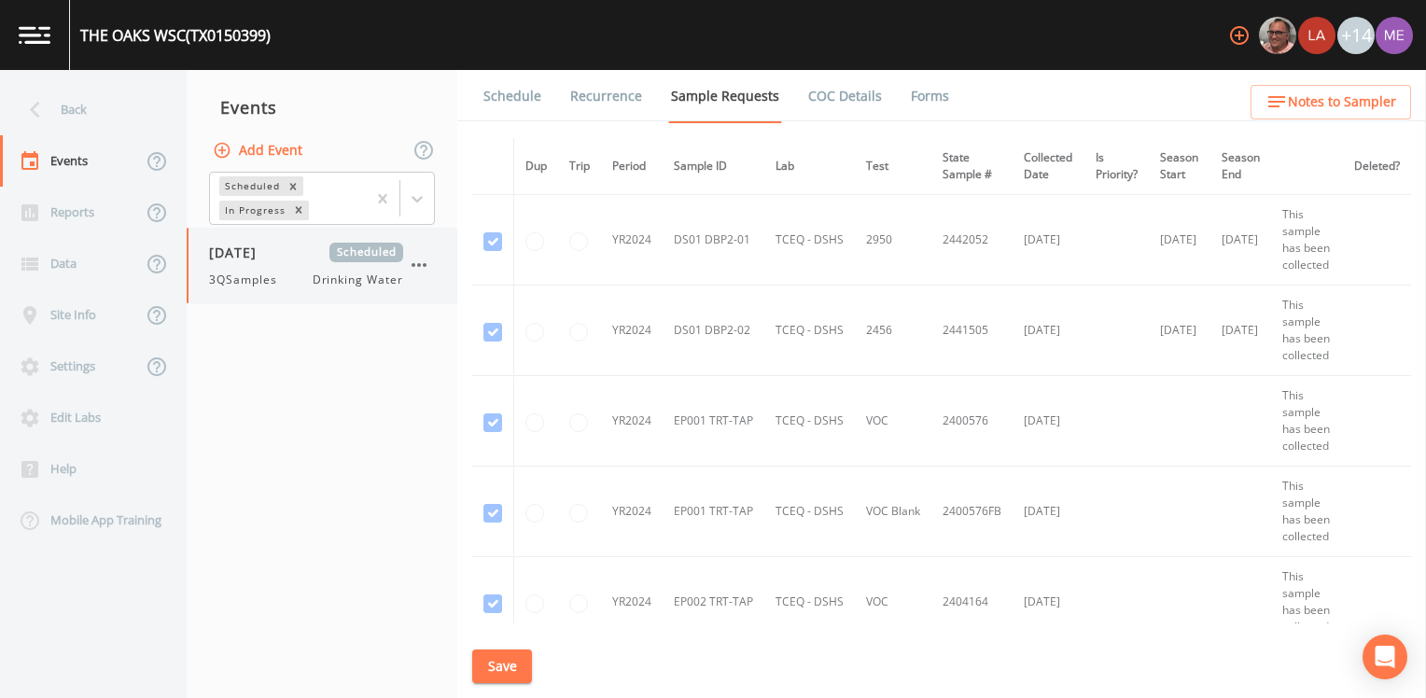
click at [250, 266] on div "09/16/2025 Scheduled 3QSamples Drinking Water" at bounding box center [306, 266] width 194 height 46
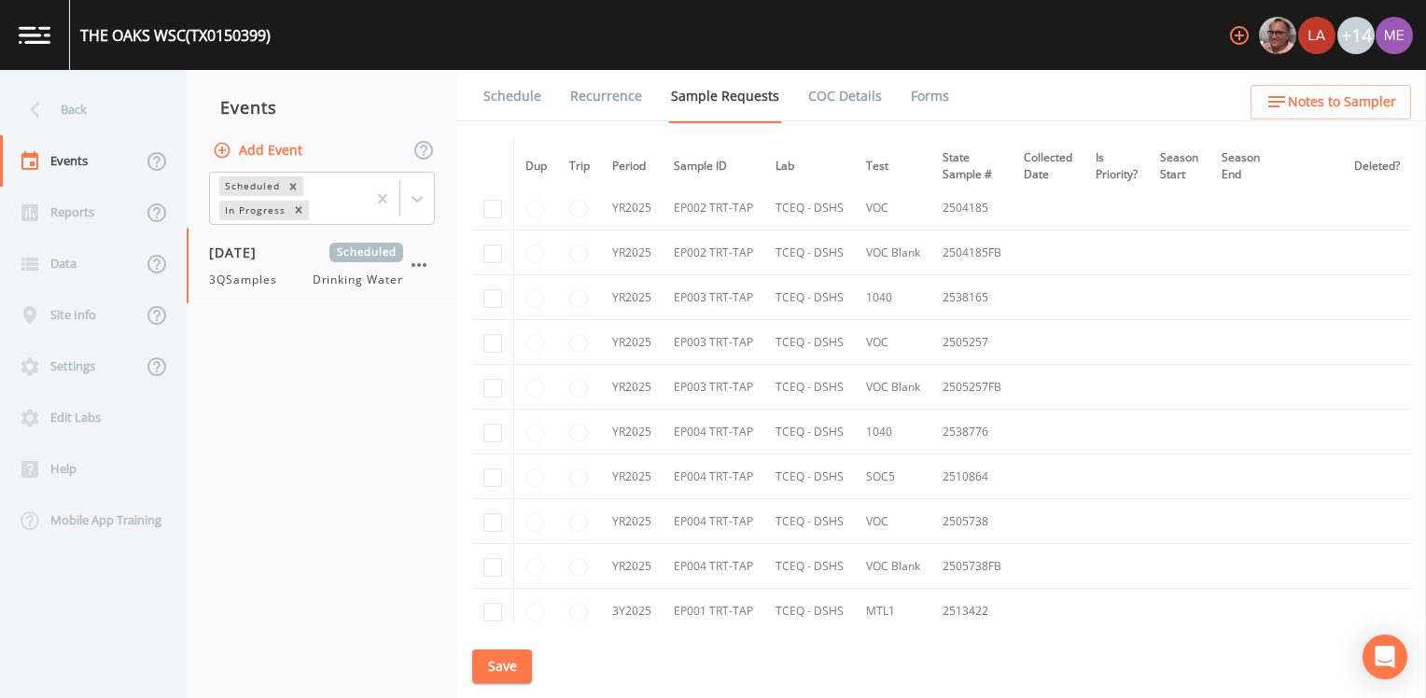
scroll to position [3639, 0]
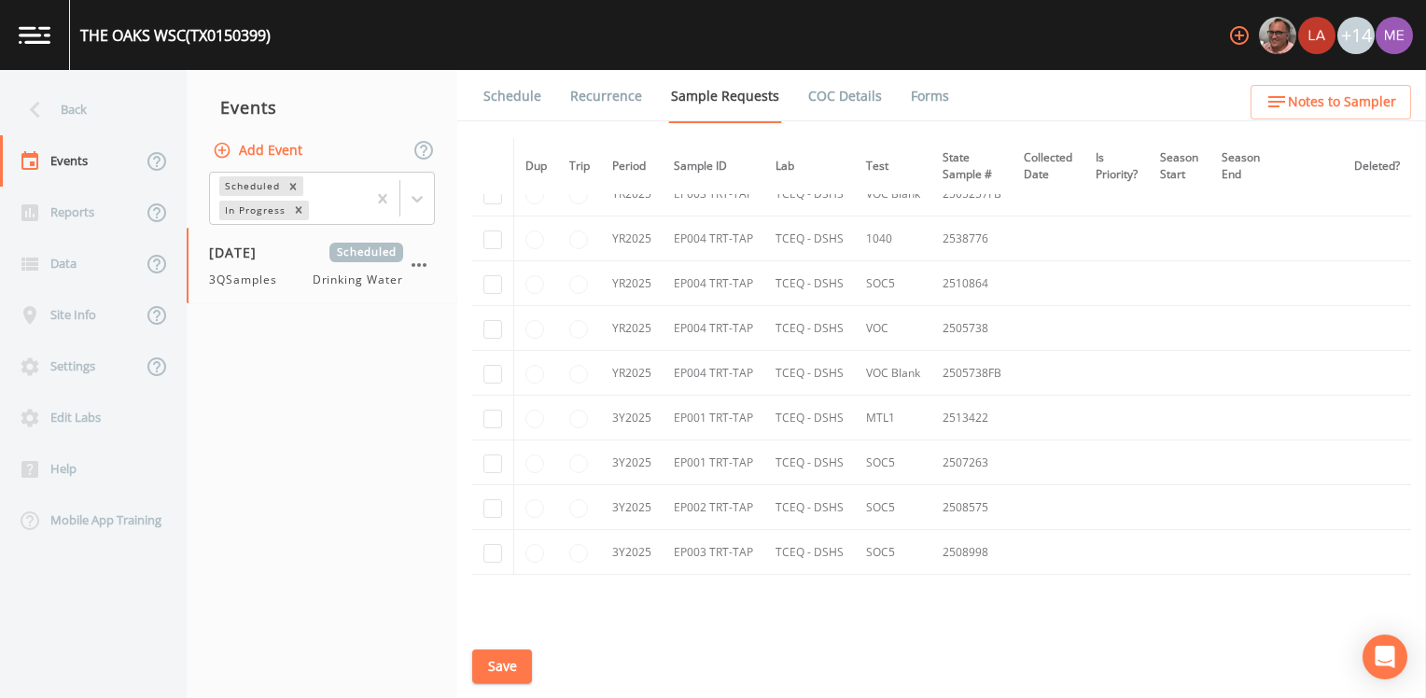
click at [496, 100] on link "Schedule" at bounding box center [512, 96] width 63 height 52
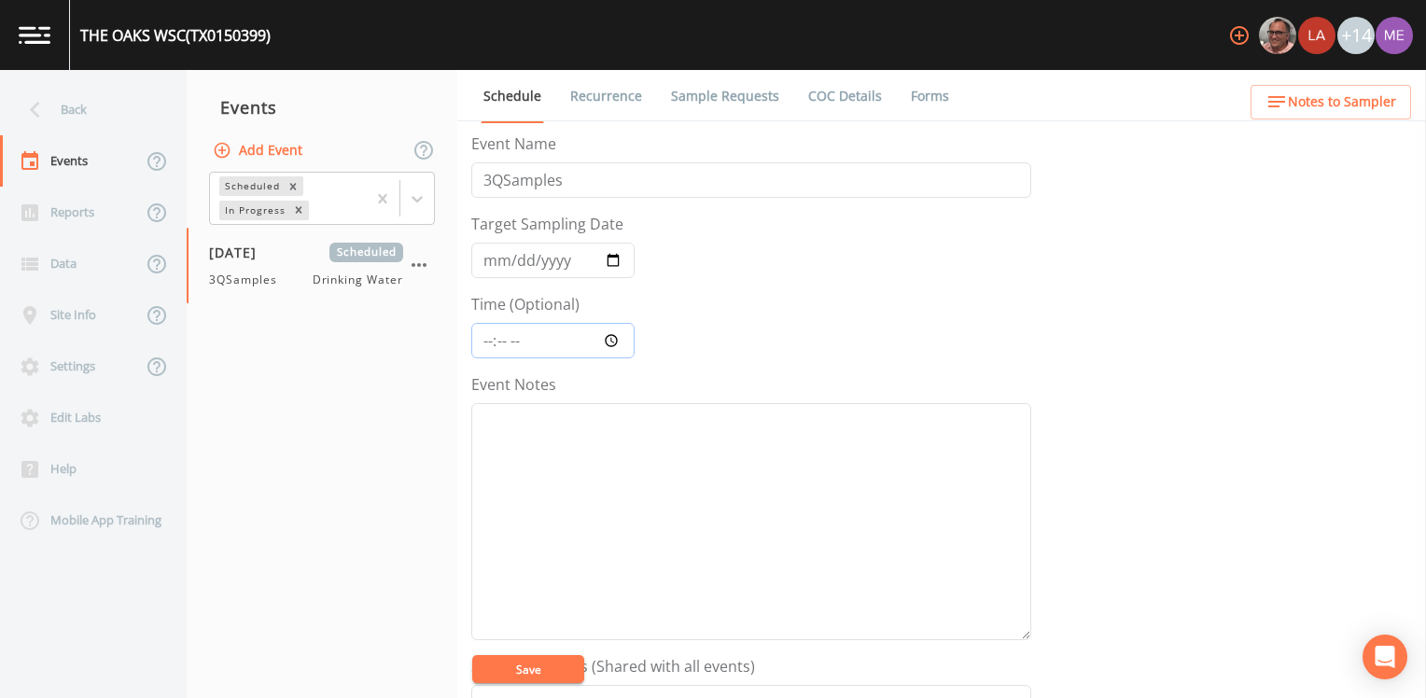
click at [489, 338] on input "Time (Optional)" at bounding box center [552, 340] width 163 height 35
click at [487, 341] on input "Time (Optional)" at bounding box center [552, 340] width 163 height 35
type input "09:30"
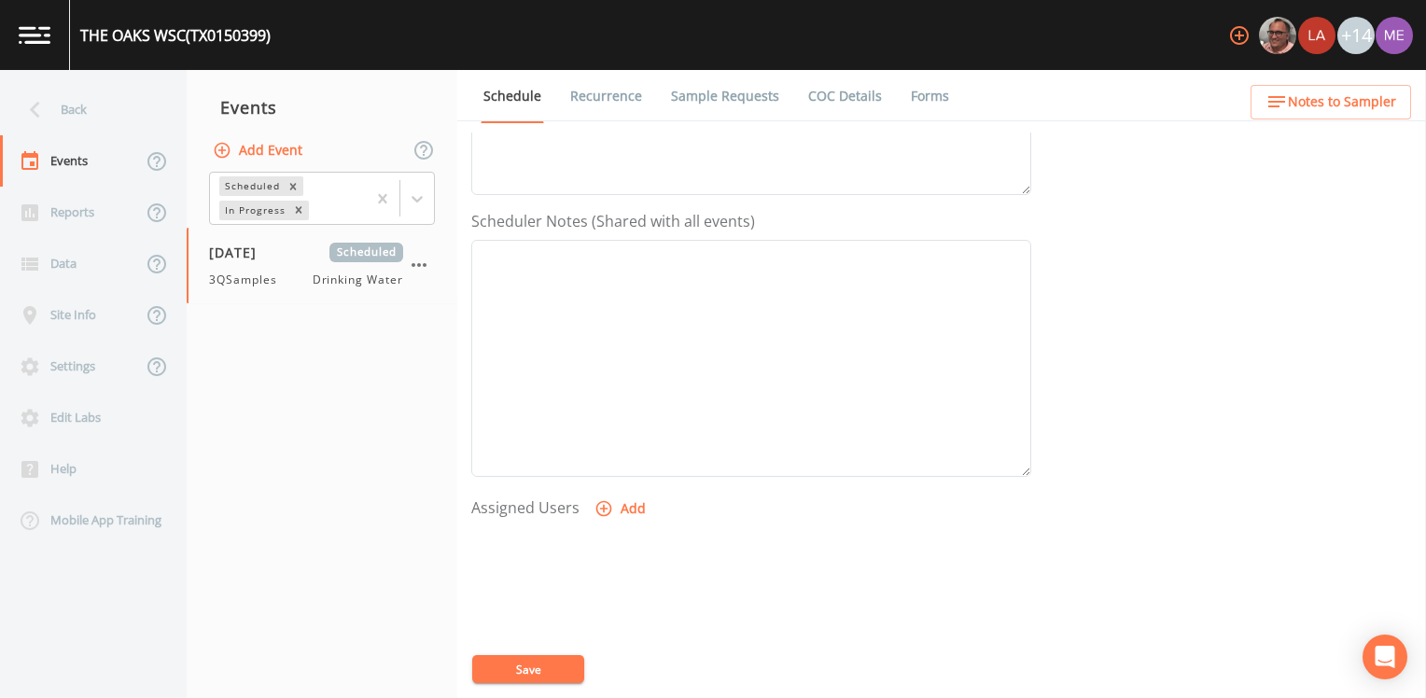
scroll to position [467, 0]
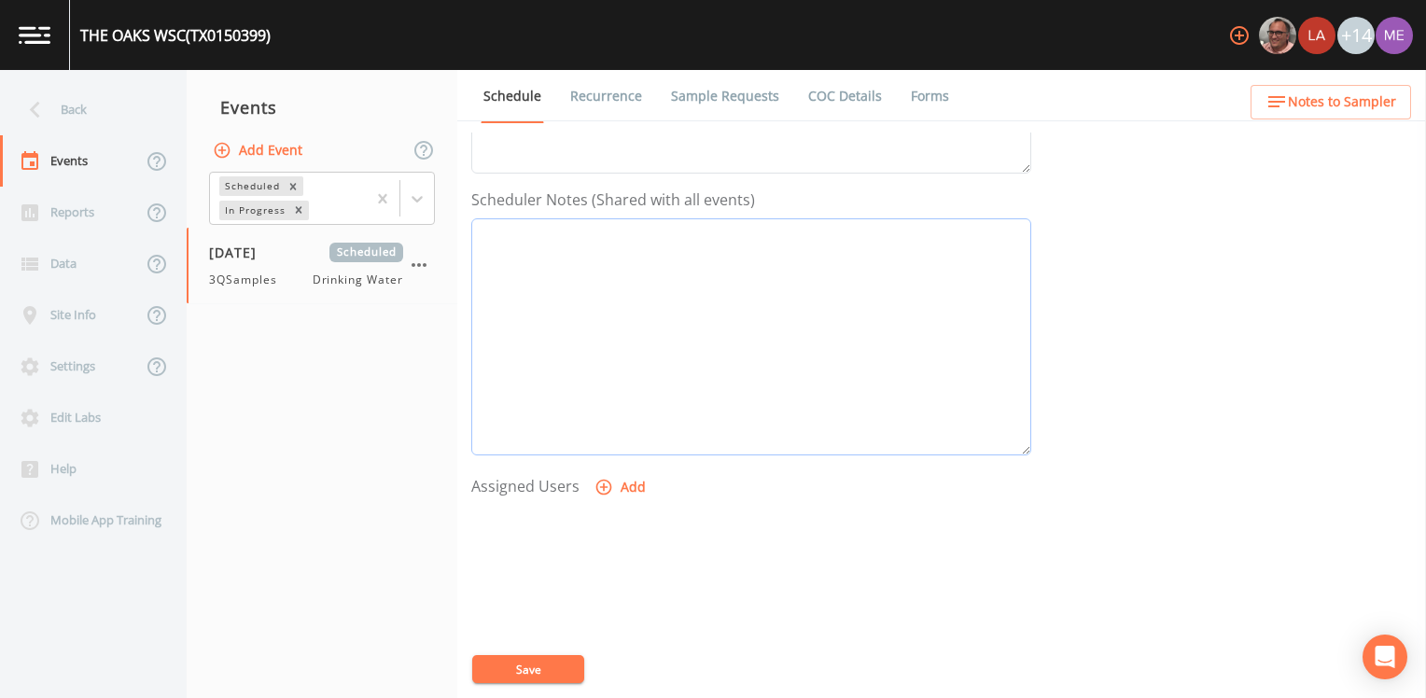
click at [593, 243] on textarea "Event Notes" at bounding box center [751, 336] width 560 height 237
paste textarea "210-698-8449"
paste textarea "210-315-7903"
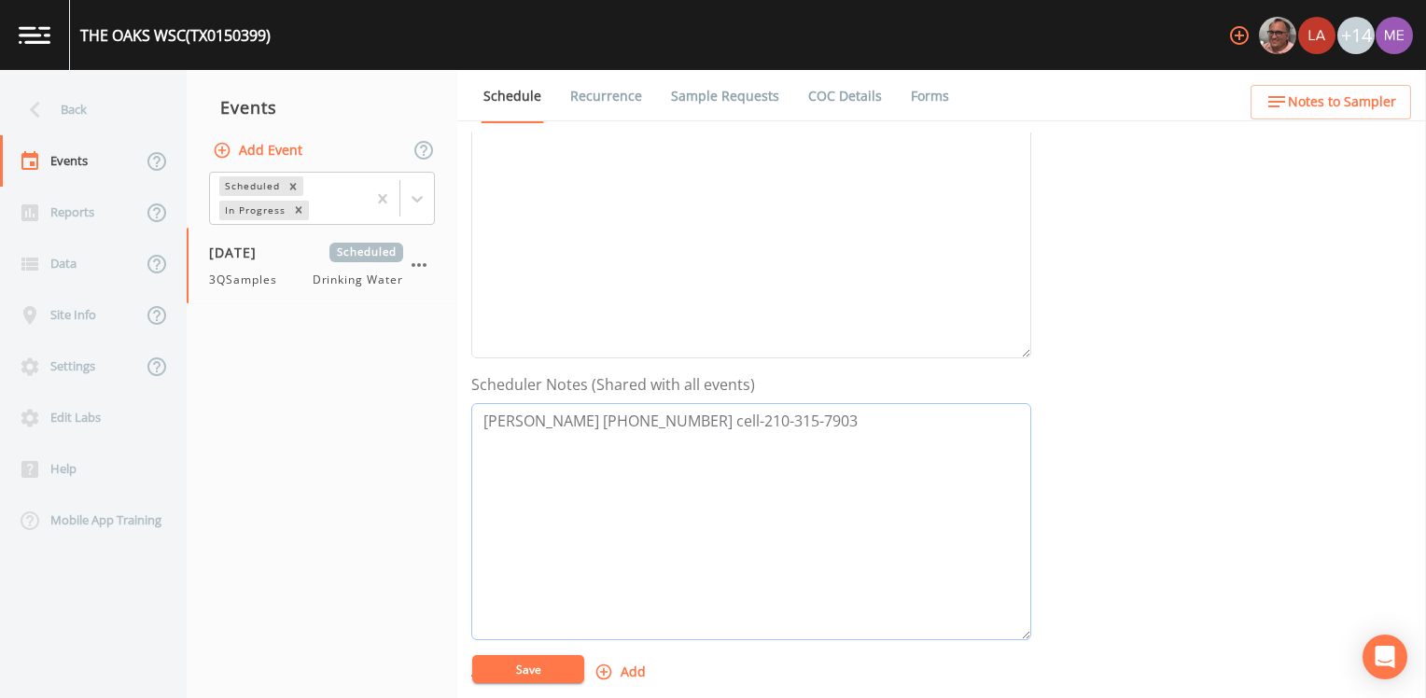
scroll to position [280, 0]
click at [579, 420] on textarea "James Lincoln 210-698-8449 cell-210" at bounding box center [751, 523] width 560 height 237
click at [657, 420] on textarea "210-698-8449 cell-210" at bounding box center [751, 523] width 560 height 237
type textarea "2"
click at [80, 110] on div "Back" at bounding box center [84, 109] width 168 height 51
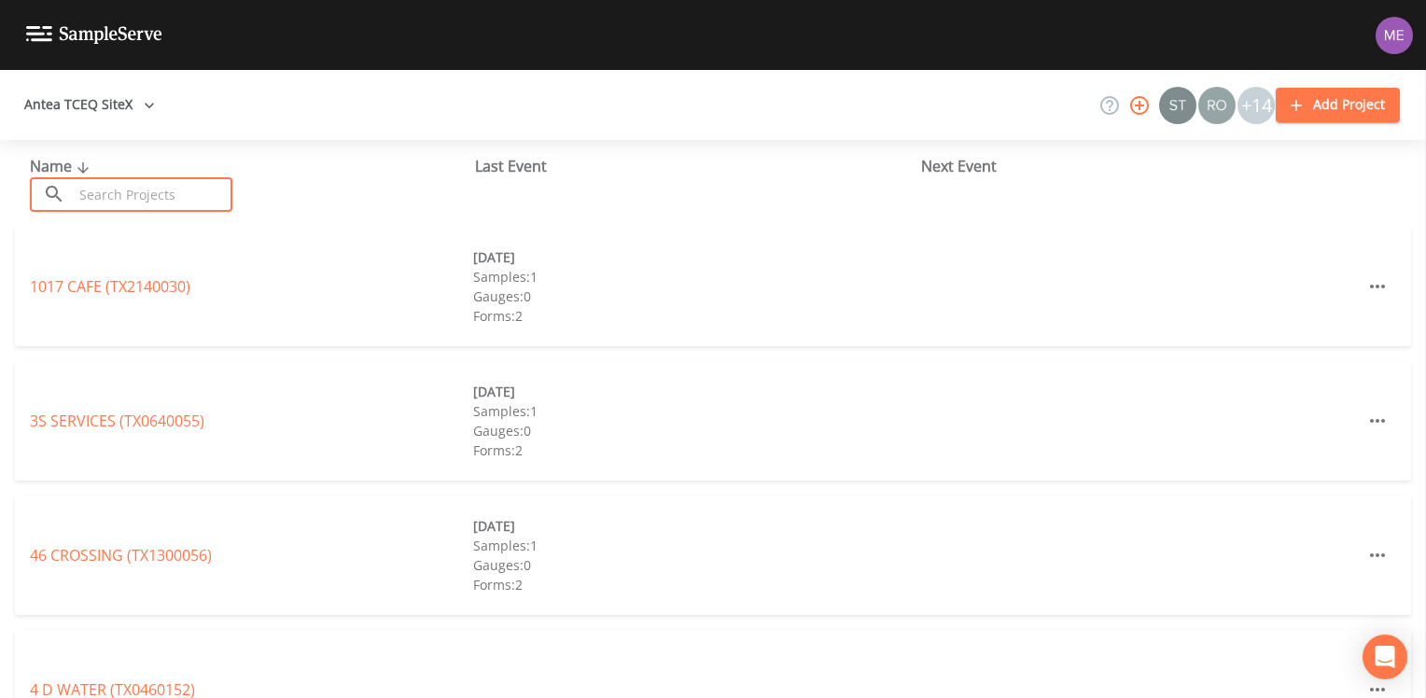
click at [171, 202] on input "text" at bounding box center [153, 194] width 160 height 35
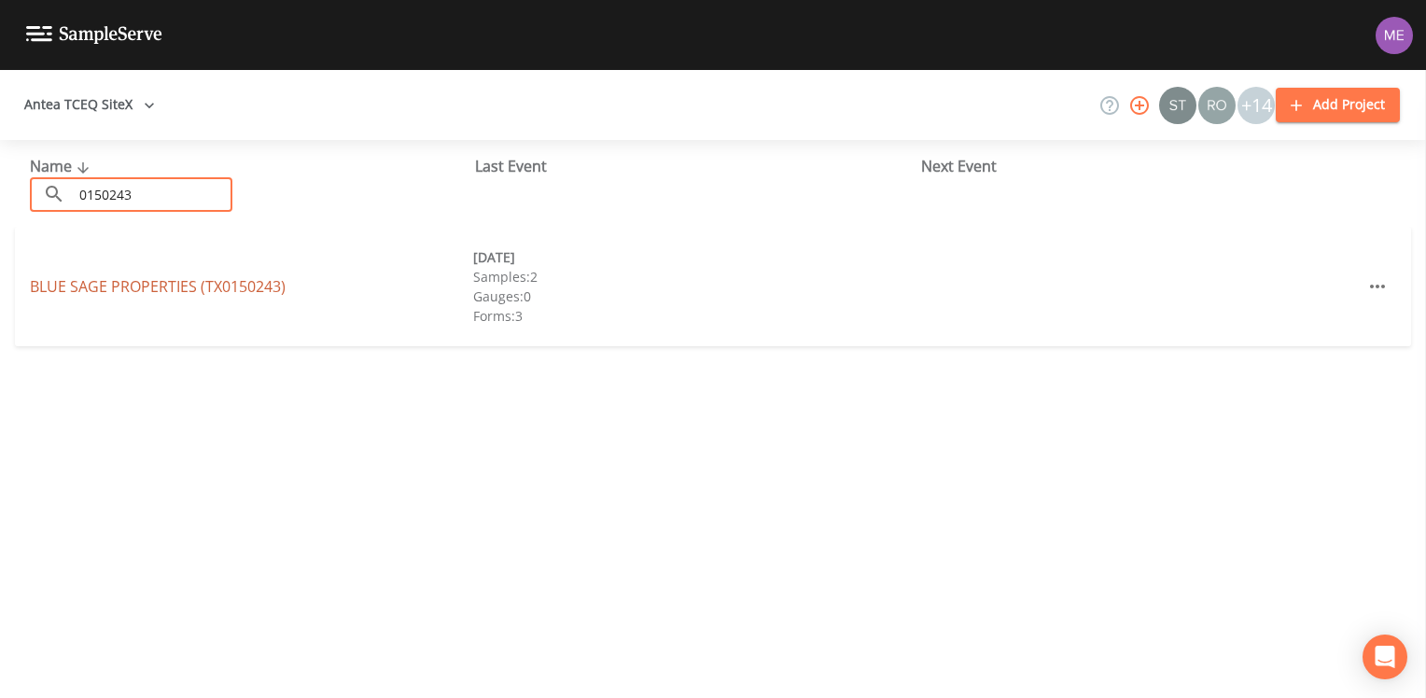
type input "0150243"
click at [201, 283] on link "BLUE SAGE PROPERTIES (TX0150243)" at bounding box center [158, 286] width 256 height 21
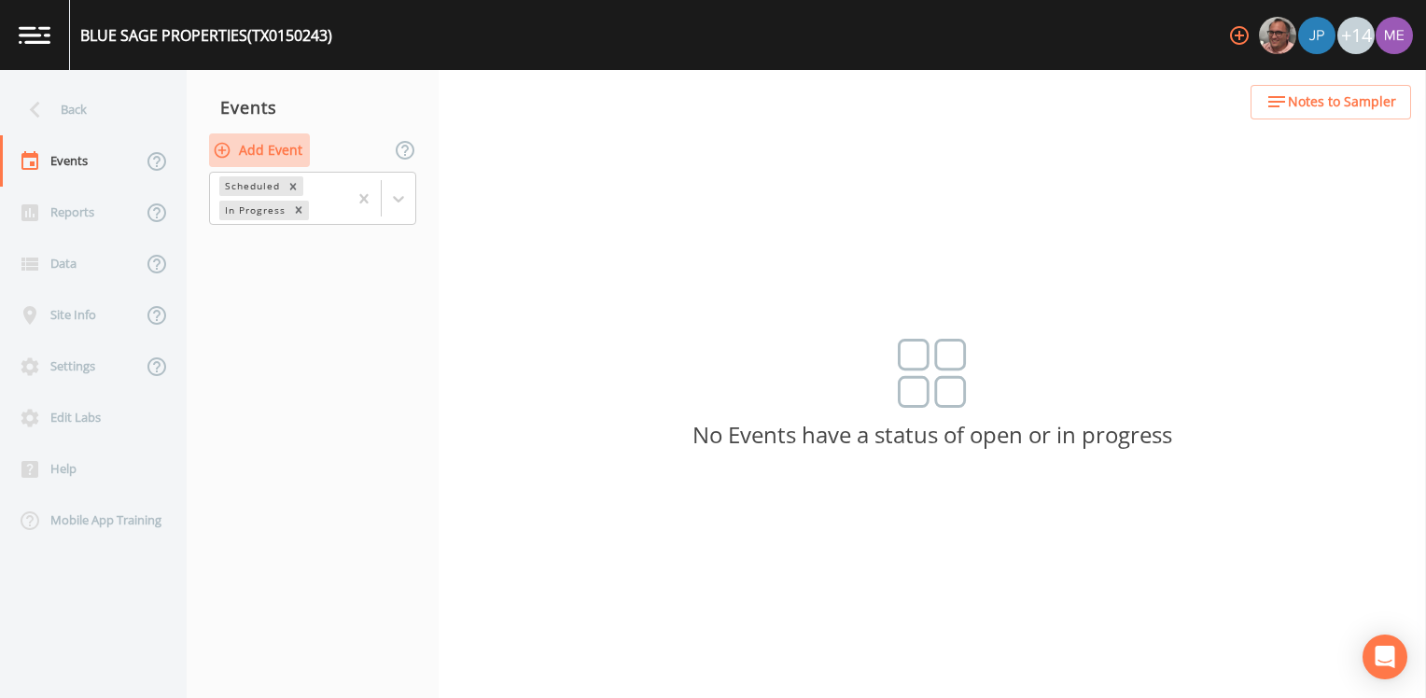
click at [265, 151] on button "Add Event" at bounding box center [259, 150] width 101 height 35
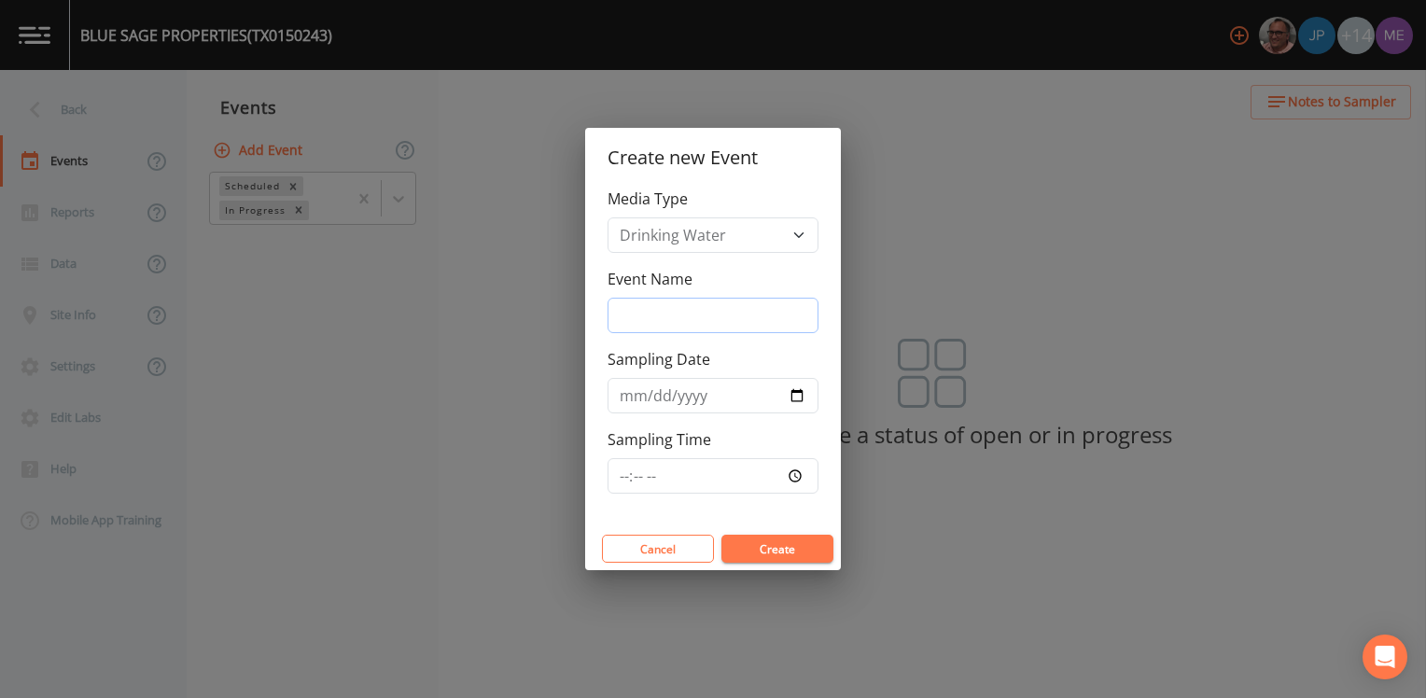
click at [640, 312] on input "Event Name" at bounding box center [712, 315] width 211 height 35
type input "3QSamples"
click at [638, 396] on input "Sampling Date" at bounding box center [712, 395] width 211 height 35
type input "2025-09-16"
click at [620, 428] on input "Sampling Time" at bounding box center [712, 475] width 211 height 35
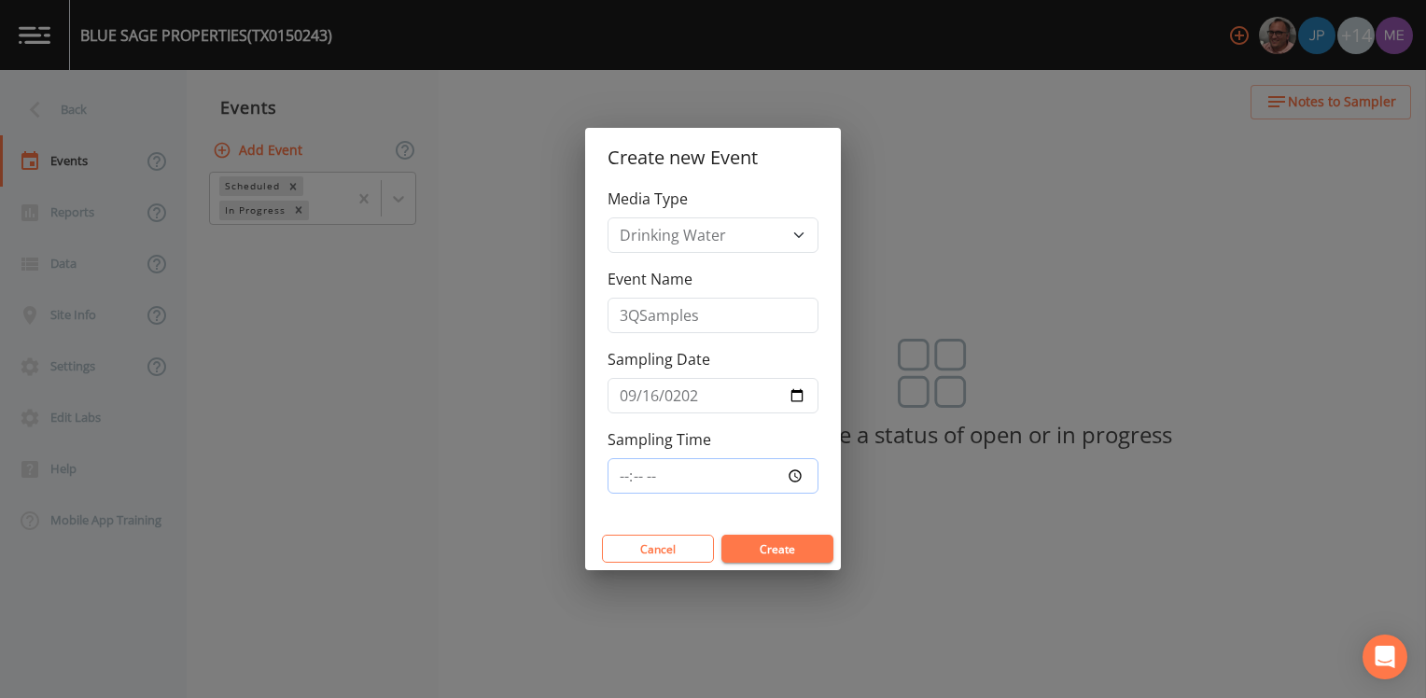
type input "09:30"
click at [772, 428] on button "Create" at bounding box center [777, 549] width 112 height 28
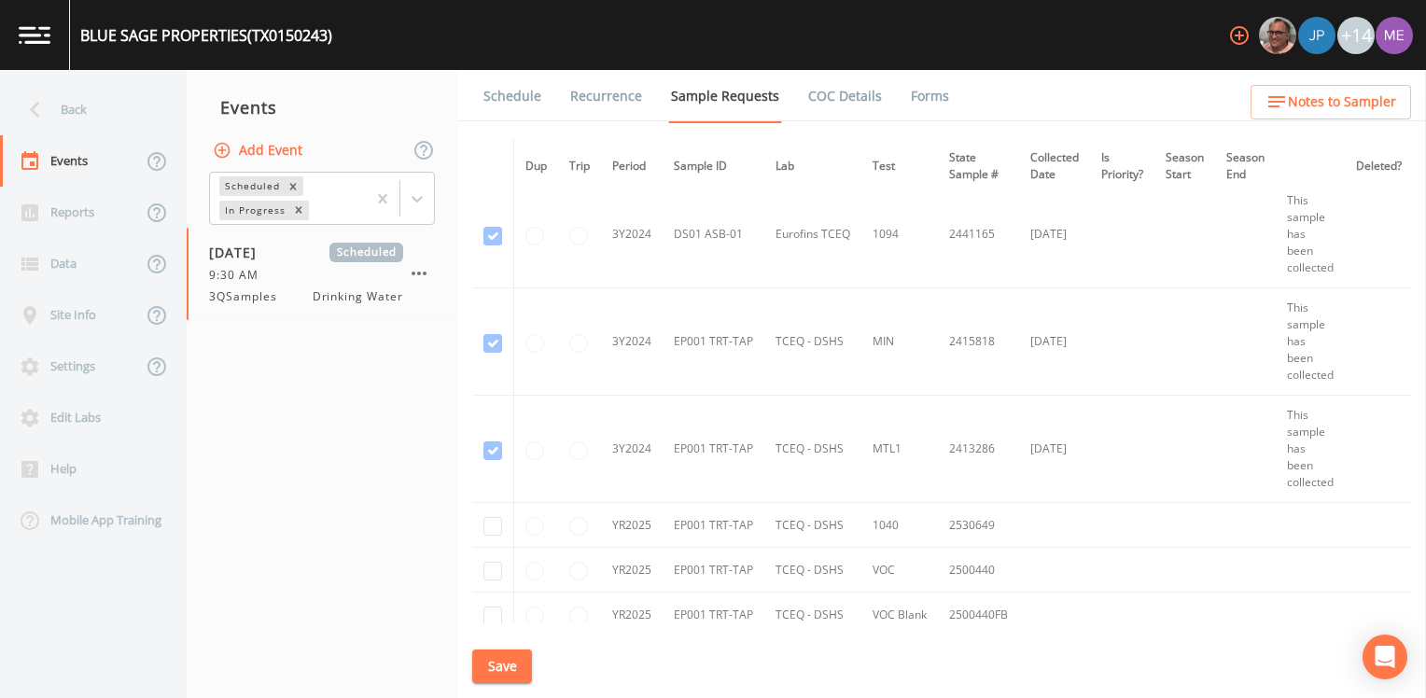
scroll to position [560, 0]
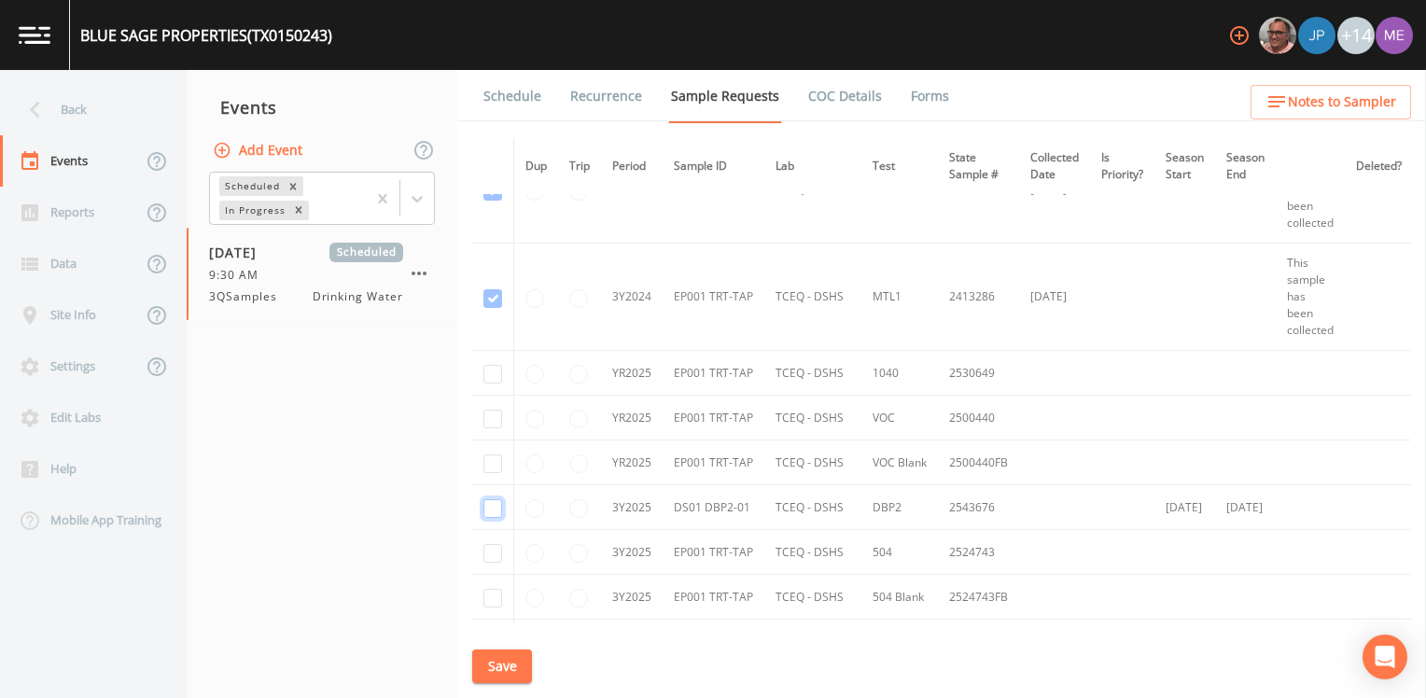
click at [491, 428] on input "checkbox" at bounding box center [492, 508] width 19 height 19
checkbox input "true"
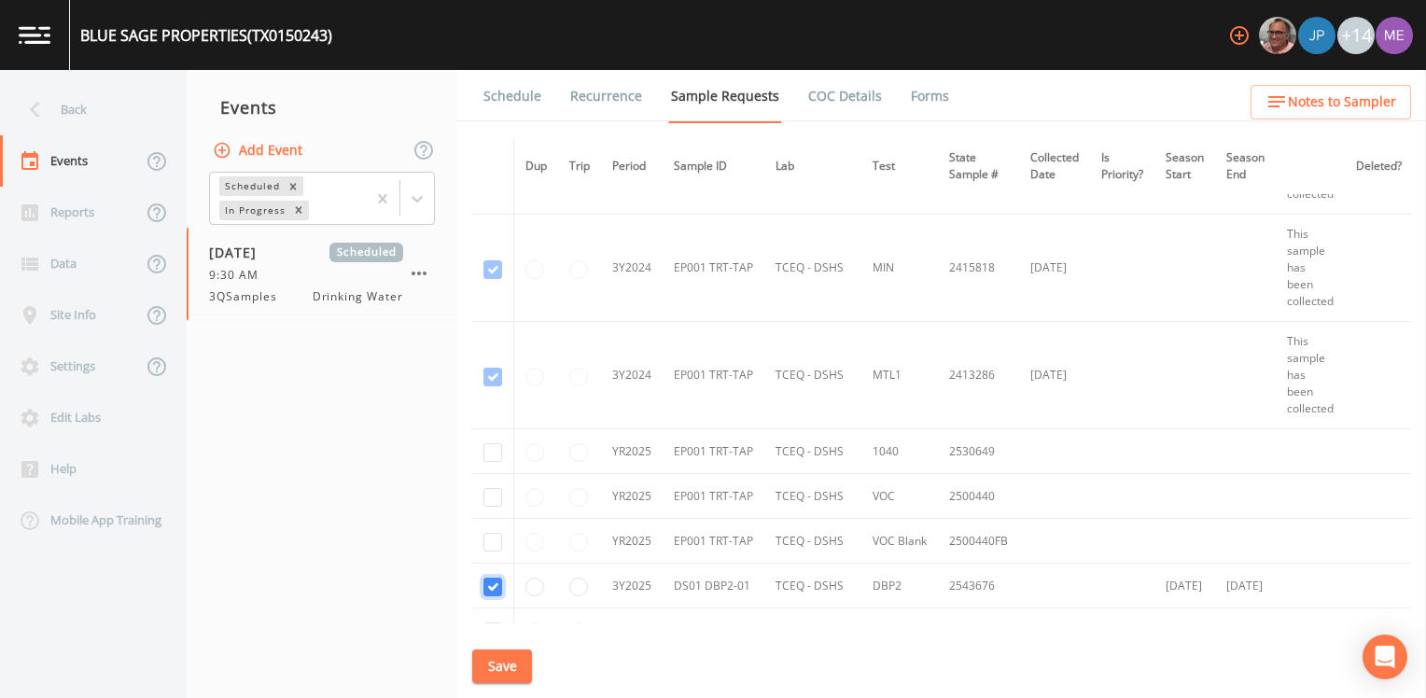
scroll to position [423, 0]
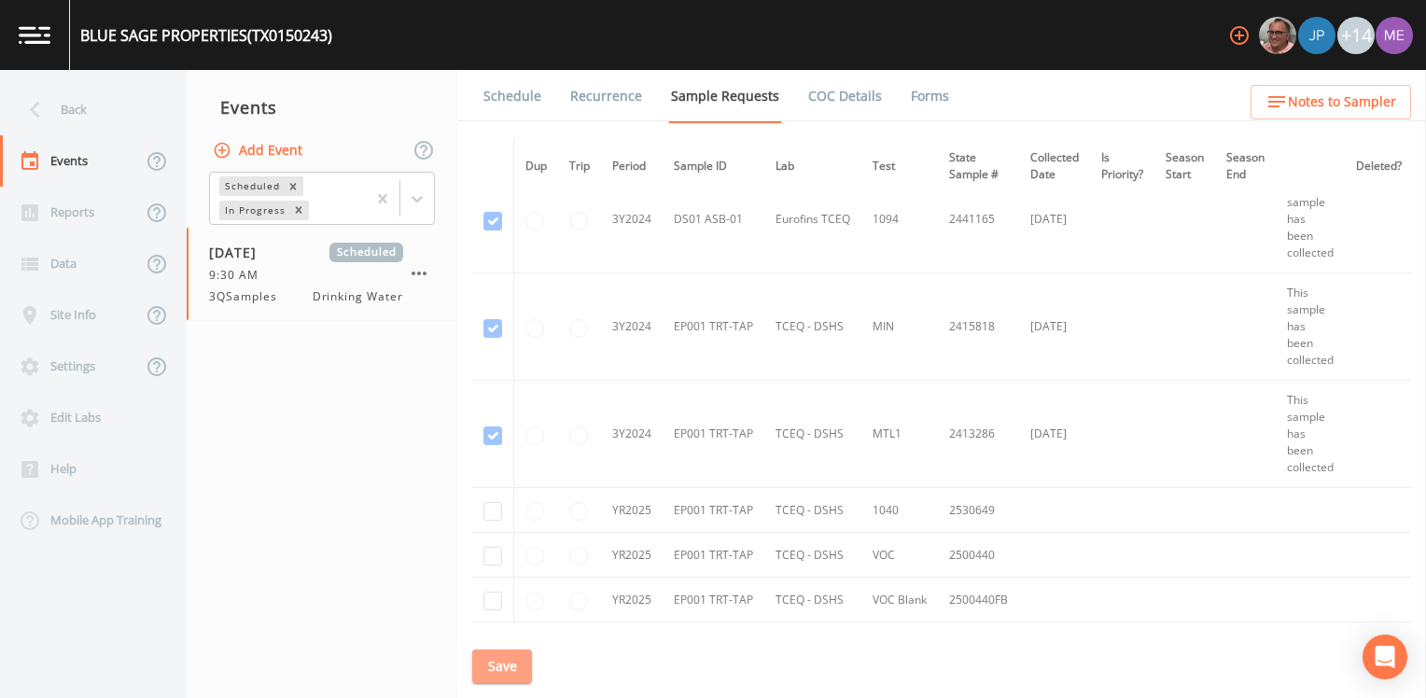
click at [504, 428] on button "Save" at bounding box center [502, 666] width 60 height 35
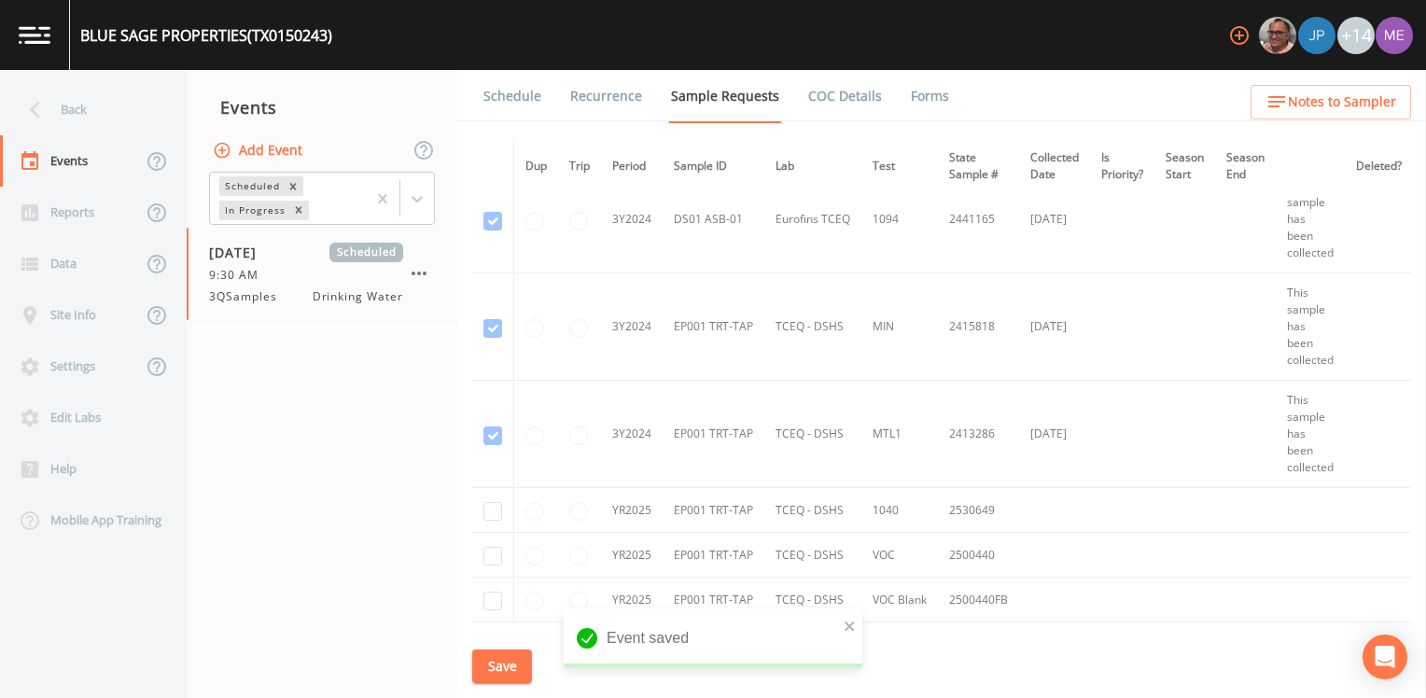
click at [523, 91] on link "Schedule" at bounding box center [512, 96] width 63 height 52
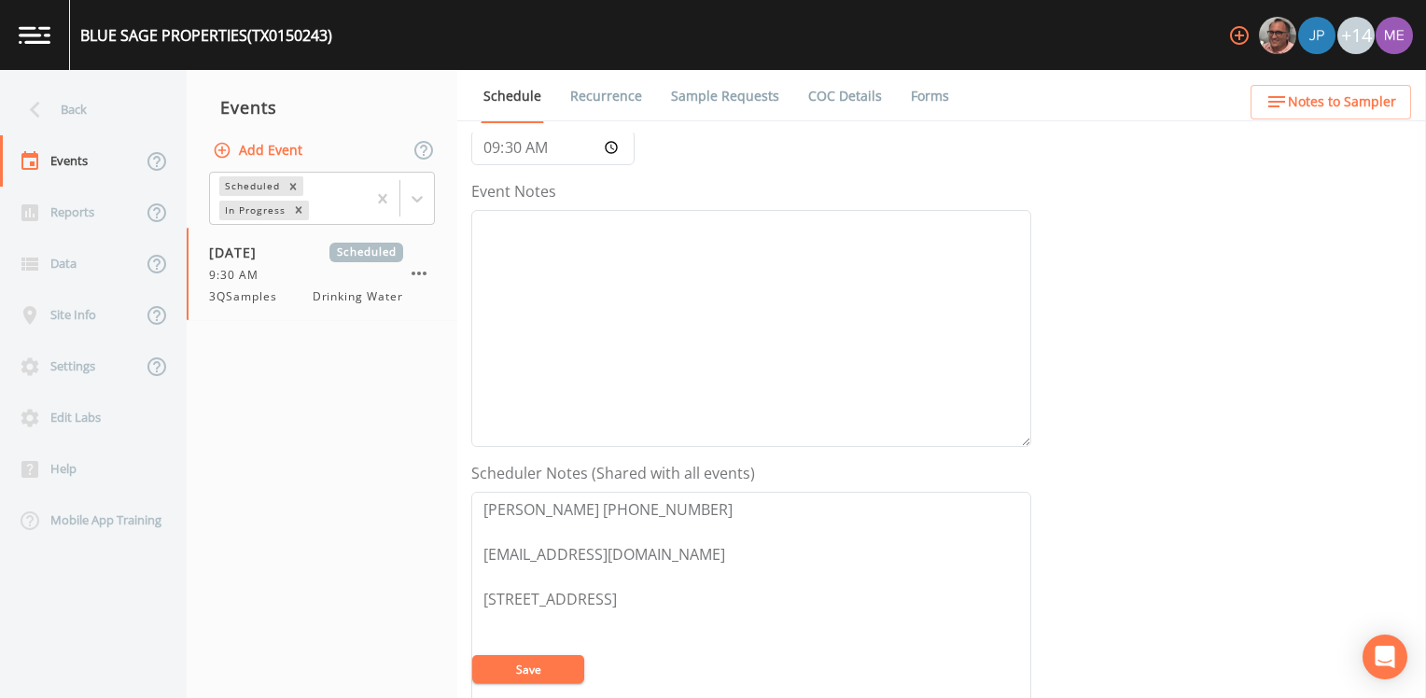
scroll to position [373, 0]
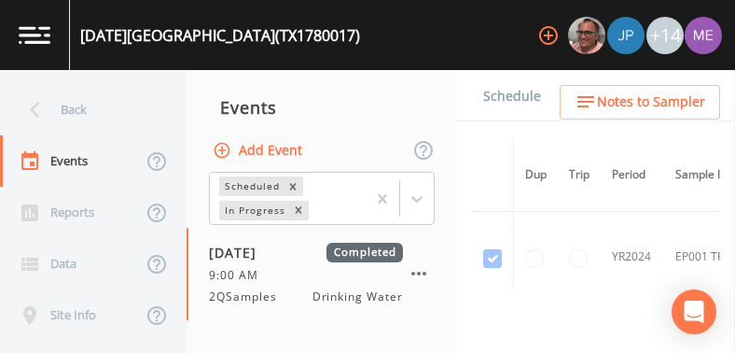
scroll to position [399, 0]
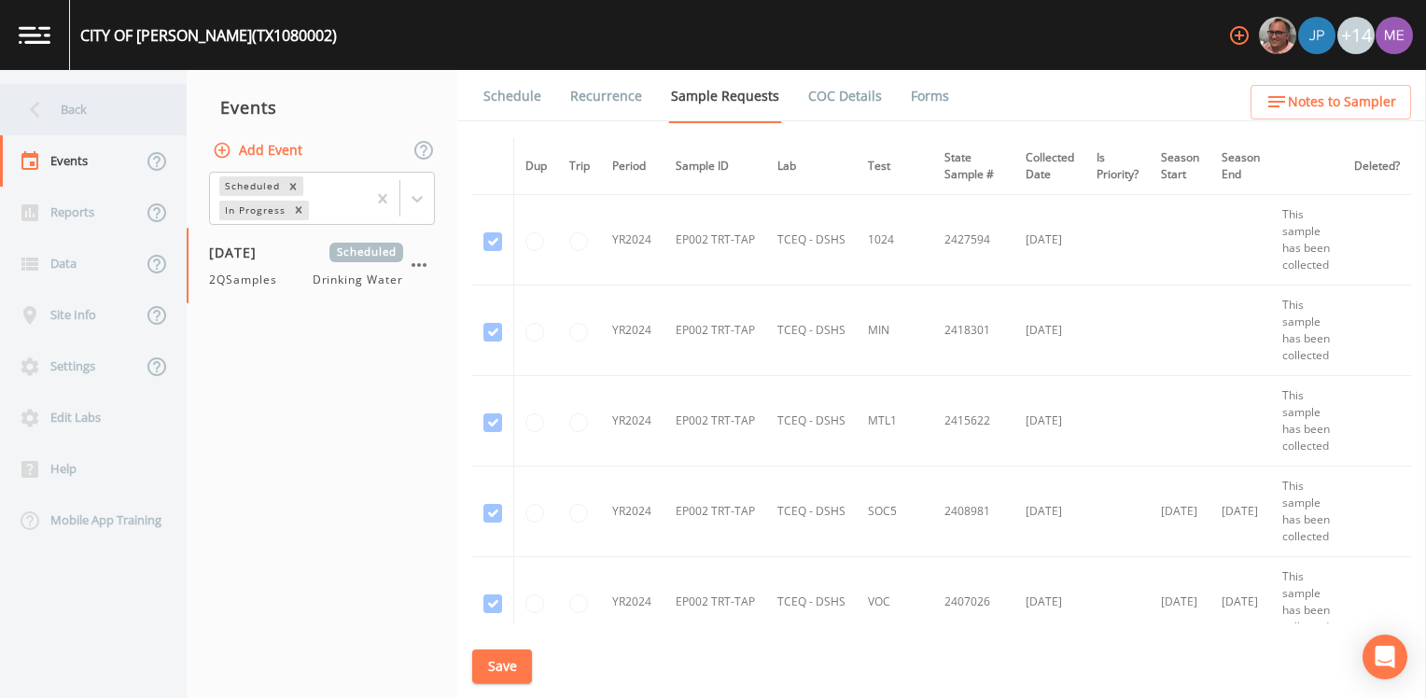
click at [100, 106] on div "Back" at bounding box center [84, 109] width 168 height 51
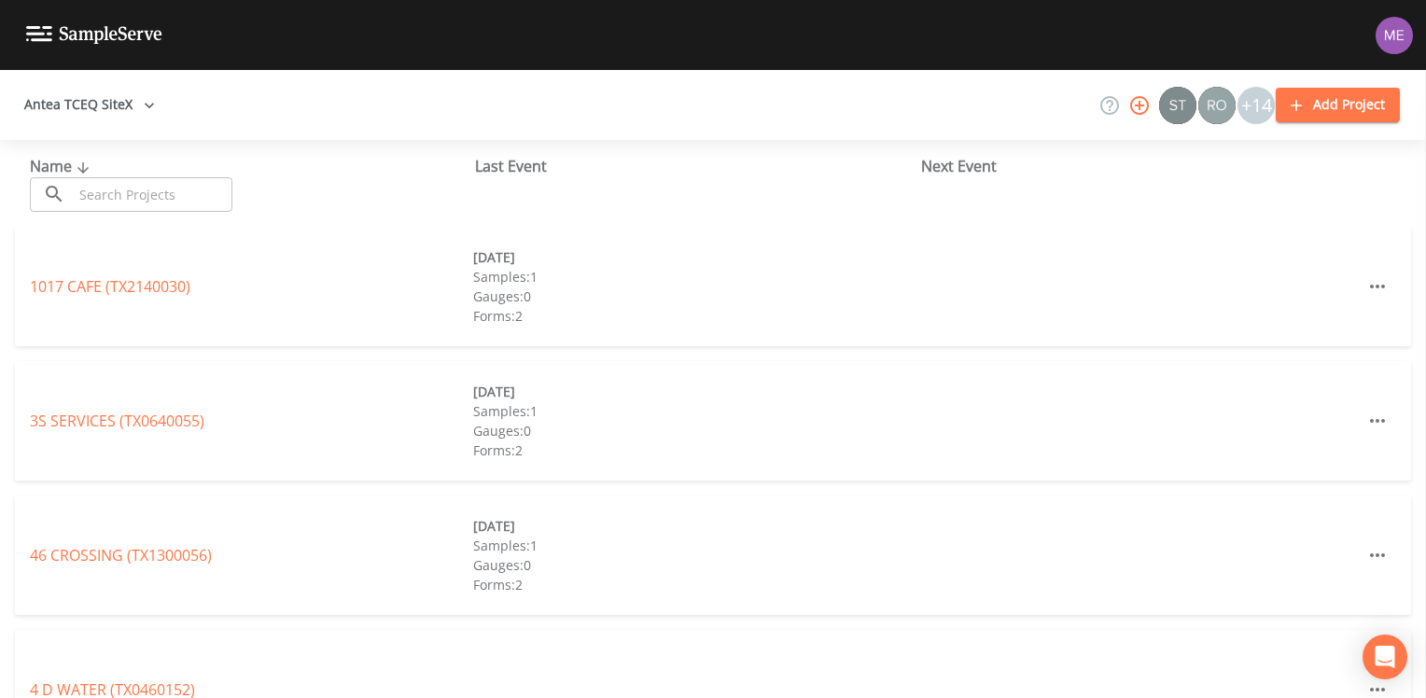
click at [156, 187] on input "text" at bounding box center [153, 194] width 160 height 35
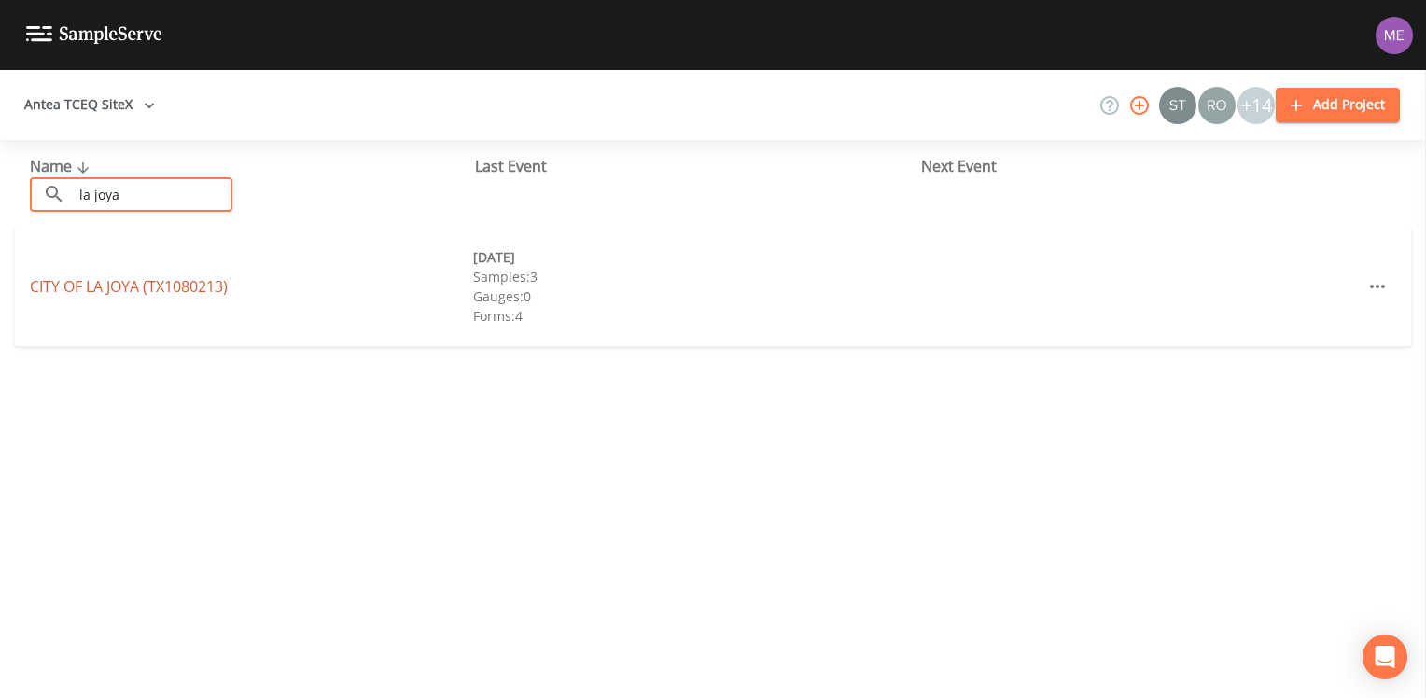
type input "la joya"
click at [86, 281] on link "CITY OF LA JOYA (TX1080213)" at bounding box center [129, 286] width 198 height 21
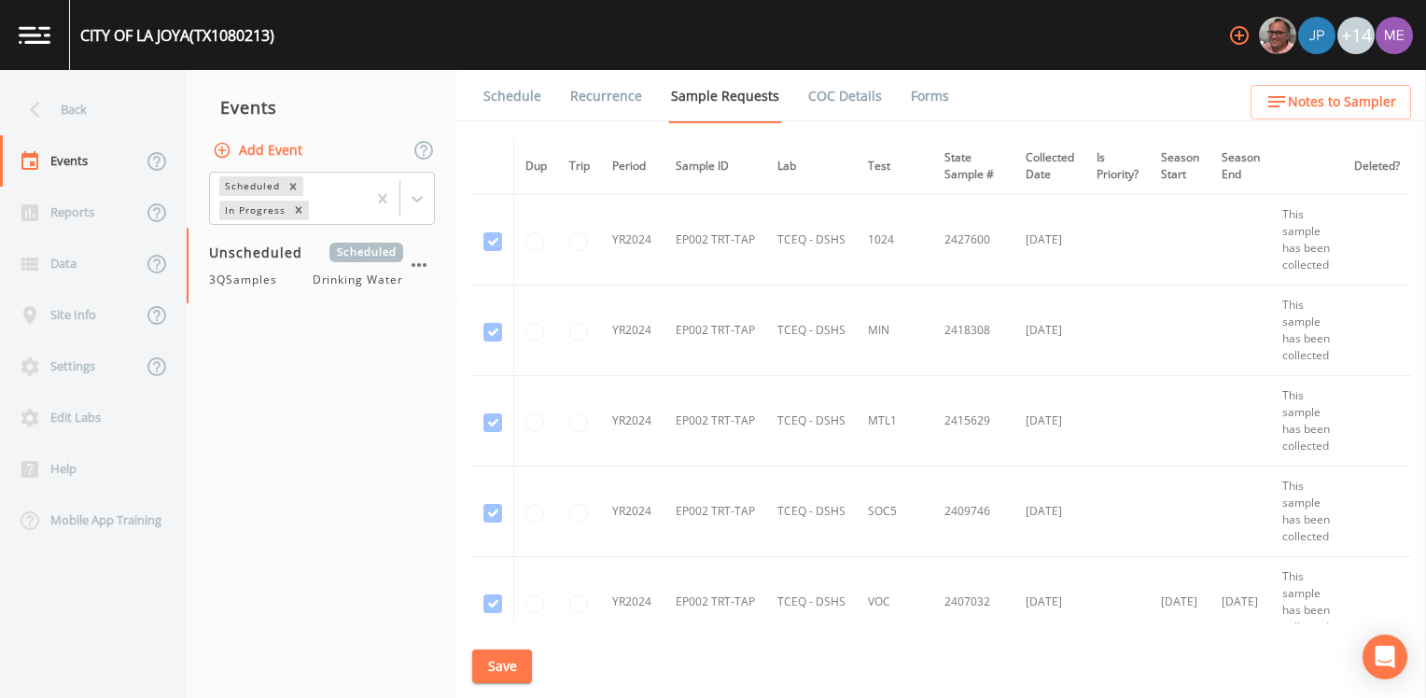
click at [517, 90] on link "Schedule" at bounding box center [512, 96] width 63 height 52
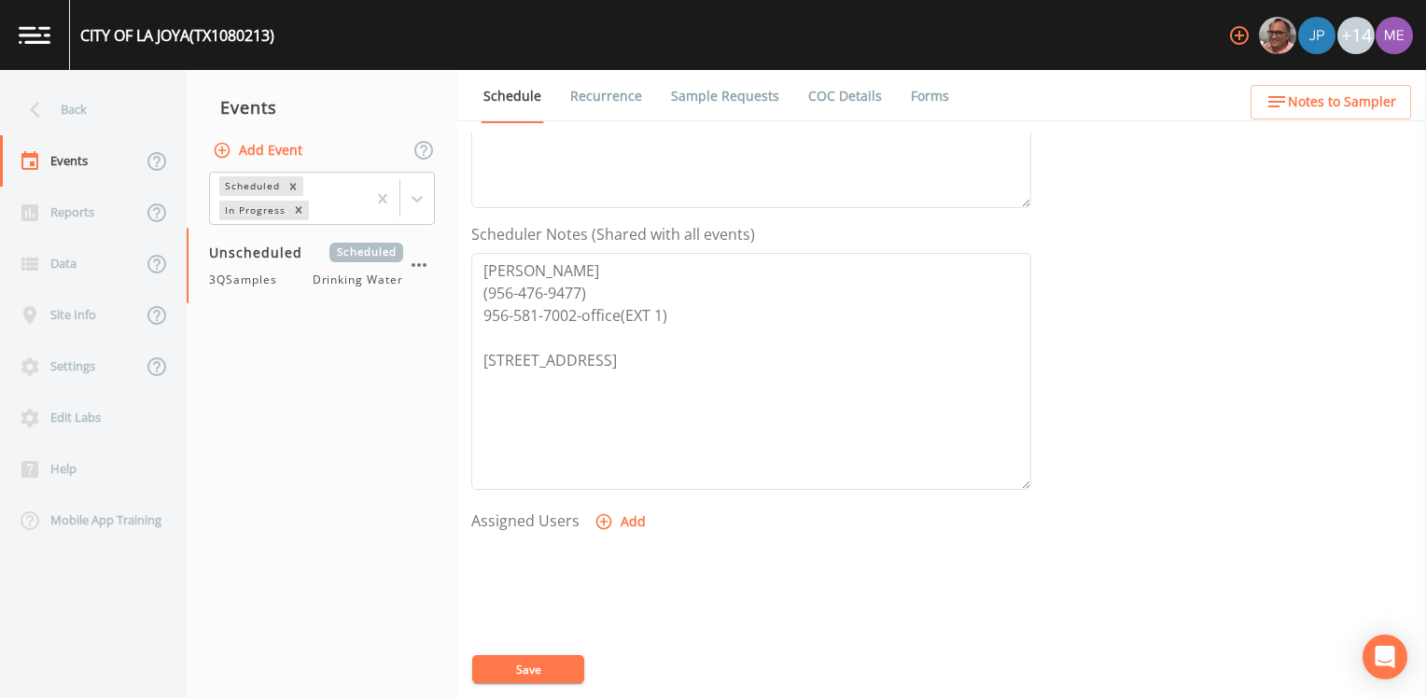
scroll to position [467, 0]
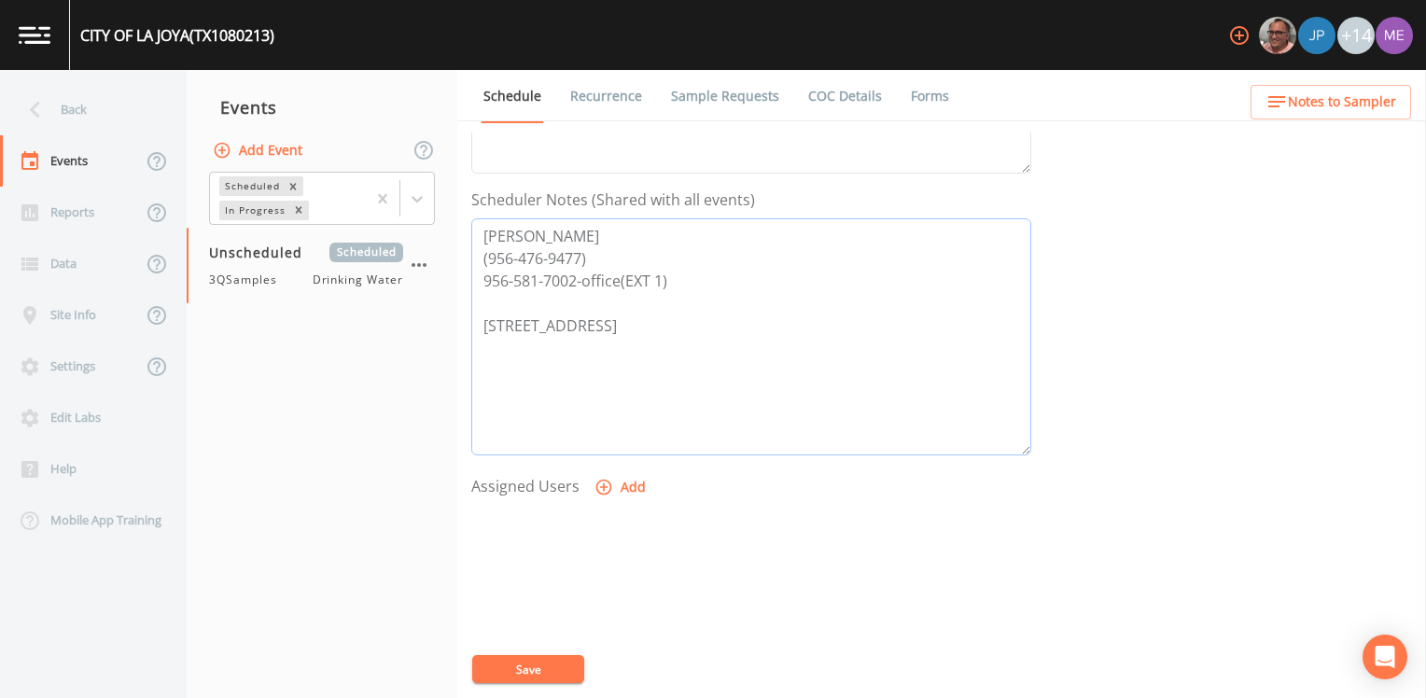
drag, startPoint x: 483, startPoint y: 230, endPoint x: 691, endPoint y: 295, distance: 217.8
click at [691, 295] on textarea "Pablo Vela (956-476-9477) 956-581-7002-office(EXT 1) 701 E. Expressway 83, La J…" at bounding box center [751, 336] width 560 height 237
paste textarea "THE OAKS WSC (TX0150399)"
paste textarea "956-581-7002 MOB - Mobile 956-455-3716"
click at [605, 253] on textarea "Ben Ramirez 956-581-7002 MOB - Mobile 956-455-3716 701 E. Expressway 83, La Joy…" at bounding box center [751, 336] width 560 height 237
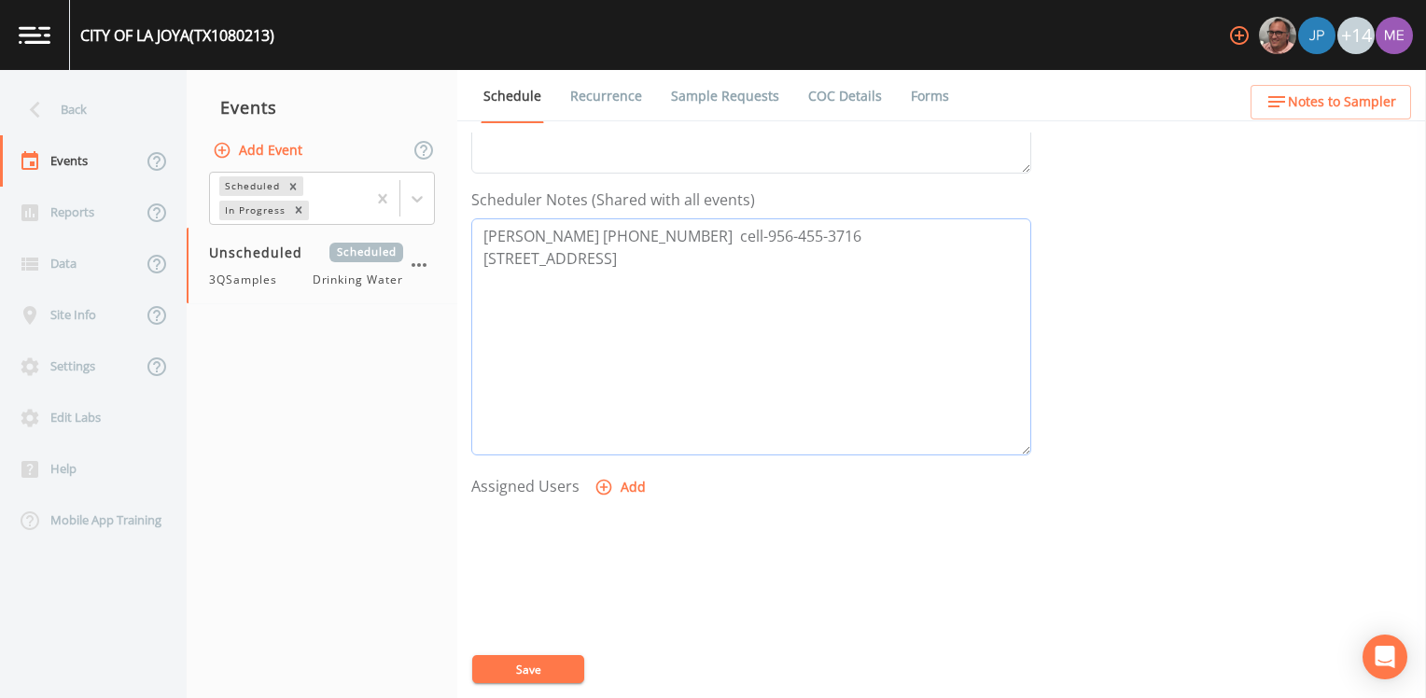
type textarea "Ben Ramirez 956-581-7002 cell-956-455-3716 701 E. Expressway 83, La Joya 78560"
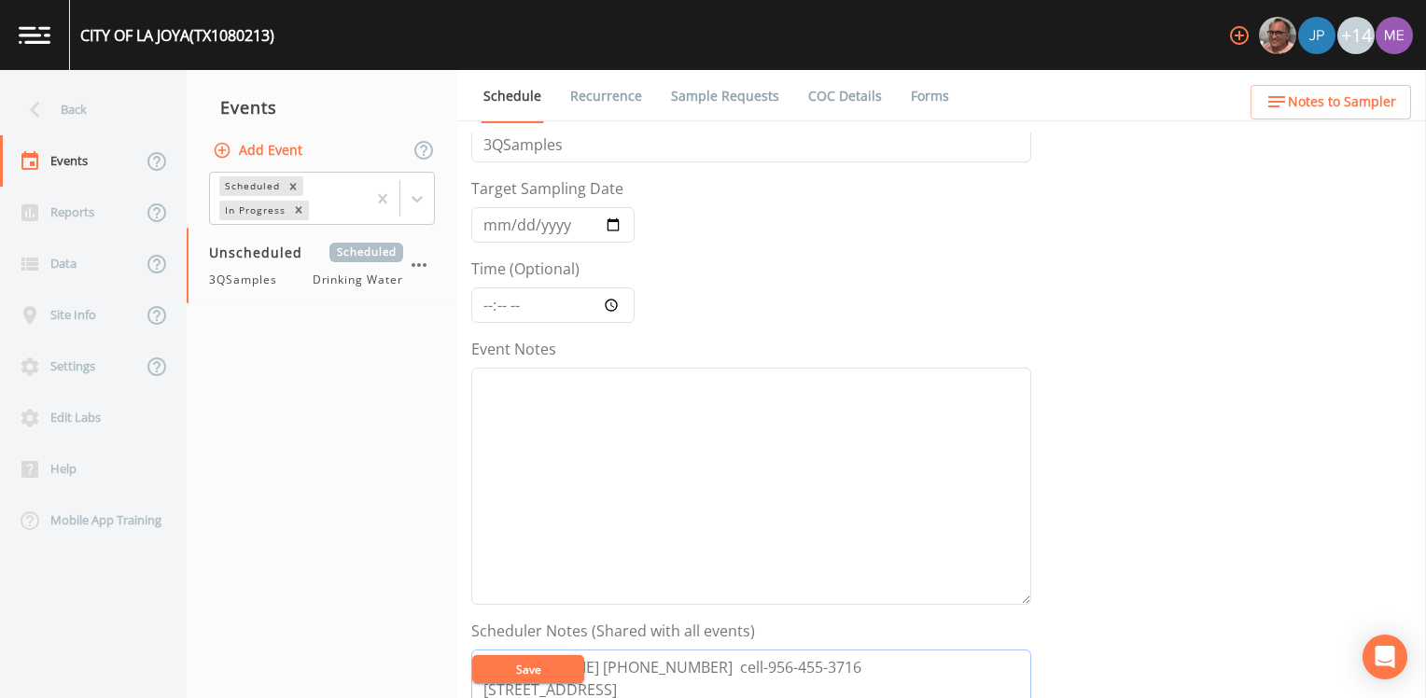
scroll to position [0, 0]
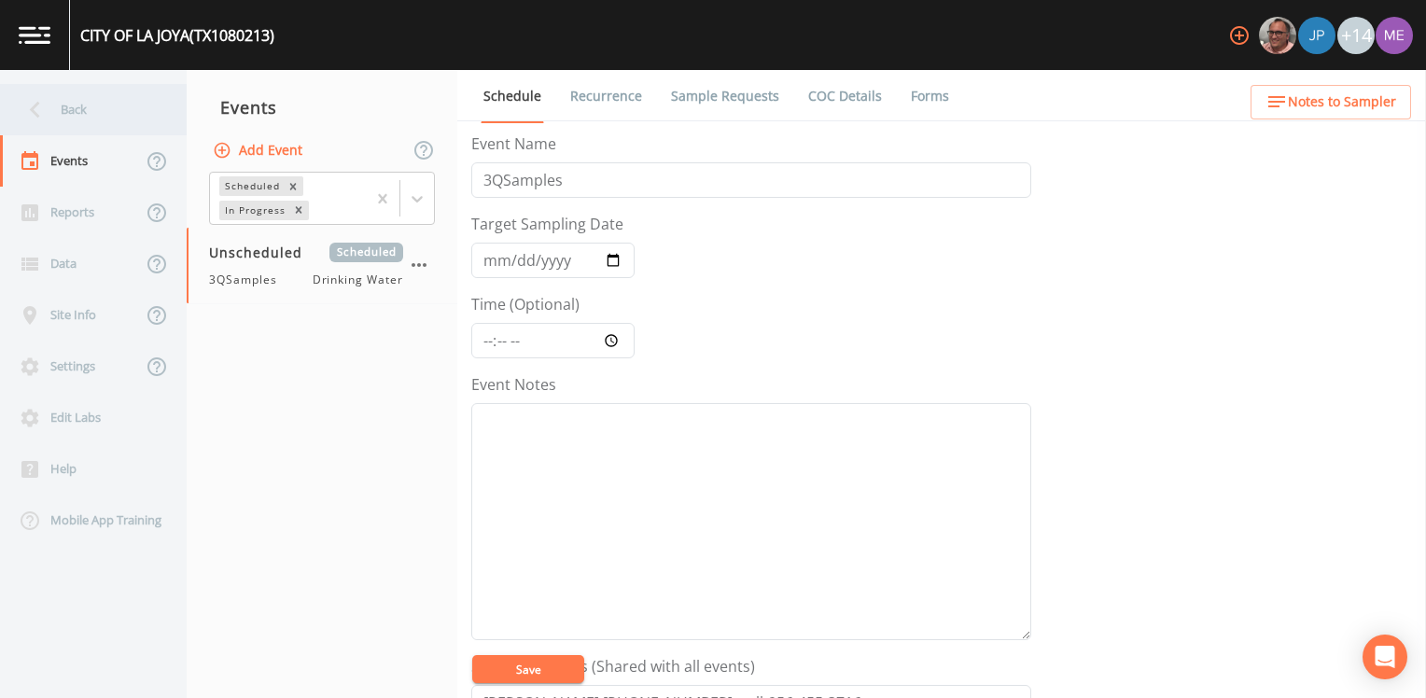
click at [83, 103] on div "Back" at bounding box center [84, 109] width 168 height 51
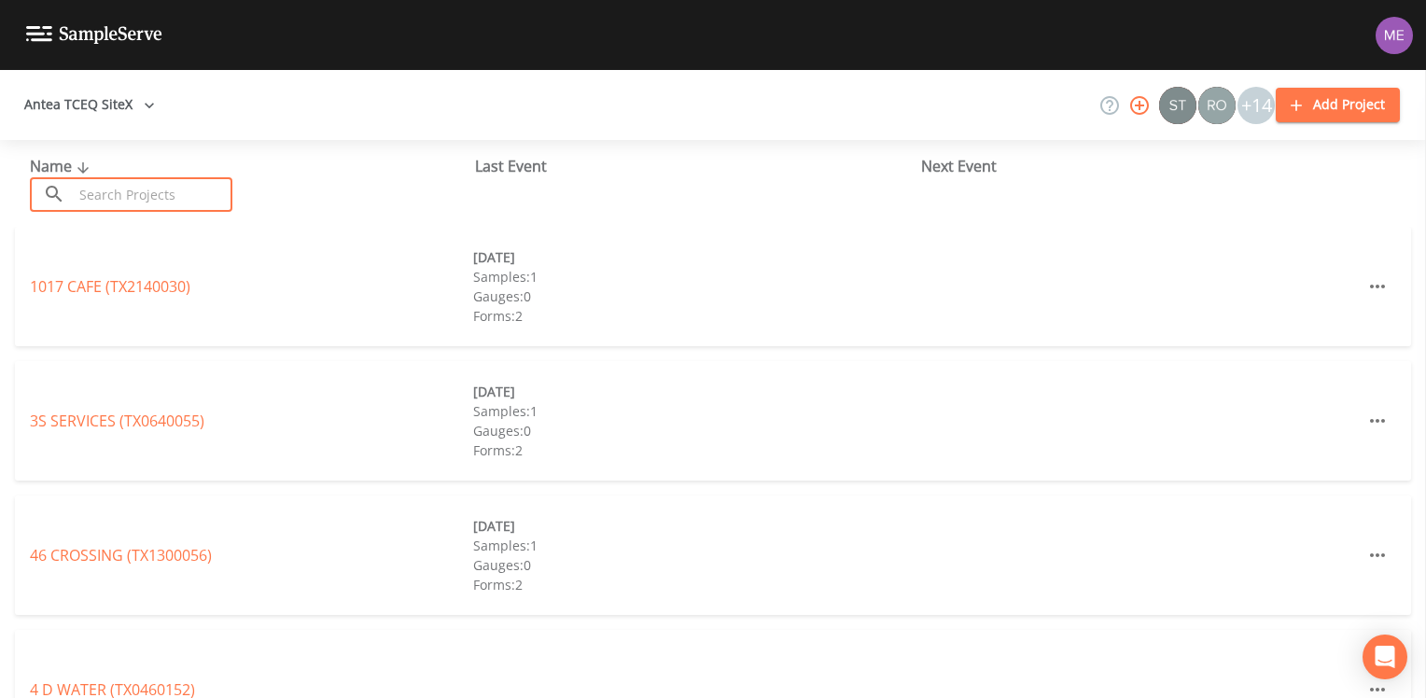
click at [203, 199] on input "text" at bounding box center [153, 194] width 160 height 35
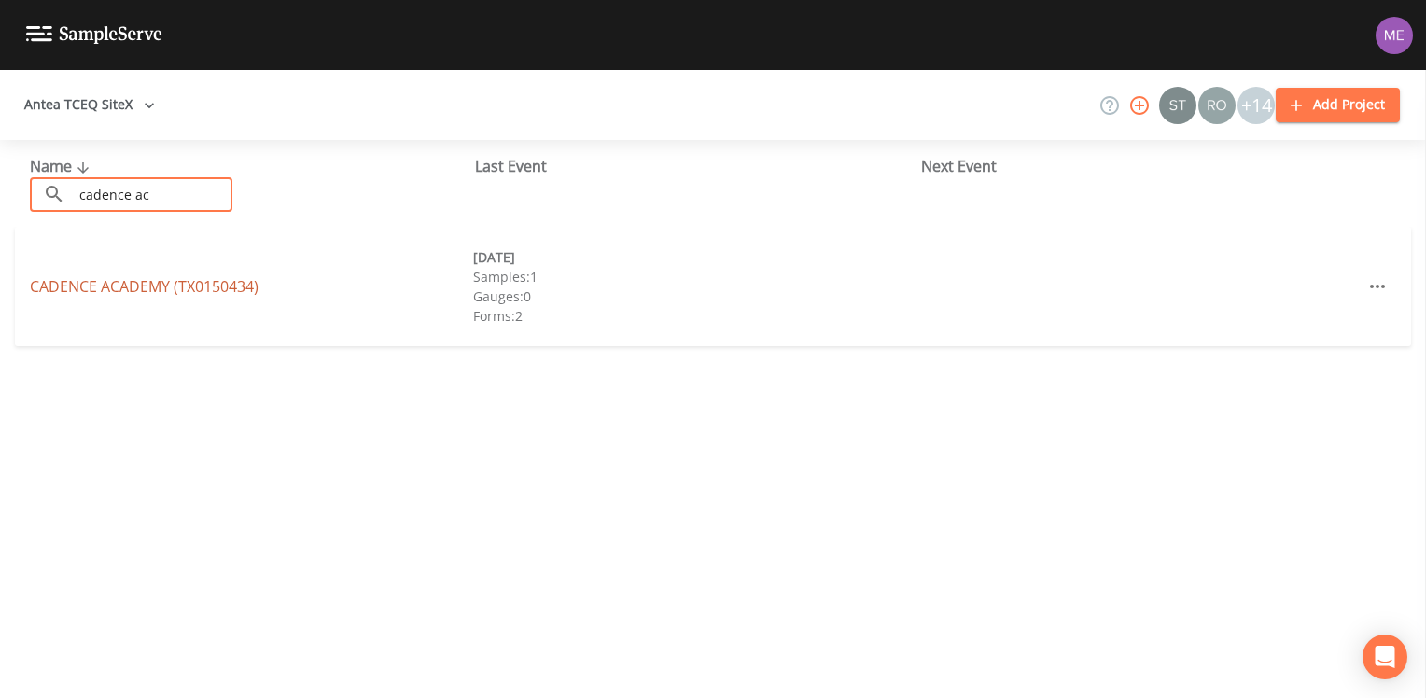
type input "cadence ac"
click at [195, 286] on link "[GEOGRAPHIC_DATA] (TX0150434)" at bounding box center [144, 286] width 229 height 21
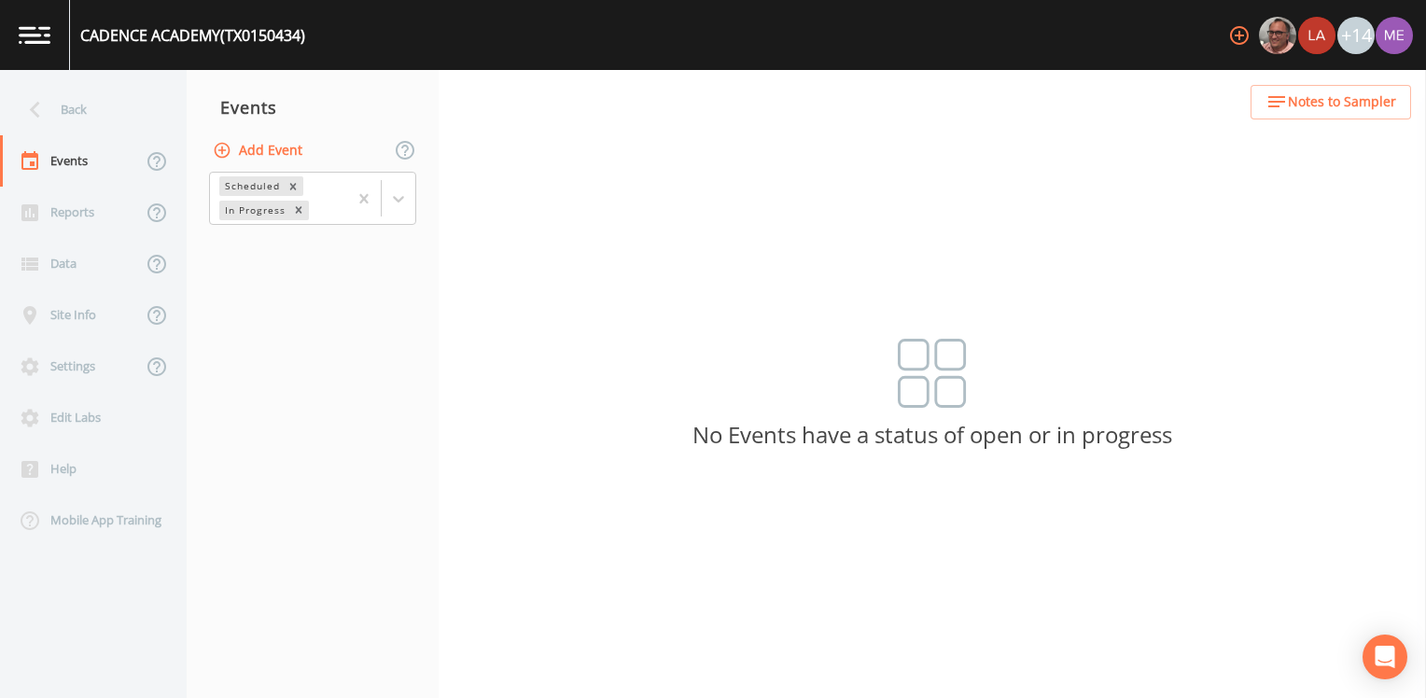
click at [296, 148] on button "Add Event" at bounding box center [259, 150] width 101 height 35
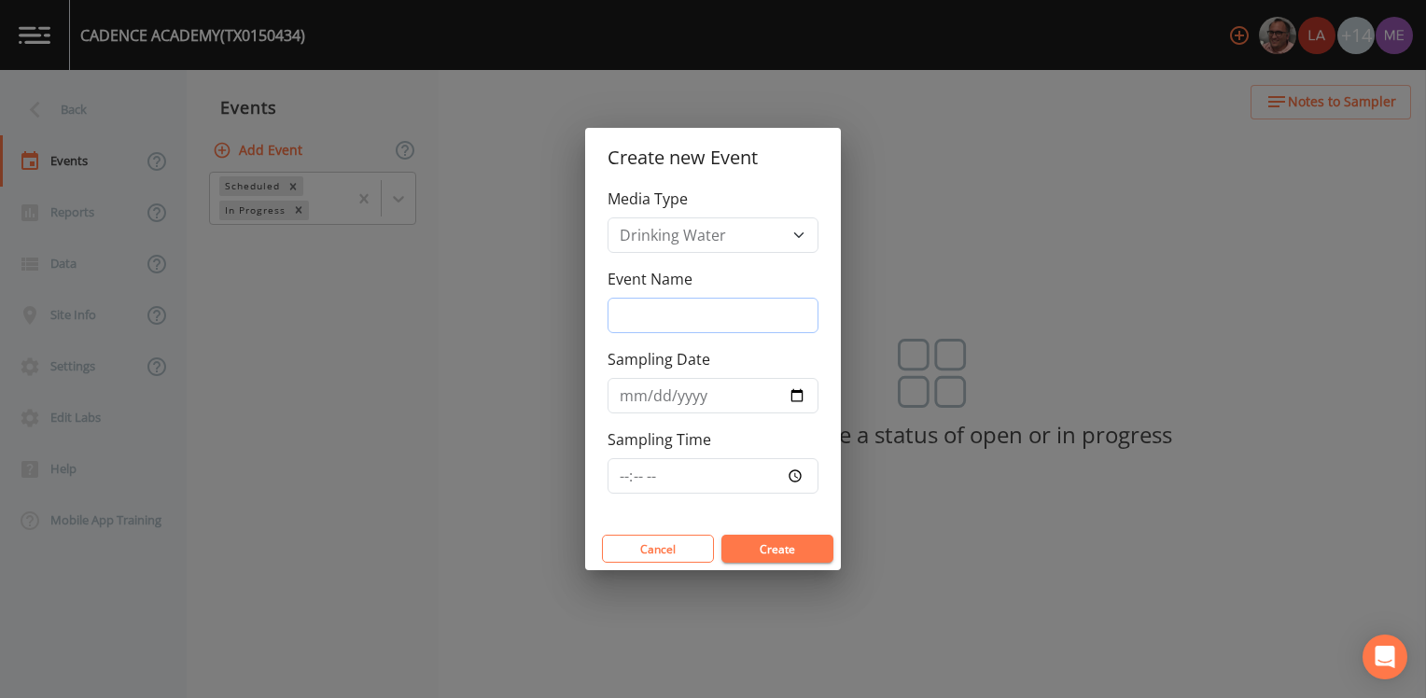
click at [705, 307] on input "Event Name" at bounding box center [712, 315] width 211 height 35
type input "3QSamples"
click at [746, 553] on button "Create" at bounding box center [777, 549] width 112 height 28
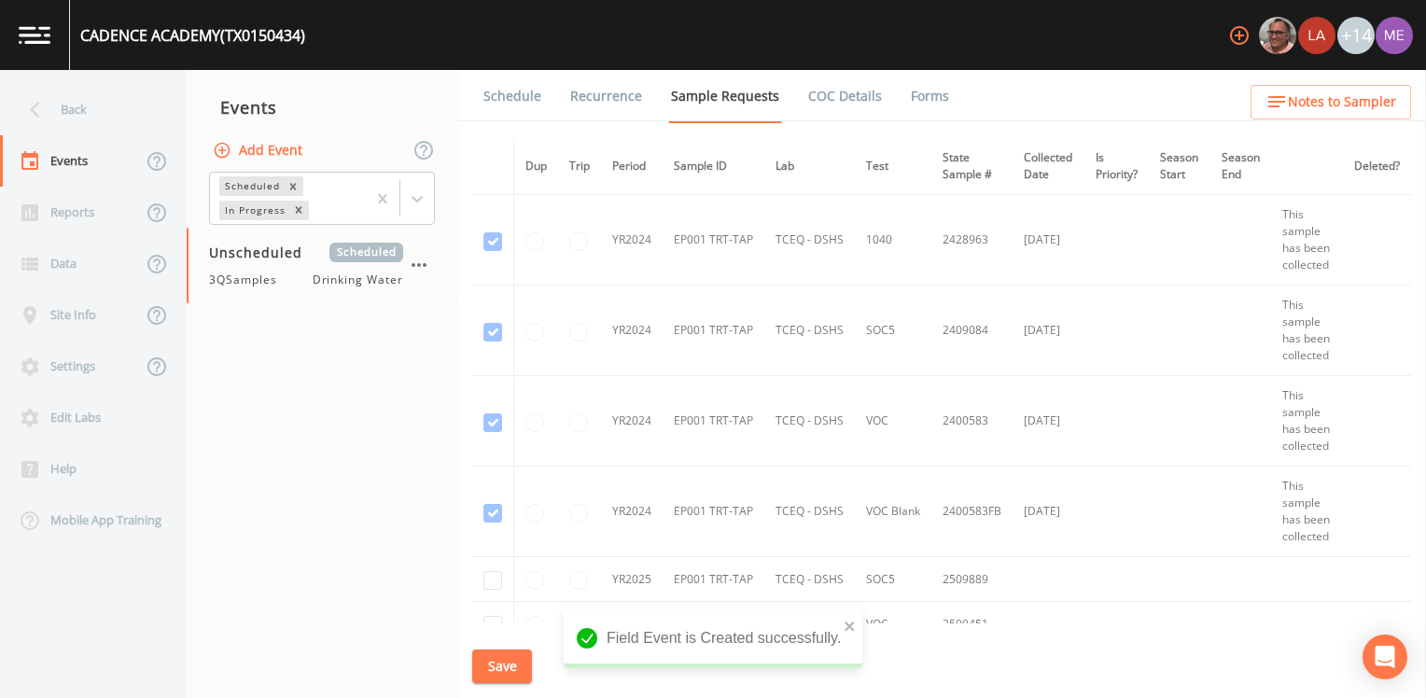
click at [519, 91] on link "Schedule" at bounding box center [512, 96] width 63 height 52
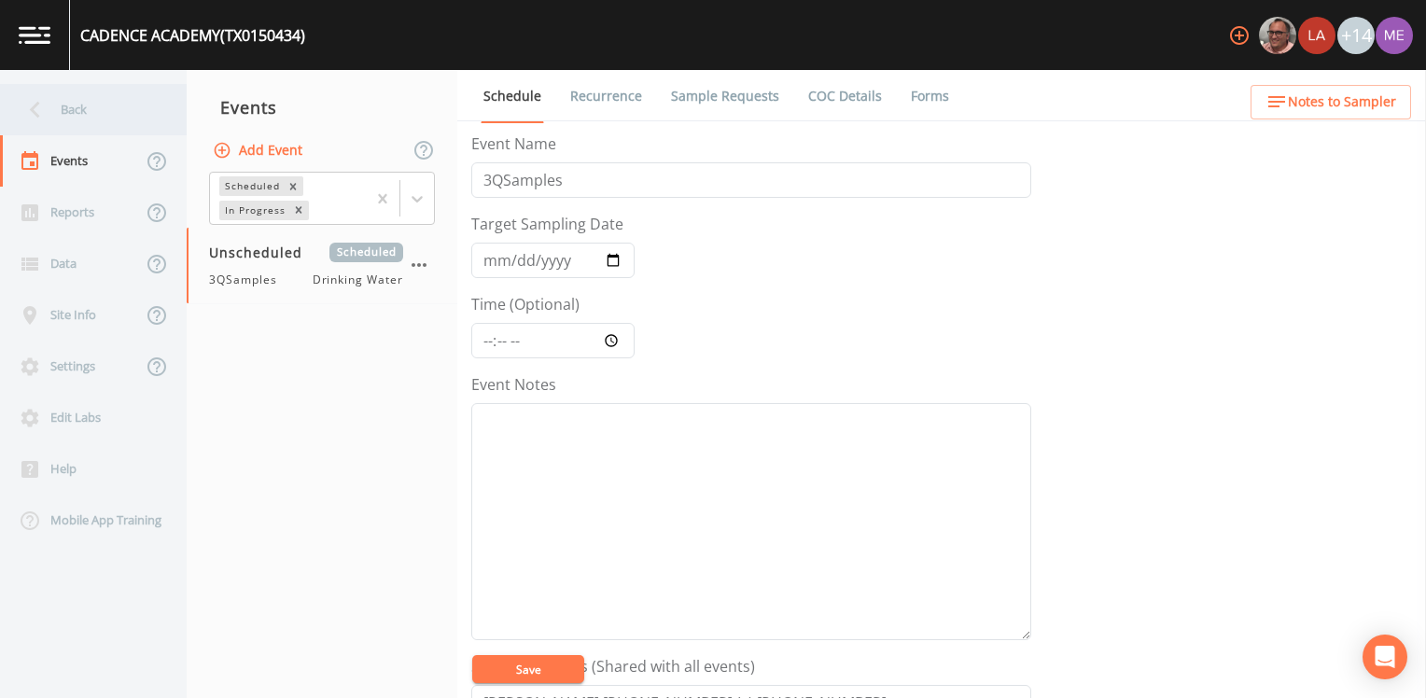
click at [52, 111] on div "Back" at bounding box center [84, 109] width 168 height 51
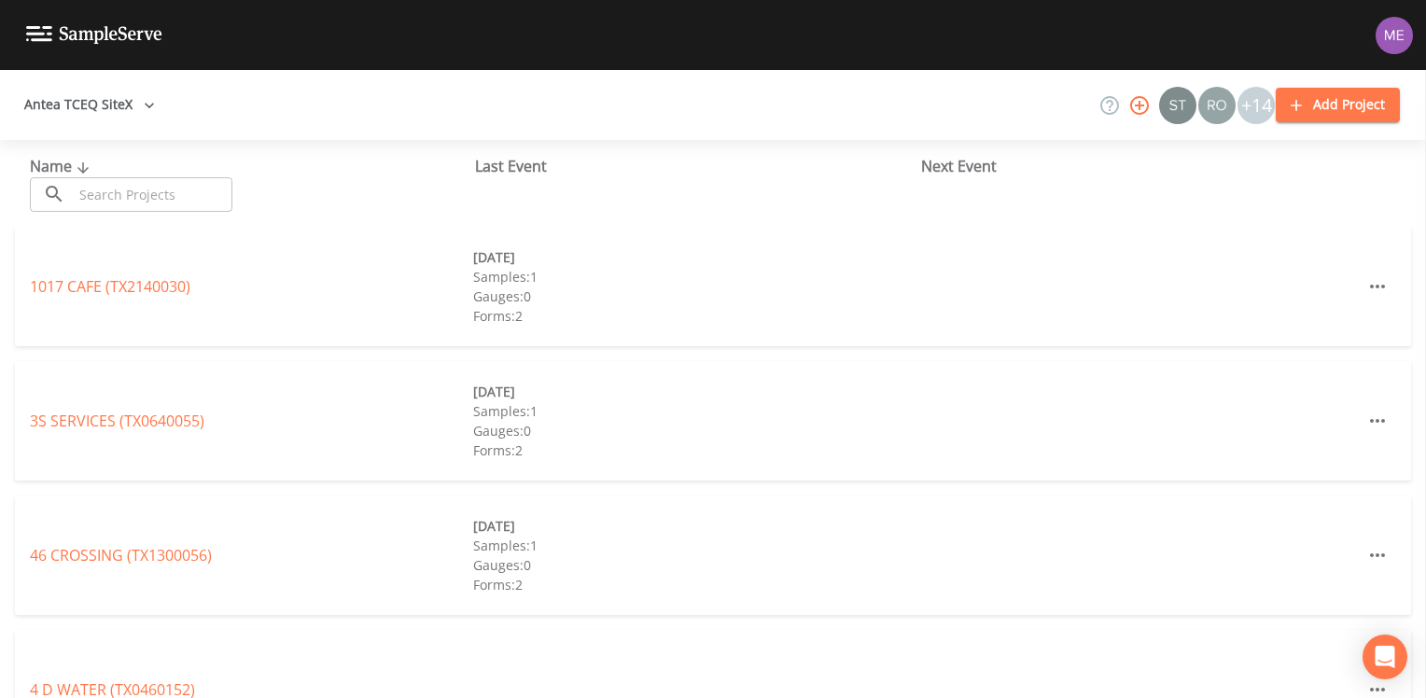
click at [75, 192] on input "text" at bounding box center [153, 194] width 160 height 35
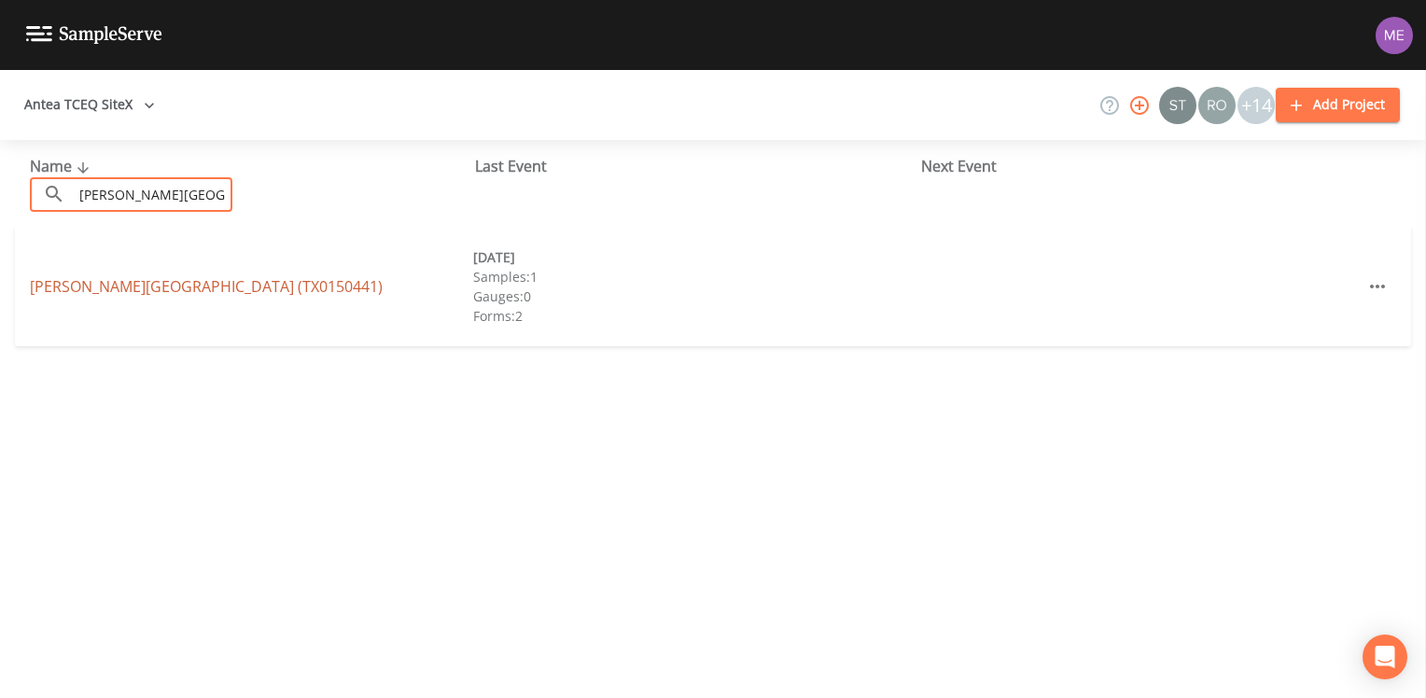
type input "leon springs"
click at [205, 284] on link "LEON SPRINGS BUSINESS PARK (TX0150441)" at bounding box center [206, 286] width 353 height 21
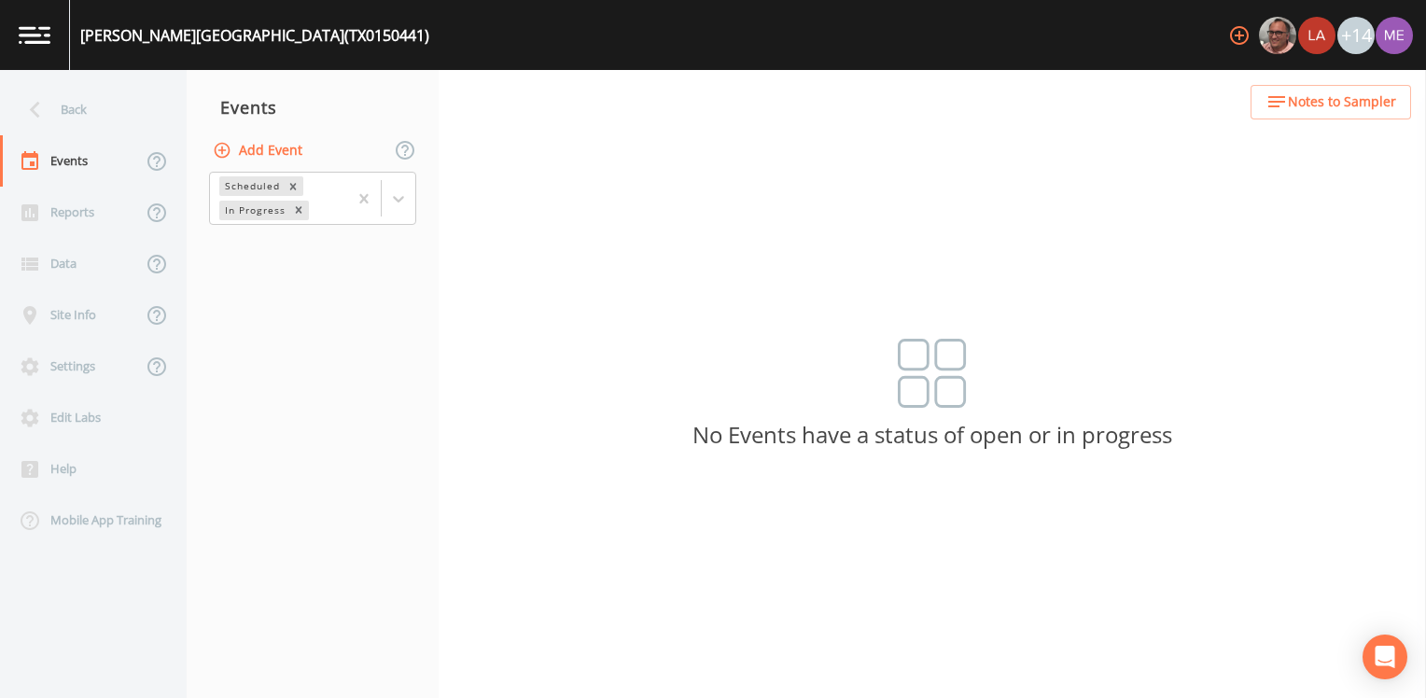
click at [272, 151] on button "Add Event" at bounding box center [259, 150] width 101 height 35
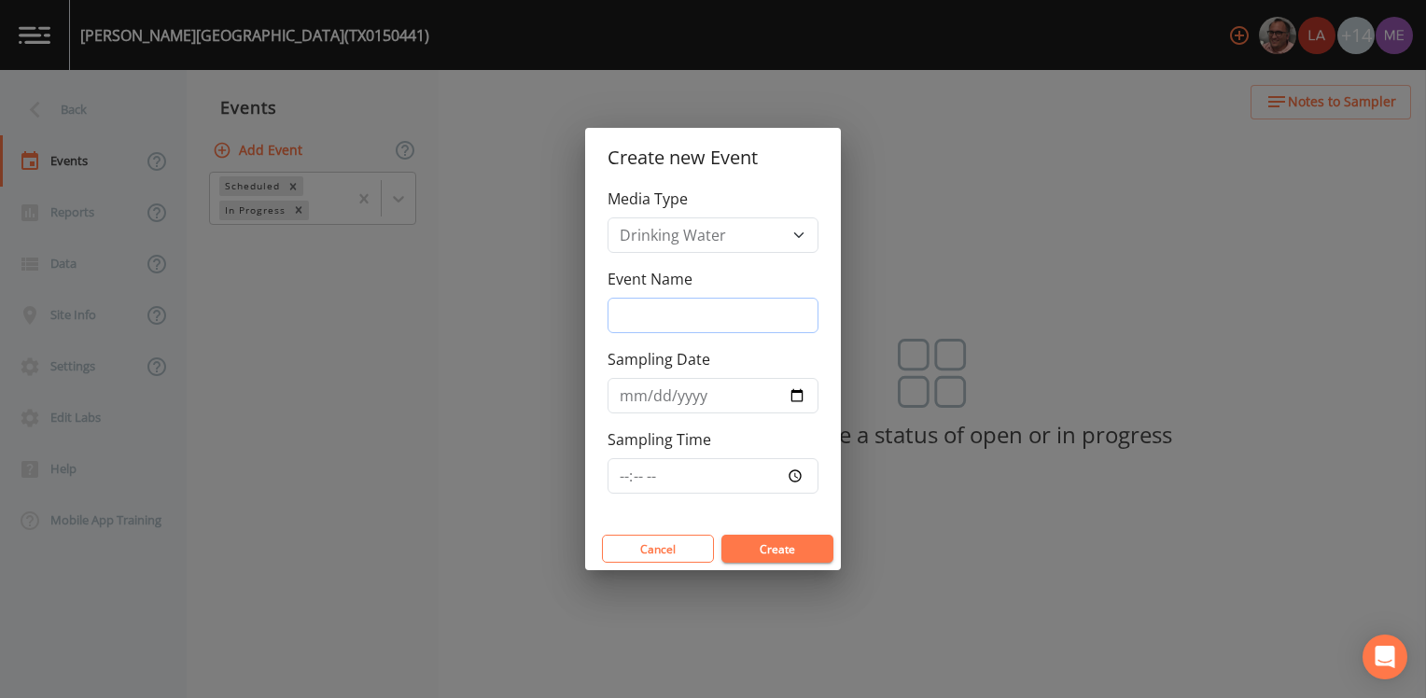
click at [687, 320] on input "Event Name" at bounding box center [712, 315] width 211 height 35
type input "3QSamples"
click at [750, 546] on button "Create" at bounding box center [777, 549] width 112 height 28
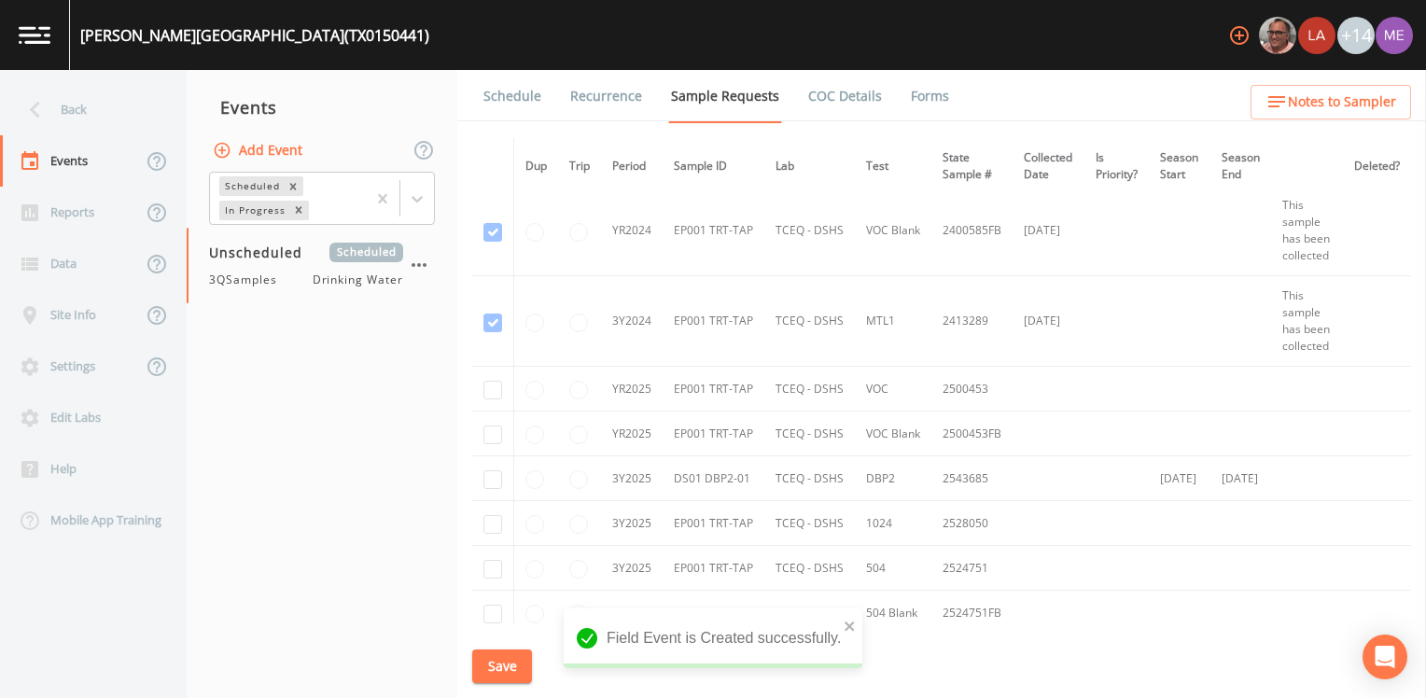
scroll to position [467, 0]
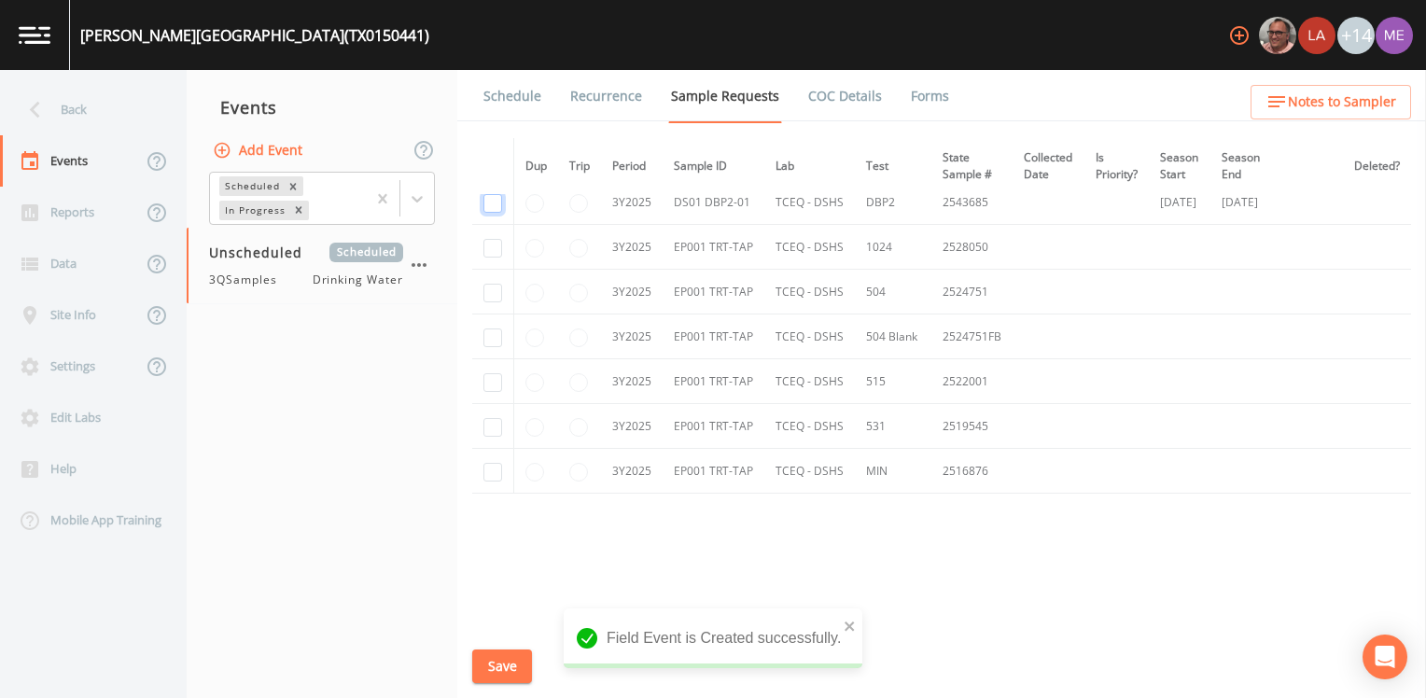
click at [497, 213] on input "checkbox" at bounding box center [492, 203] width 19 height 19
checkbox input "true"
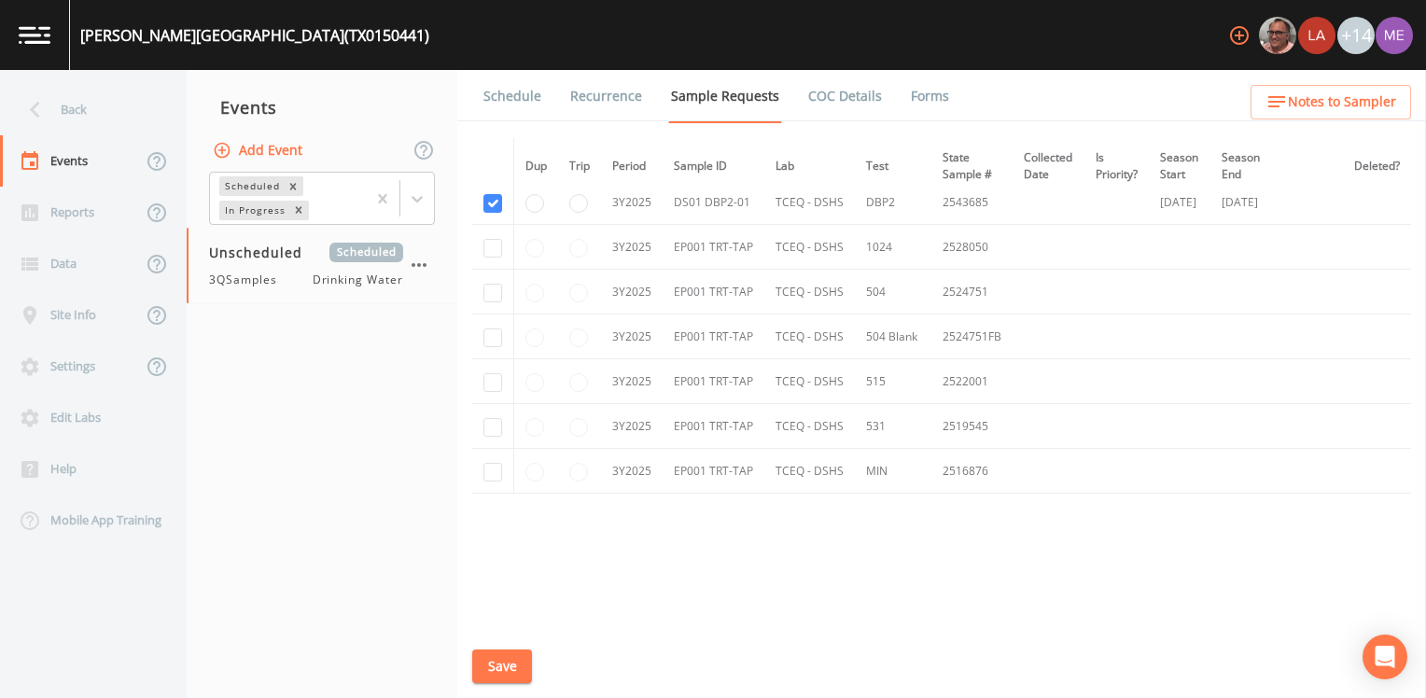
click at [67, 105] on div "Back" at bounding box center [84, 109] width 168 height 51
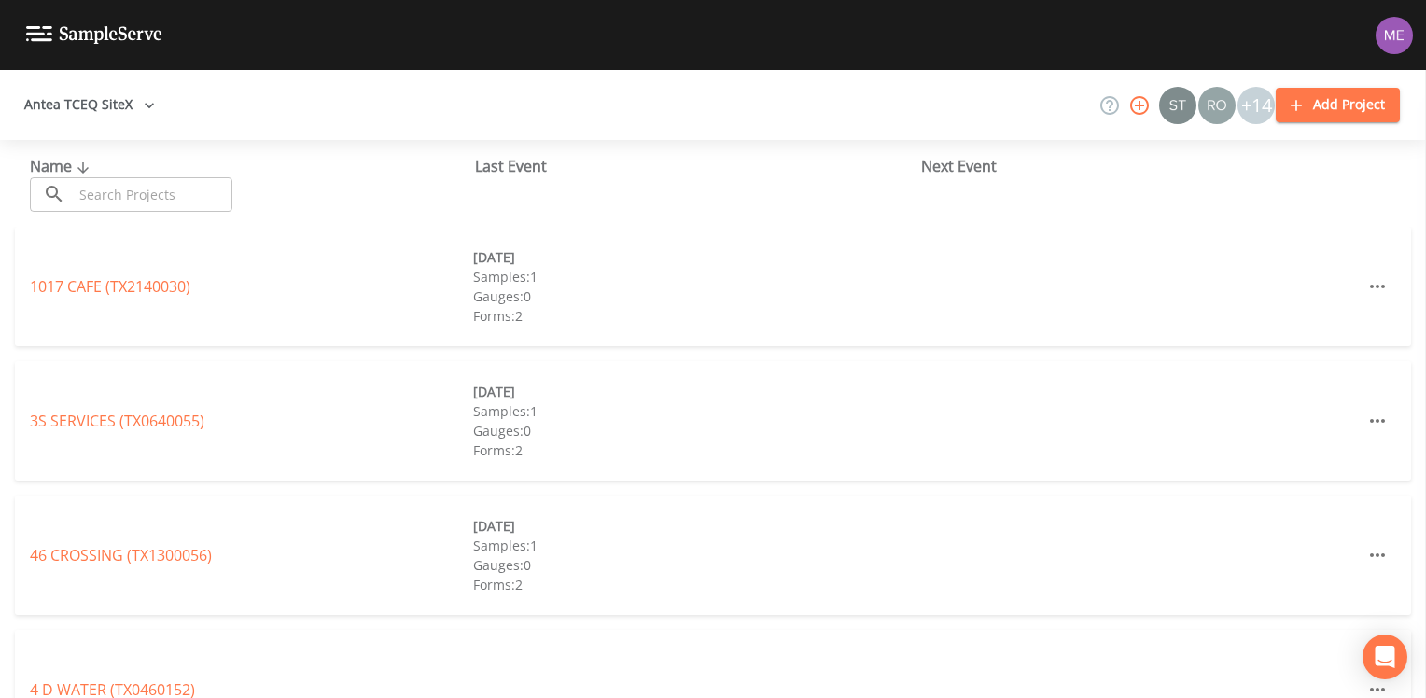
click at [157, 196] on input "text" at bounding box center [153, 194] width 160 height 35
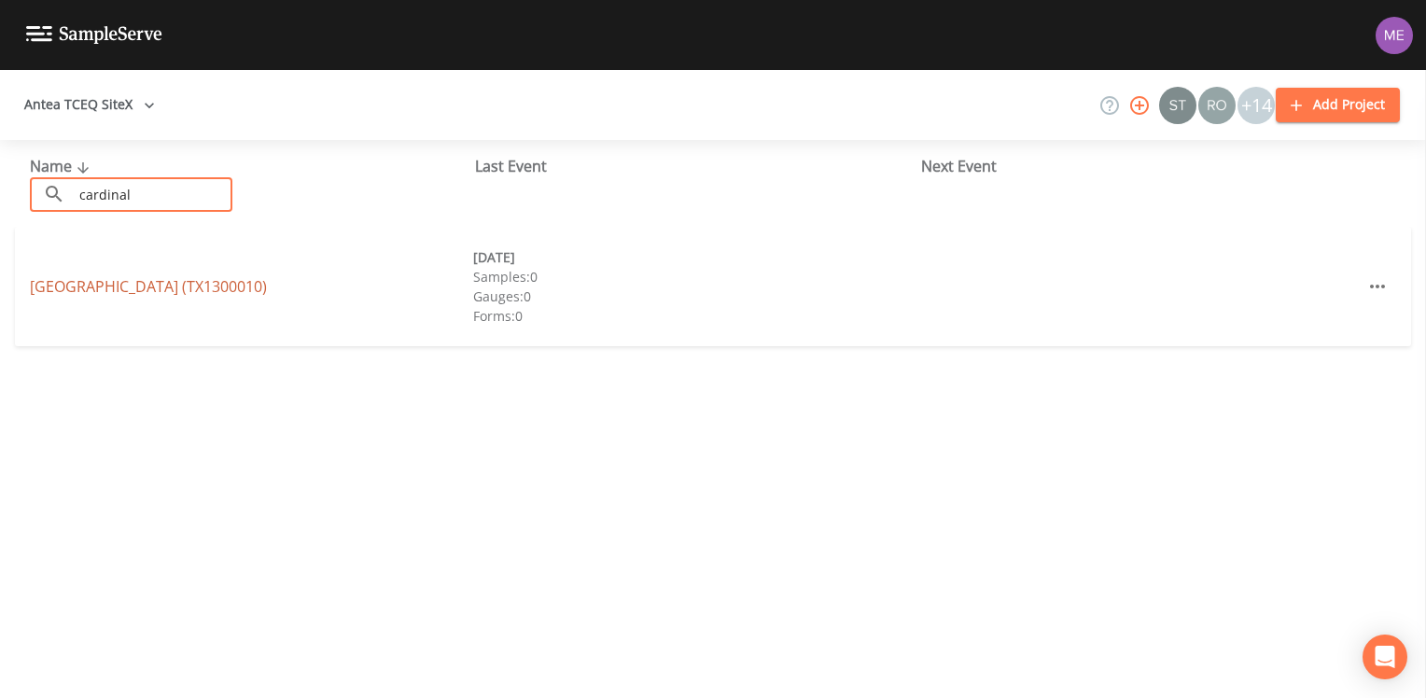
type input "cardinal"
click at [216, 285] on link "CARDINAL MOTOR HOME PARK (TX1300010)" at bounding box center [148, 286] width 237 height 21
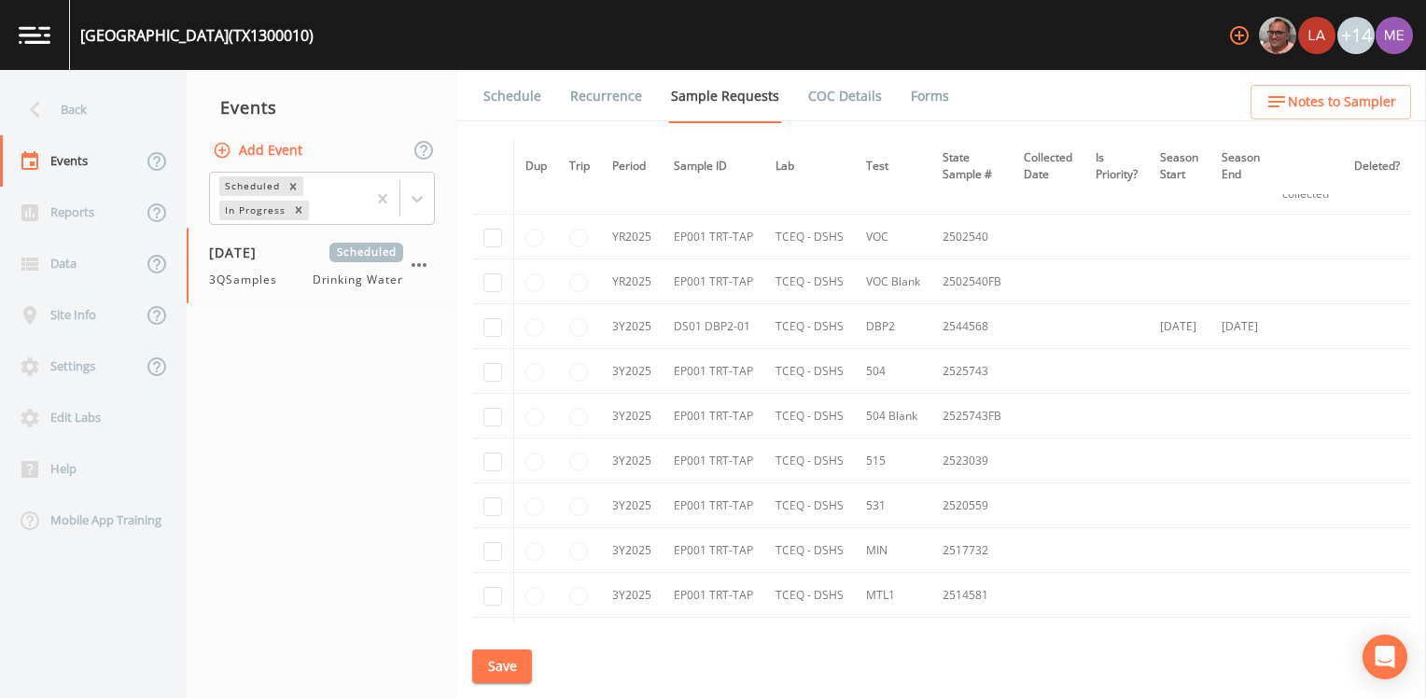
scroll to position [840, 0]
click at [493, 290] on input "checkbox" at bounding box center [492, 281] width 19 height 19
checkbox input "true"
click at [516, 666] on button "Save" at bounding box center [502, 666] width 60 height 35
click at [495, 657] on button "Save" at bounding box center [502, 666] width 60 height 35
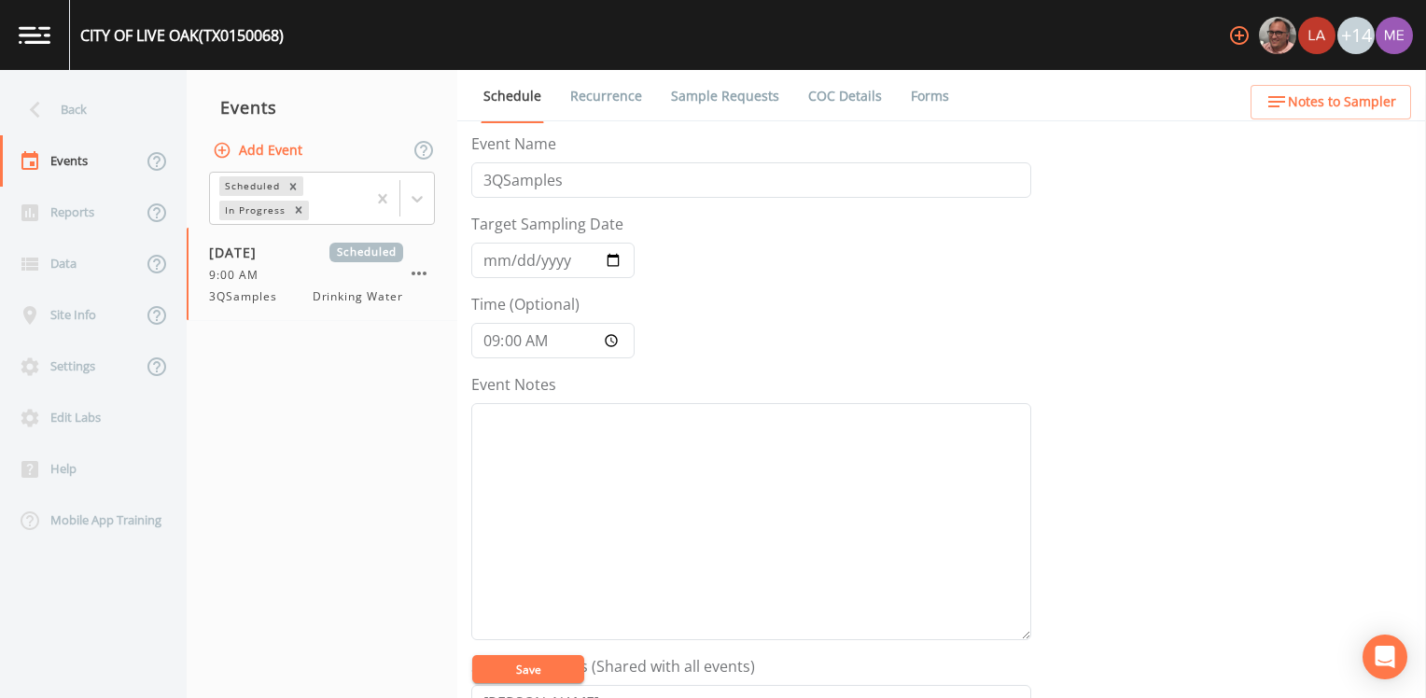
scroll to position [465, 0]
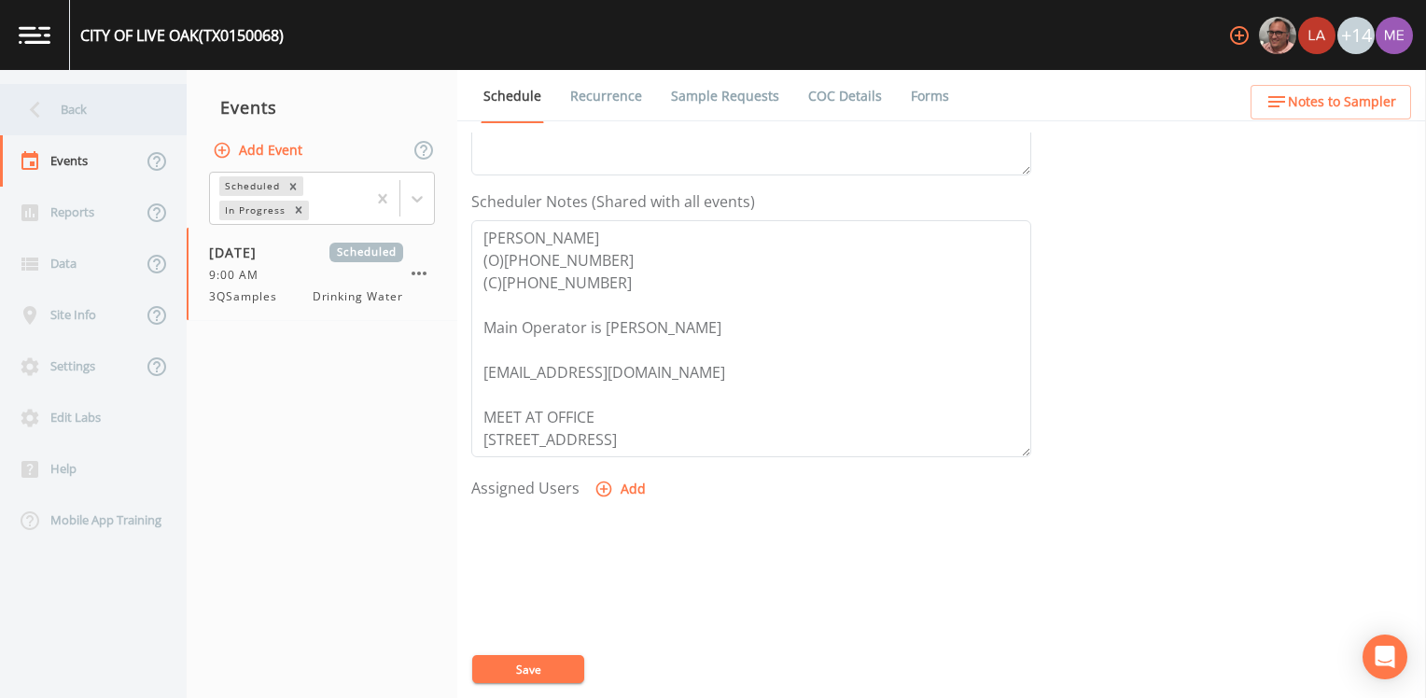
click at [94, 109] on div "Back" at bounding box center [84, 109] width 168 height 51
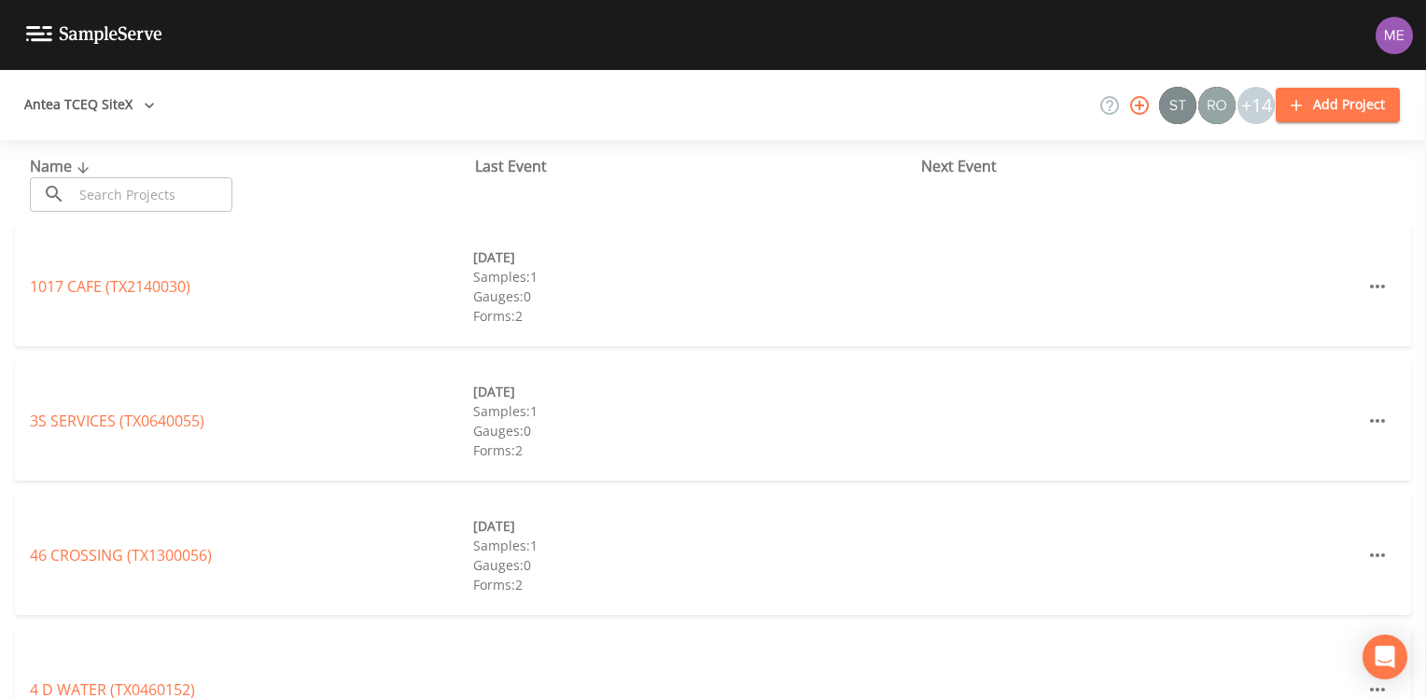
click at [150, 200] on input "text" at bounding box center [153, 194] width 160 height 35
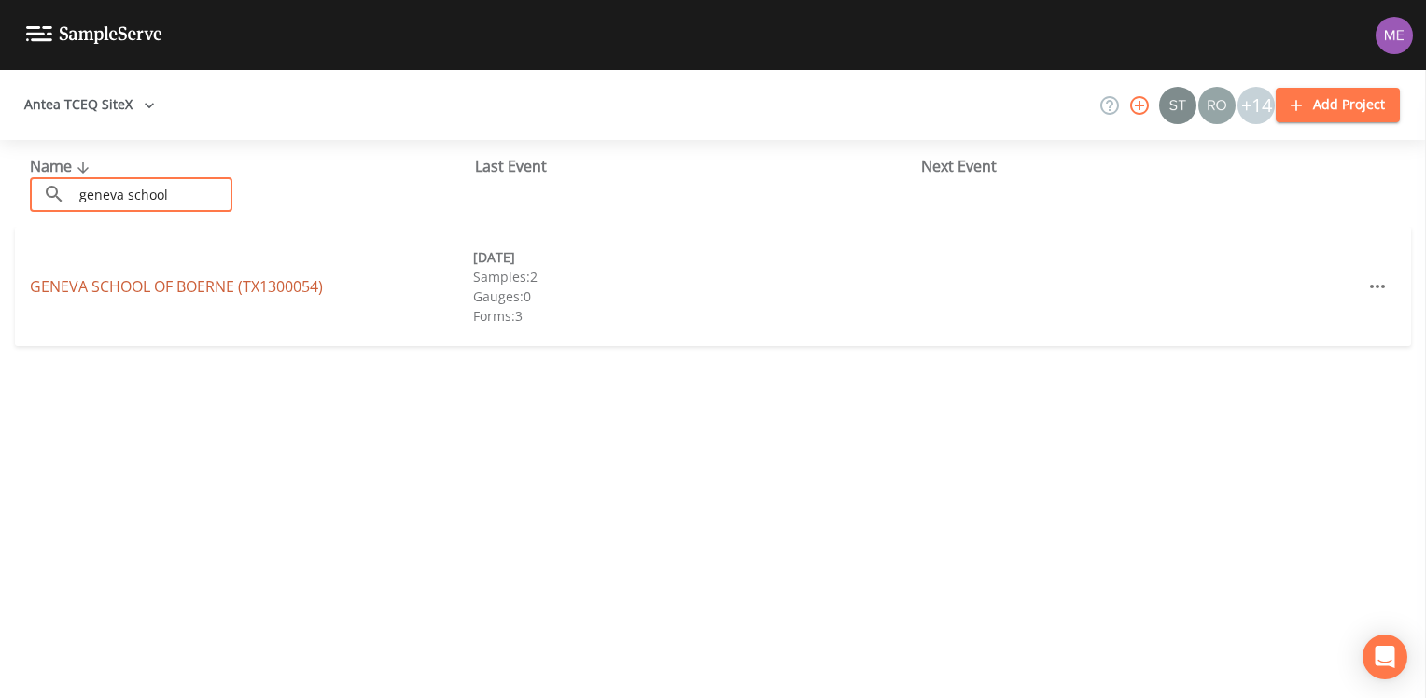
type input "geneva school"
click at [75, 286] on link "[GEOGRAPHIC_DATA] (TX1300054)" at bounding box center [176, 286] width 293 height 21
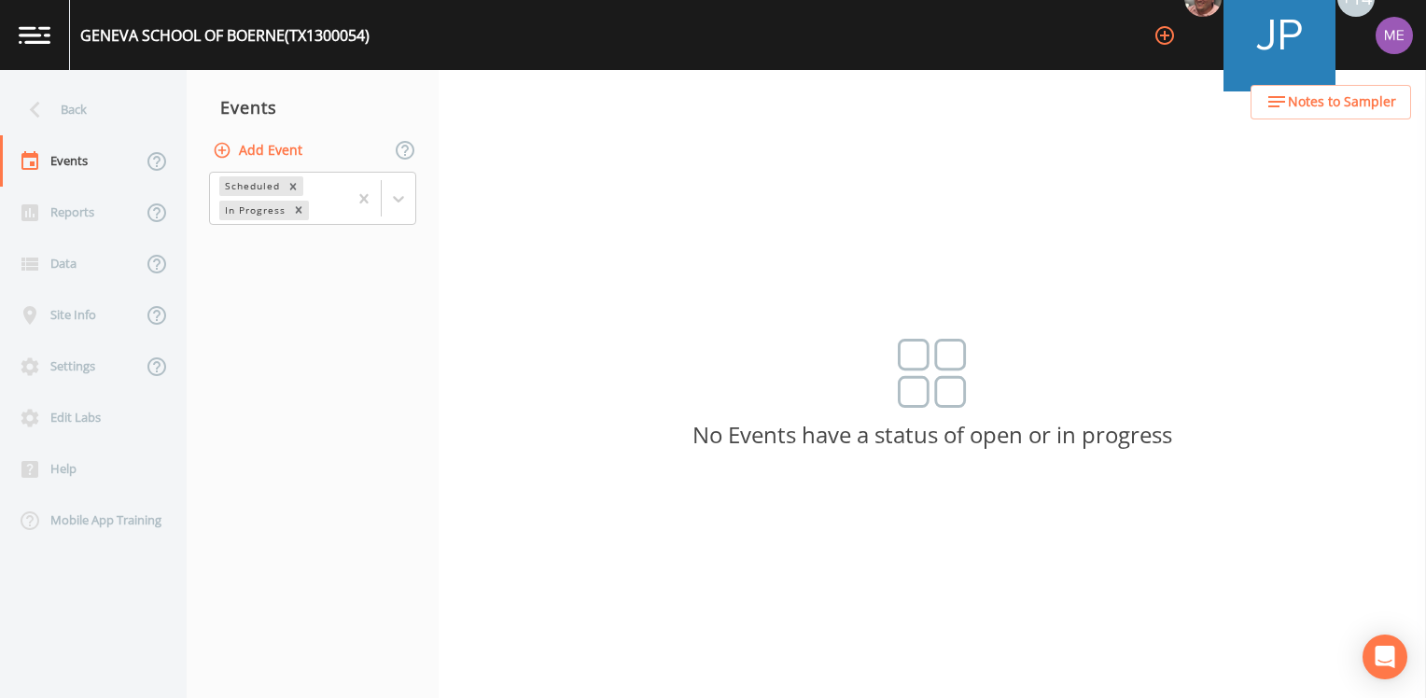
click at [254, 156] on button "Add Event" at bounding box center [259, 150] width 101 height 35
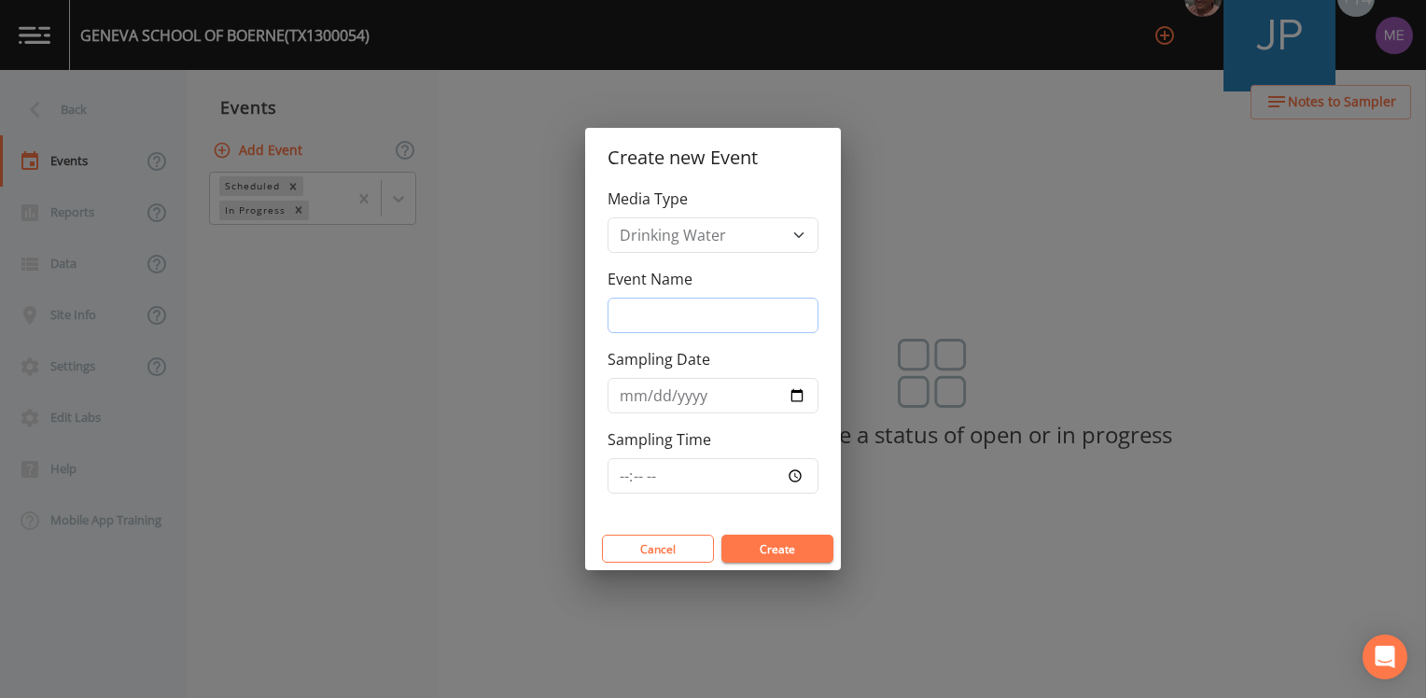
click at [684, 323] on input "Event Name" at bounding box center [712, 315] width 211 height 35
type input "3QSamples"
click at [769, 552] on button "Create" at bounding box center [777, 549] width 112 height 28
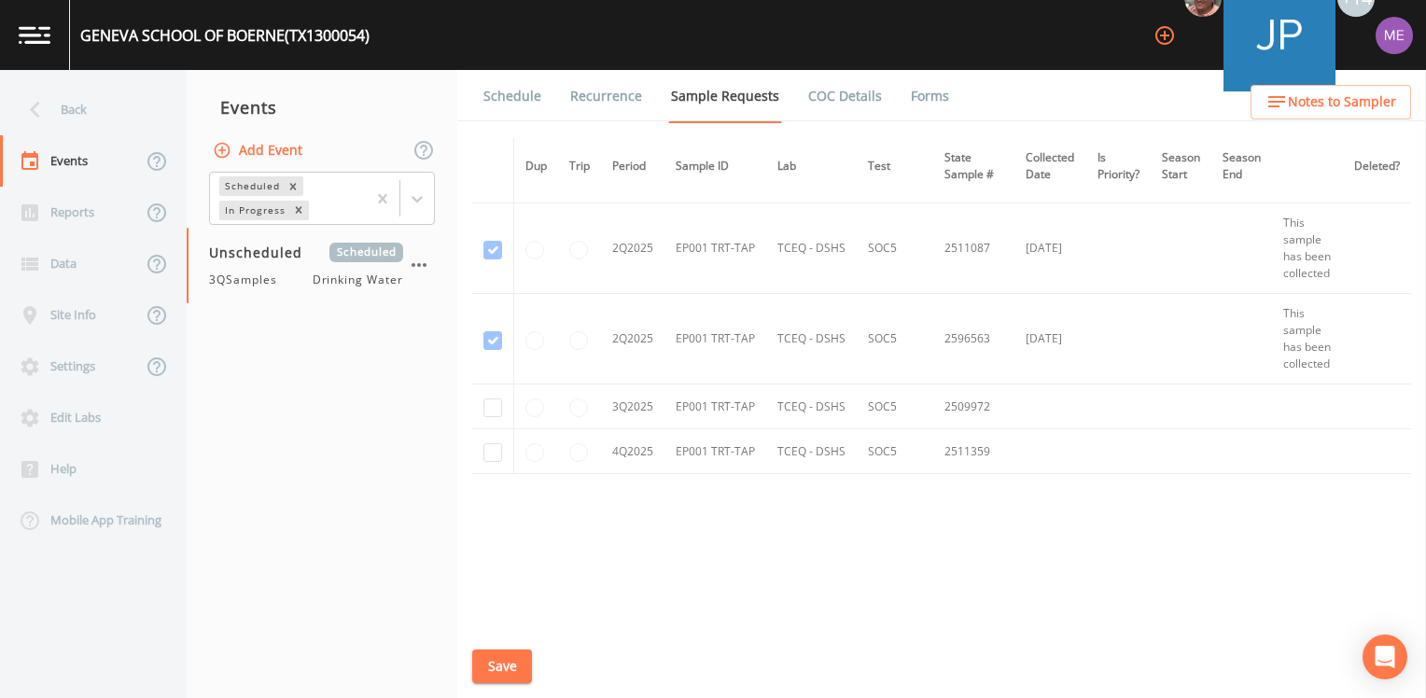
scroll to position [3206, 0]
click at [494, 403] on input "checkbox" at bounding box center [492, 407] width 19 height 19
checkbox input "true"
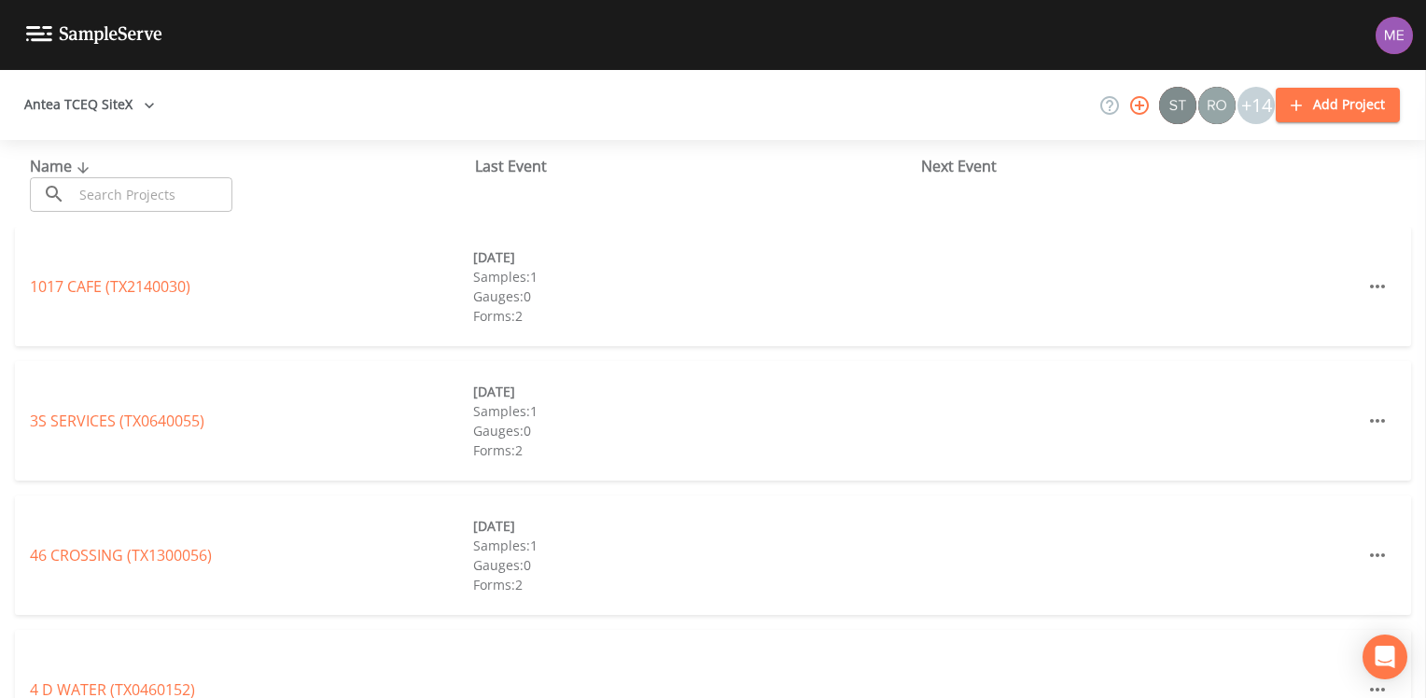
click at [213, 196] on input "text" at bounding box center [153, 194] width 160 height 35
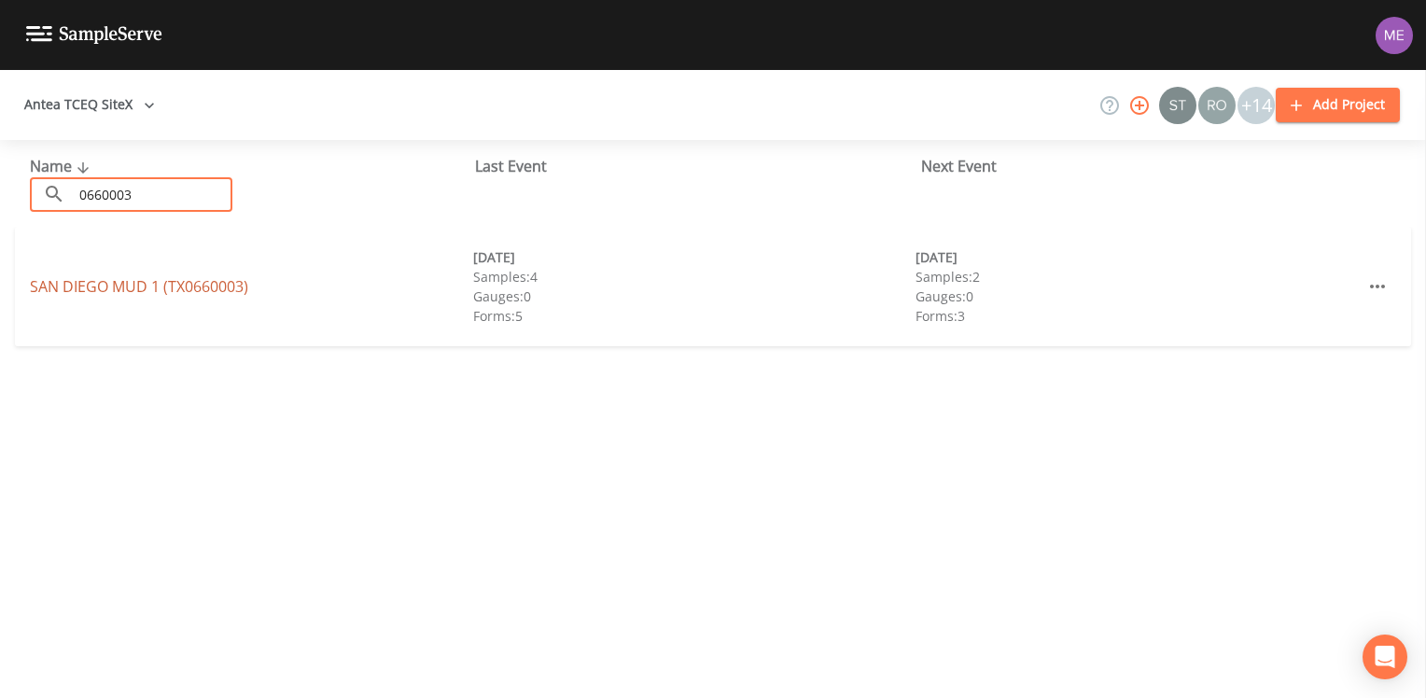
type input "0660003"
click at [220, 290] on link "[GEOGRAPHIC_DATA] 1 (TX0660003)" at bounding box center [139, 286] width 218 height 21
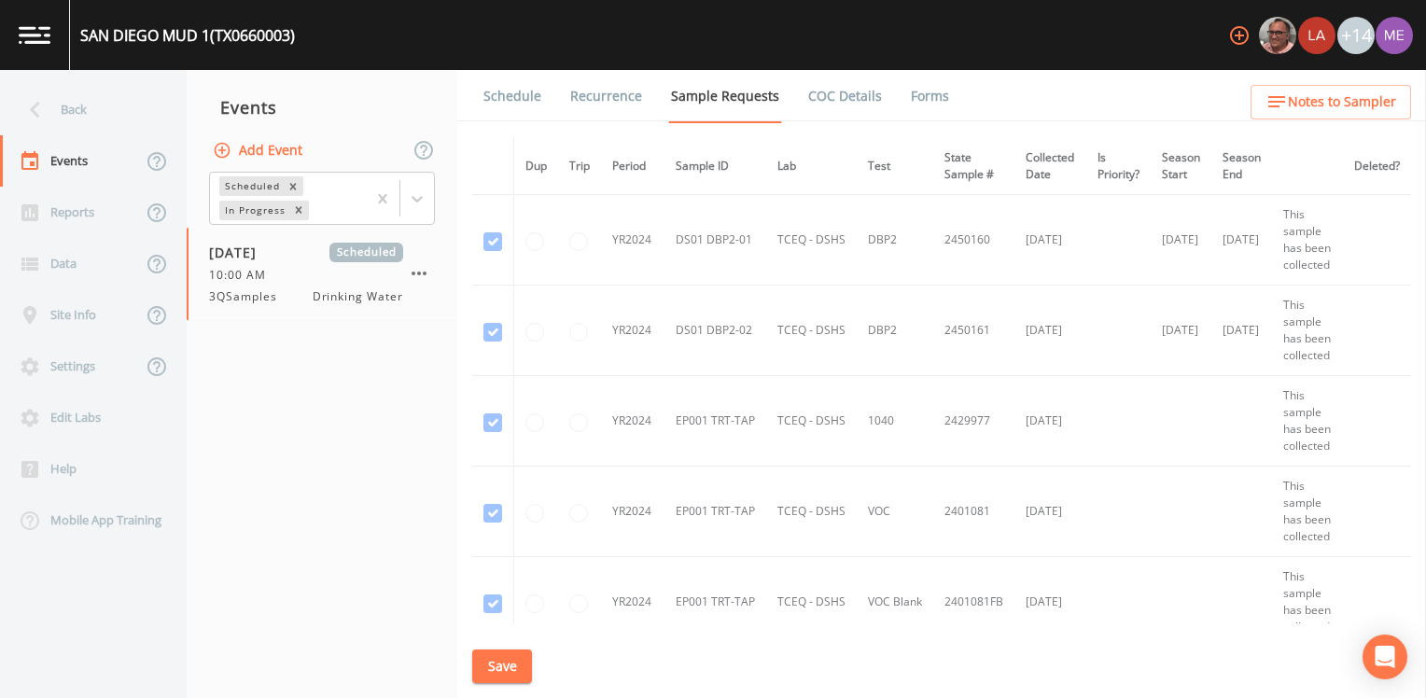
click at [508, 95] on link "Schedule" at bounding box center [512, 96] width 63 height 52
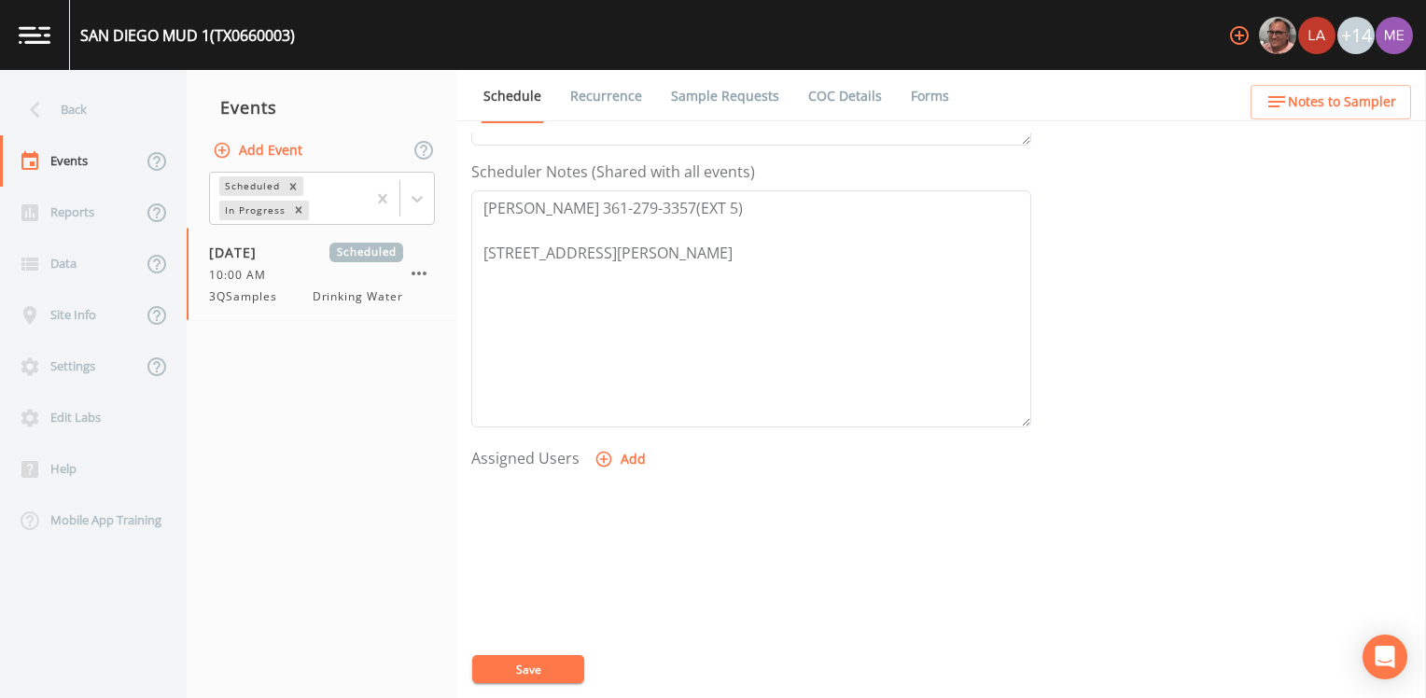
scroll to position [467, 0]
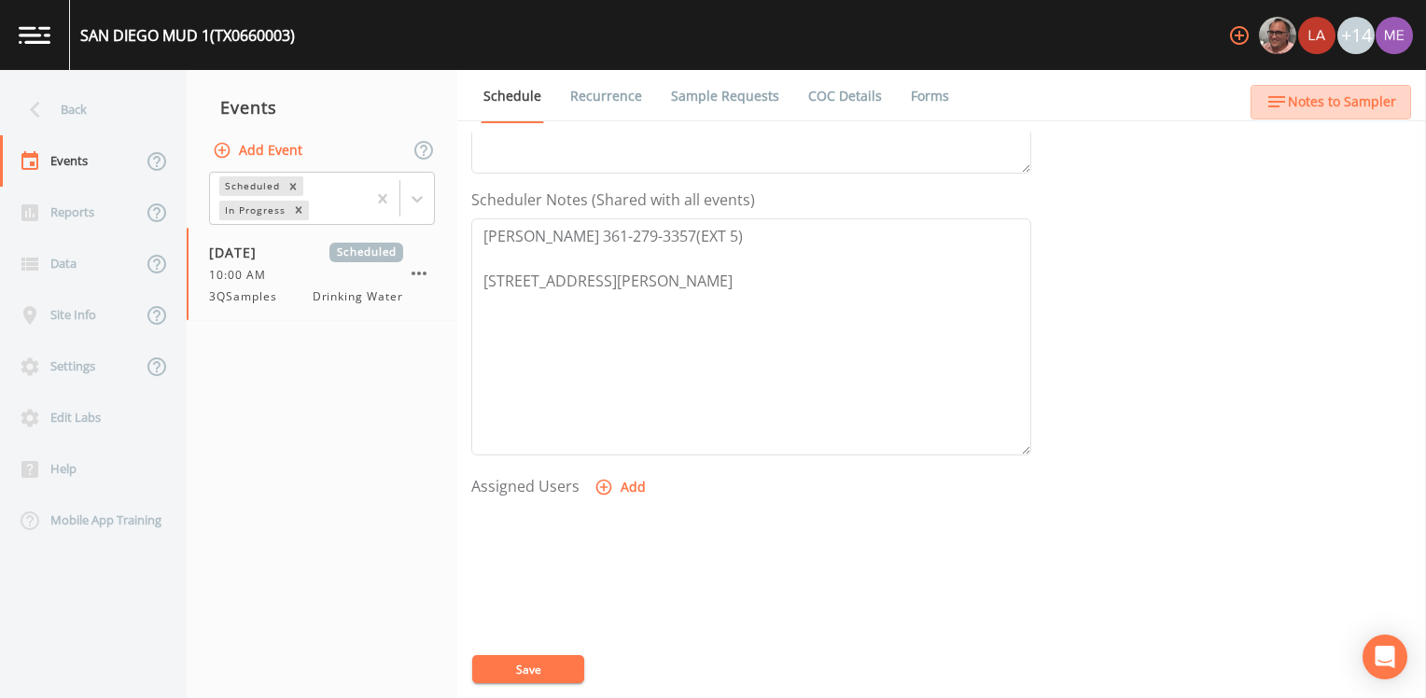
click at [1354, 103] on span "Notes to Sampler" at bounding box center [1342, 102] width 108 height 23
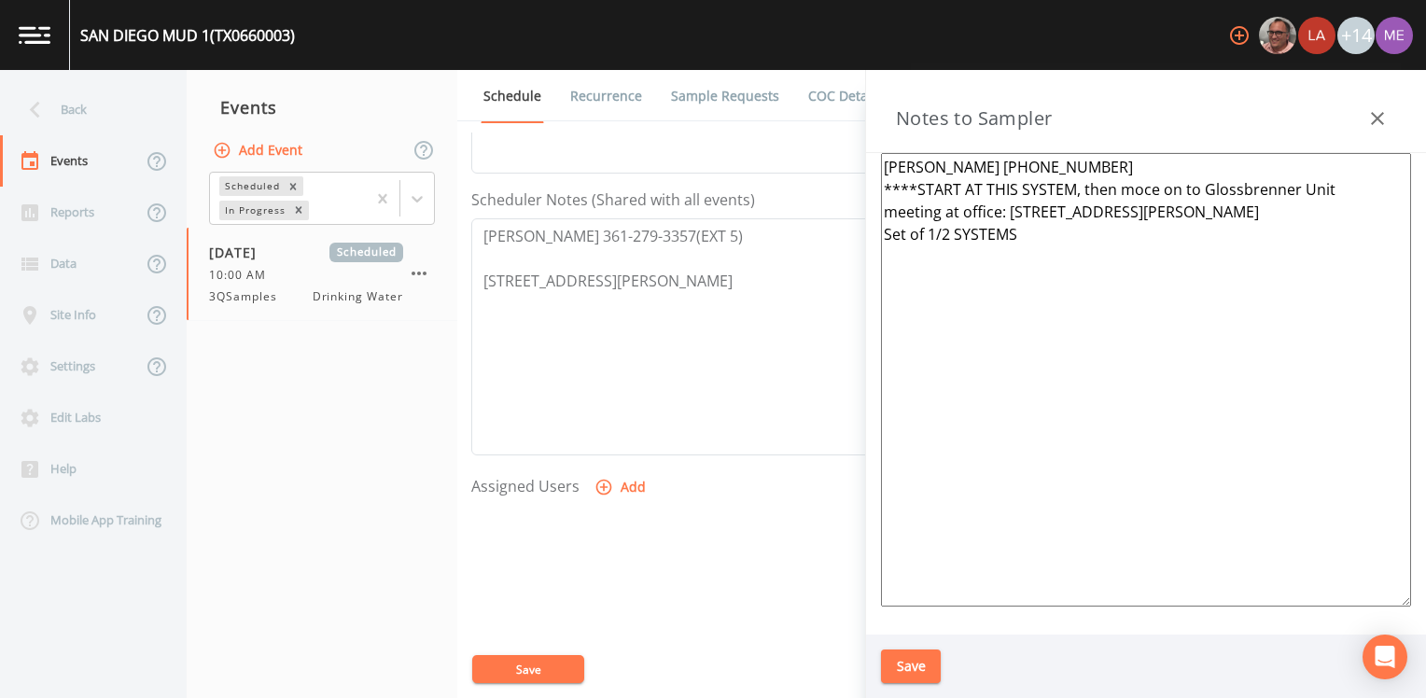
click at [1337, 188] on textarea "[PERSON_NAME] [PHONE_NUMBER] ****START AT THIS SYSTEM, then moce on to Glossbre…" at bounding box center [1146, 379] width 530 height 453
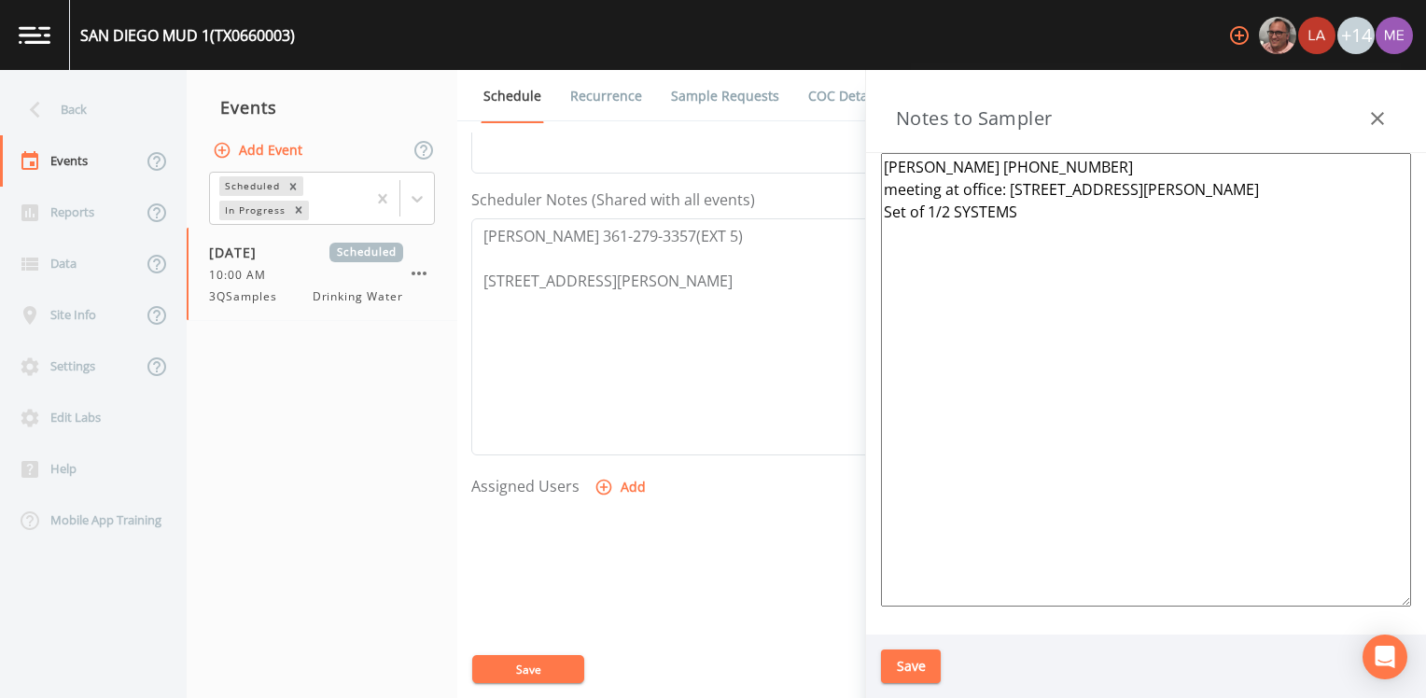
click at [1018, 234] on textarea "[PERSON_NAME] [PHONE_NUMBER] meeting at office: [STREET_ADDRESS][PERSON_NAME] S…" at bounding box center [1146, 379] width 530 height 453
type textarea "[PERSON_NAME] [PHONE_NUMBER] meeting at office: [STREET_ADDRESS][PERSON_NAME]"
click at [918, 655] on button "Save" at bounding box center [911, 666] width 60 height 35
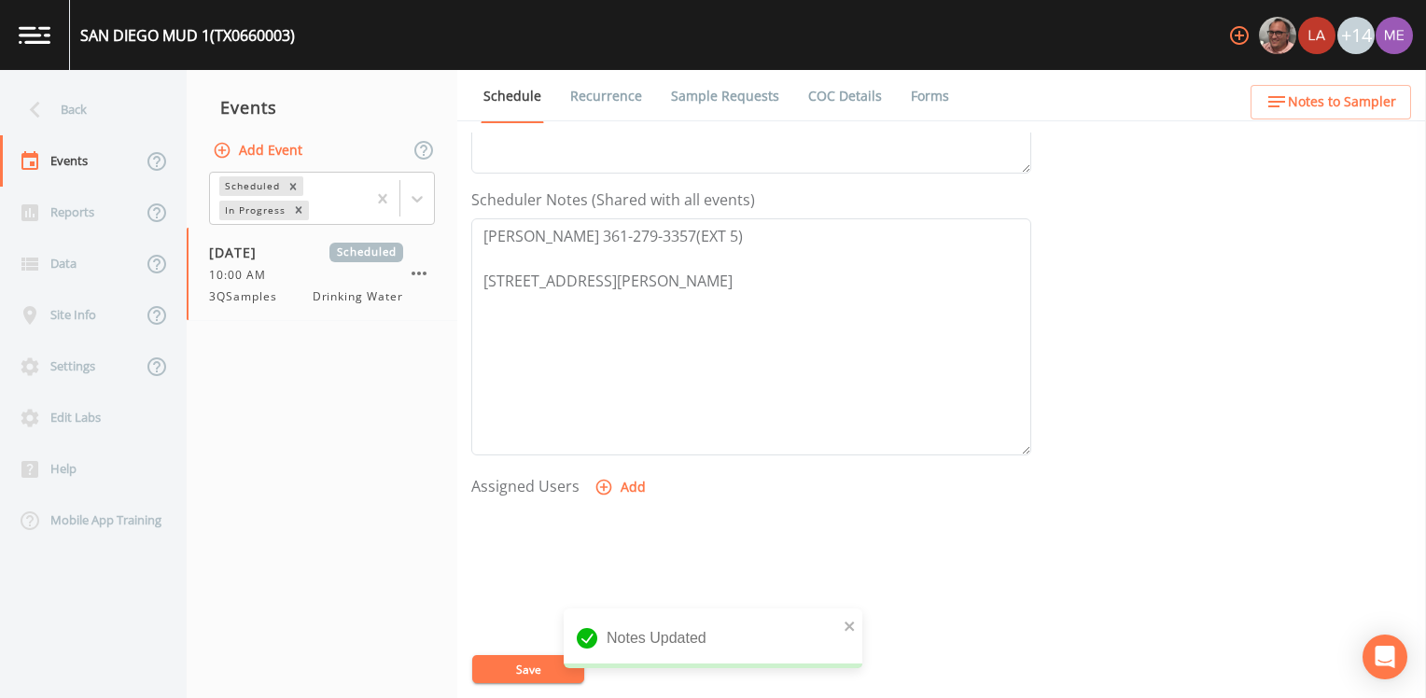
click at [606, 486] on icon "button" at bounding box center [603, 487] width 19 height 19
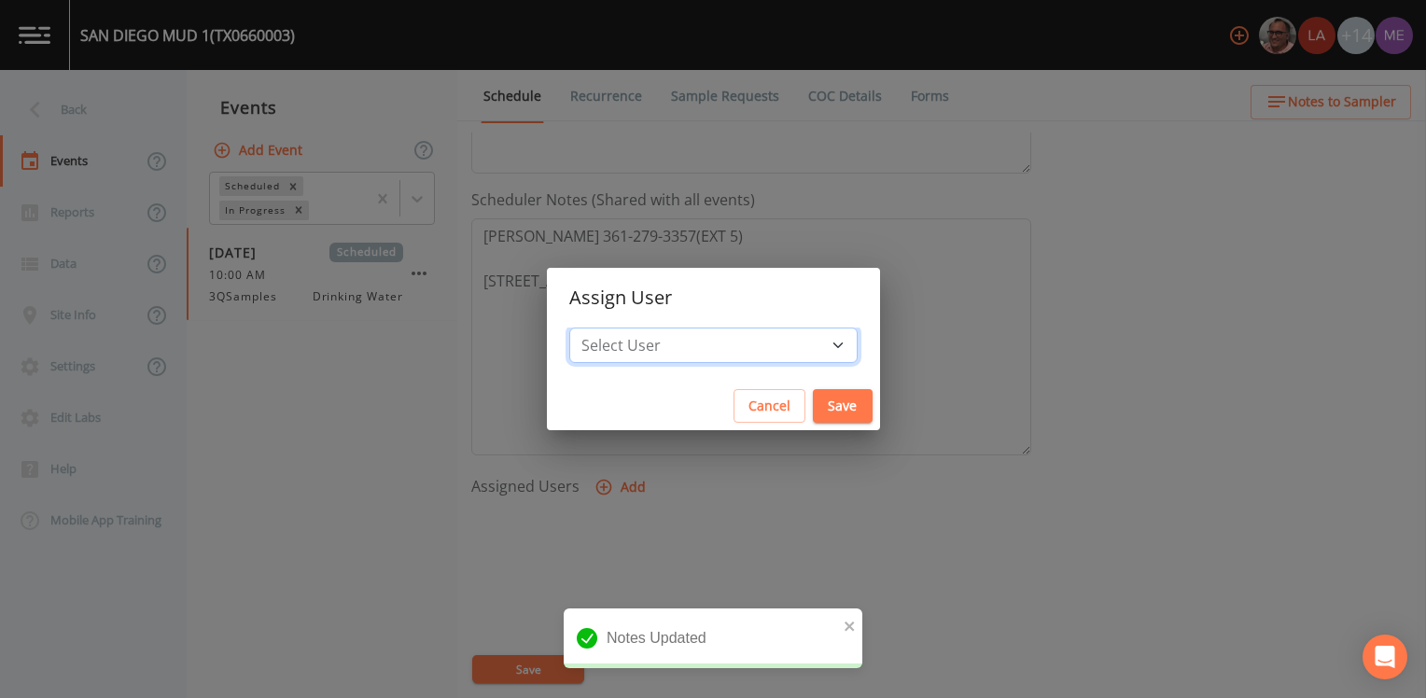
click at [812, 347] on select "Select User [PERSON_NAME] [PERSON_NAME] [PERSON_NAME] [PERSON_NAME] [PERSON_NAM…" at bounding box center [713, 345] width 288 height 35
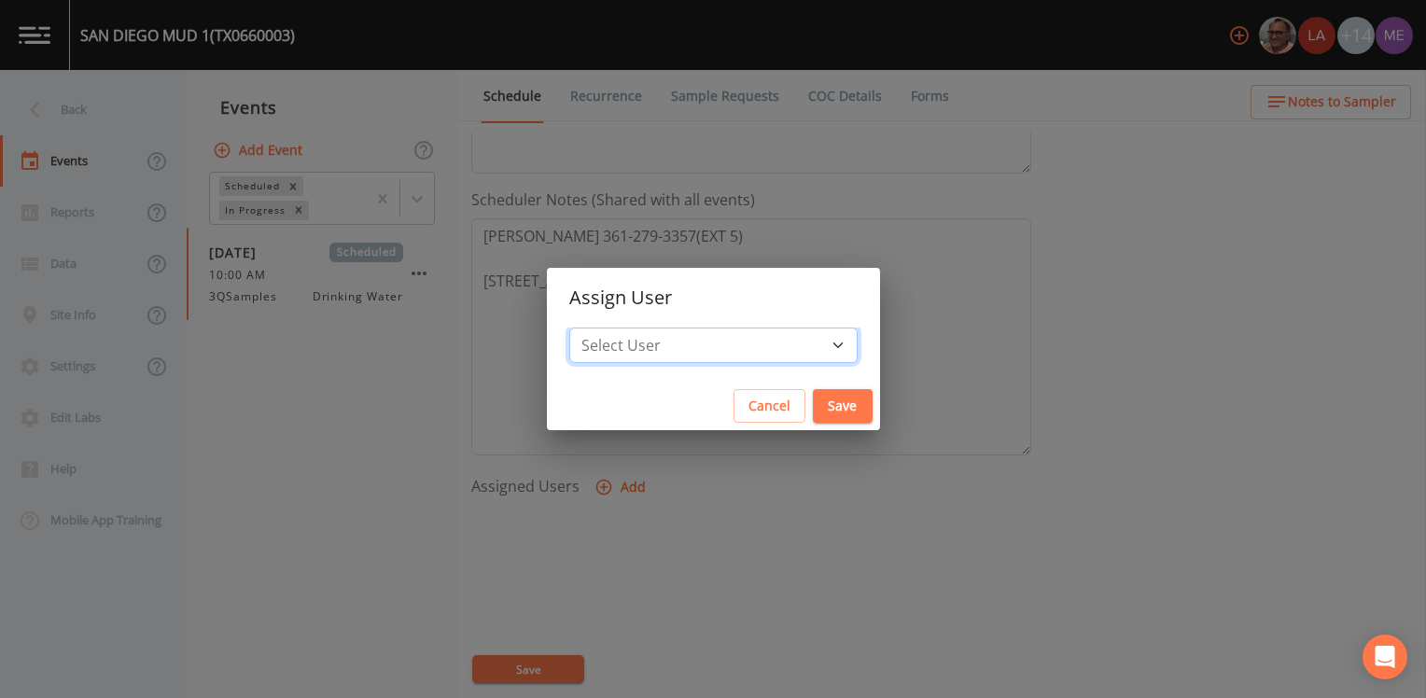
select select "6518b6a0-c5fa-4d0f-8e3d-fc6e8623860b"
click at [596, 328] on select "Select User [PERSON_NAME] [PERSON_NAME] [PERSON_NAME] [PERSON_NAME] [PERSON_NAM…" at bounding box center [713, 345] width 288 height 35
click at [816, 401] on button "Save" at bounding box center [843, 406] width 60 height 35
select select
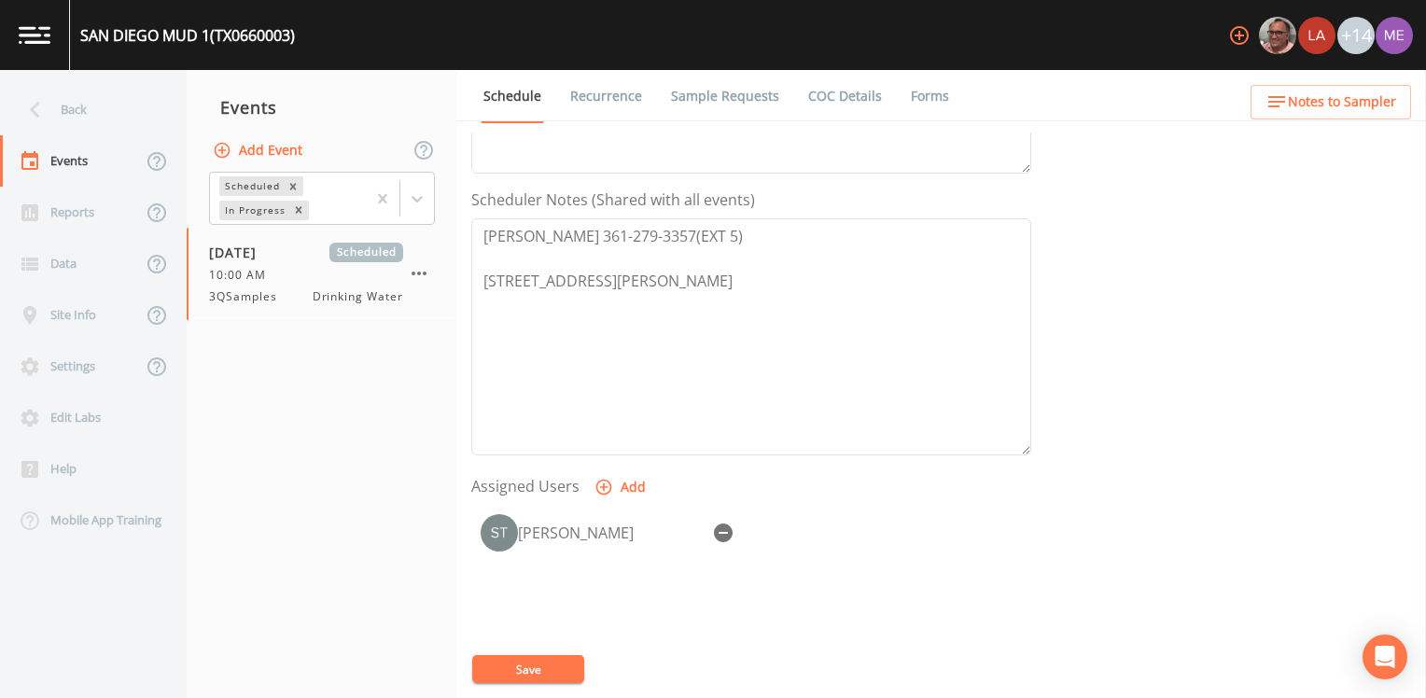
click at [564, 670] on button "Save" at bounding box center [528, 669] width 112 height 28
